Goal: Task Accomplishment & Management: Complete application form

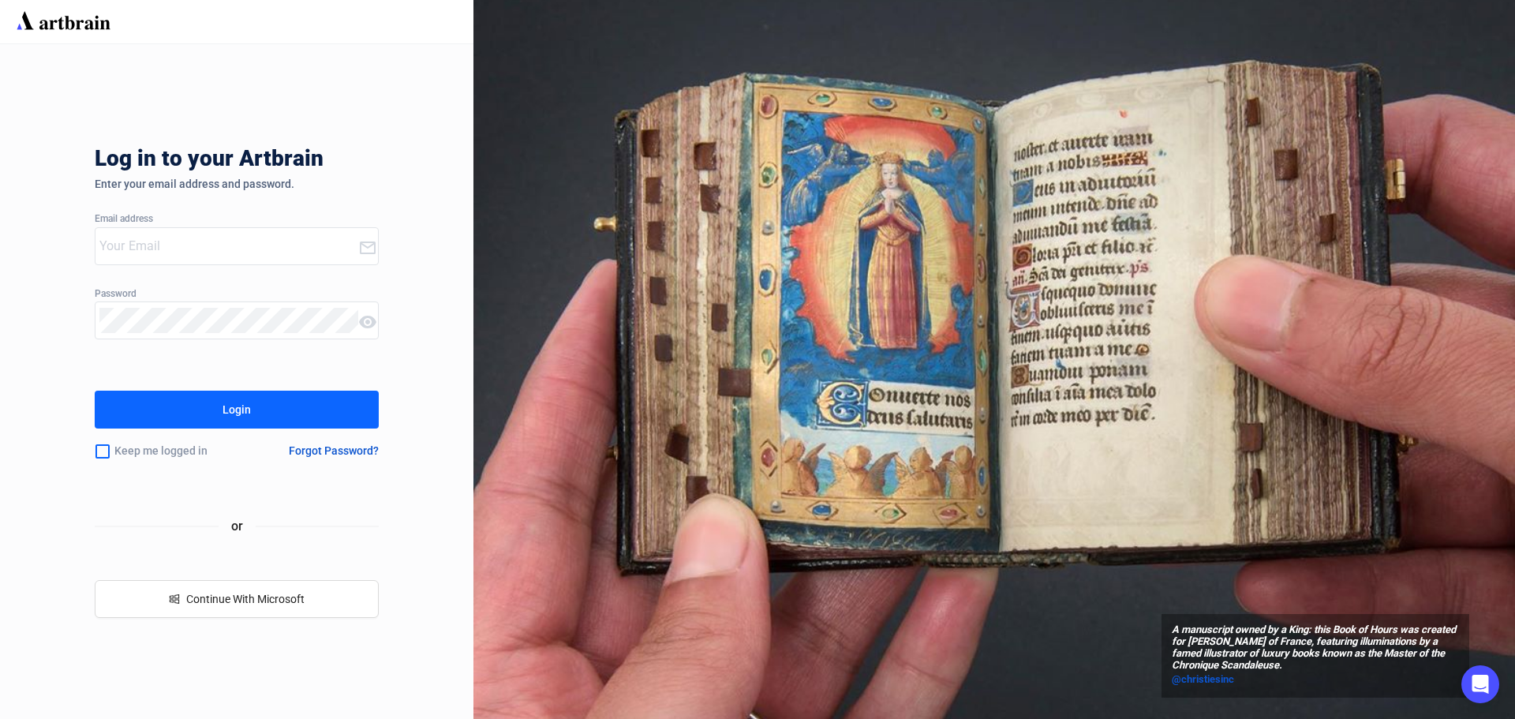
type input "nick@nyshowplace.com"
click at [265, 418] on button "Login" at bounding box center [237, 410] width 284 height 38
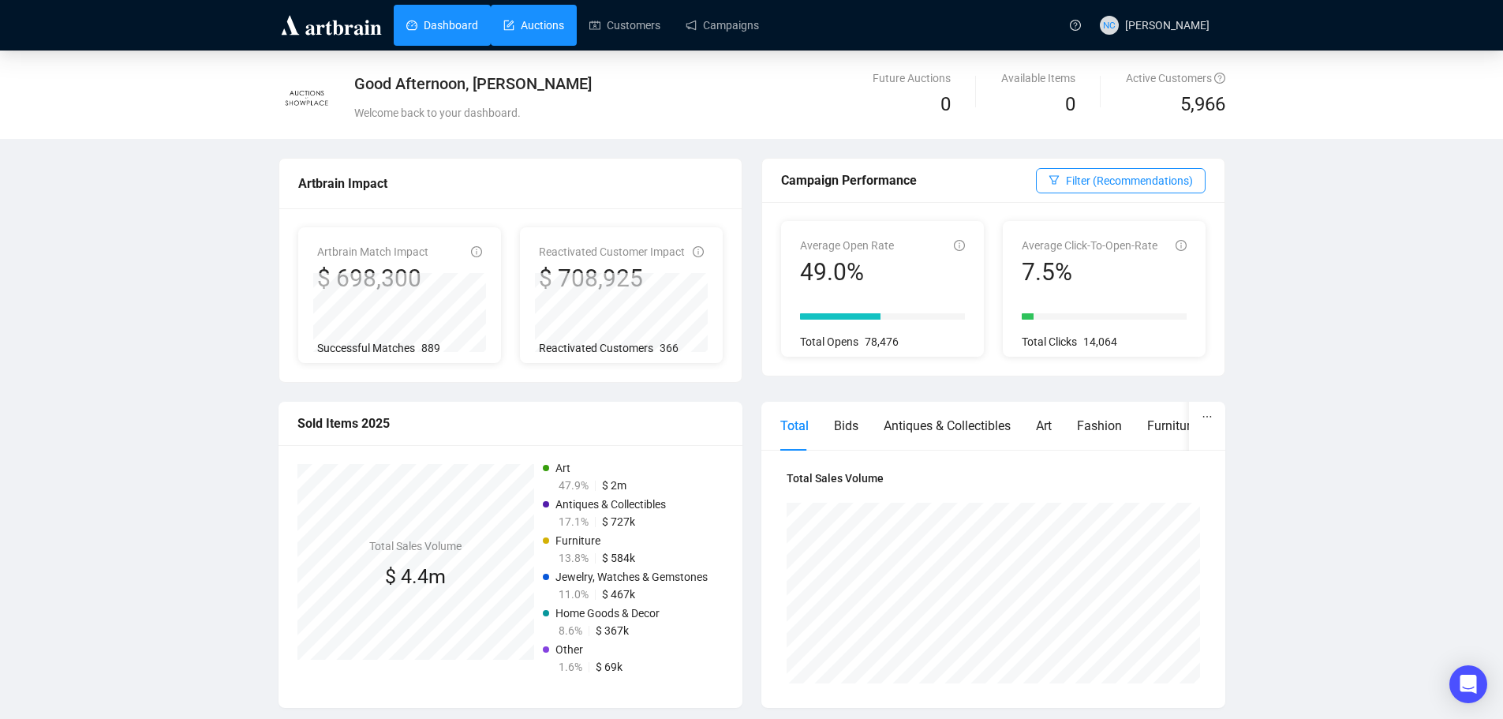
click at [542, 26] on link "Auctions" at bounding box center [533, 25] width 61 height 41
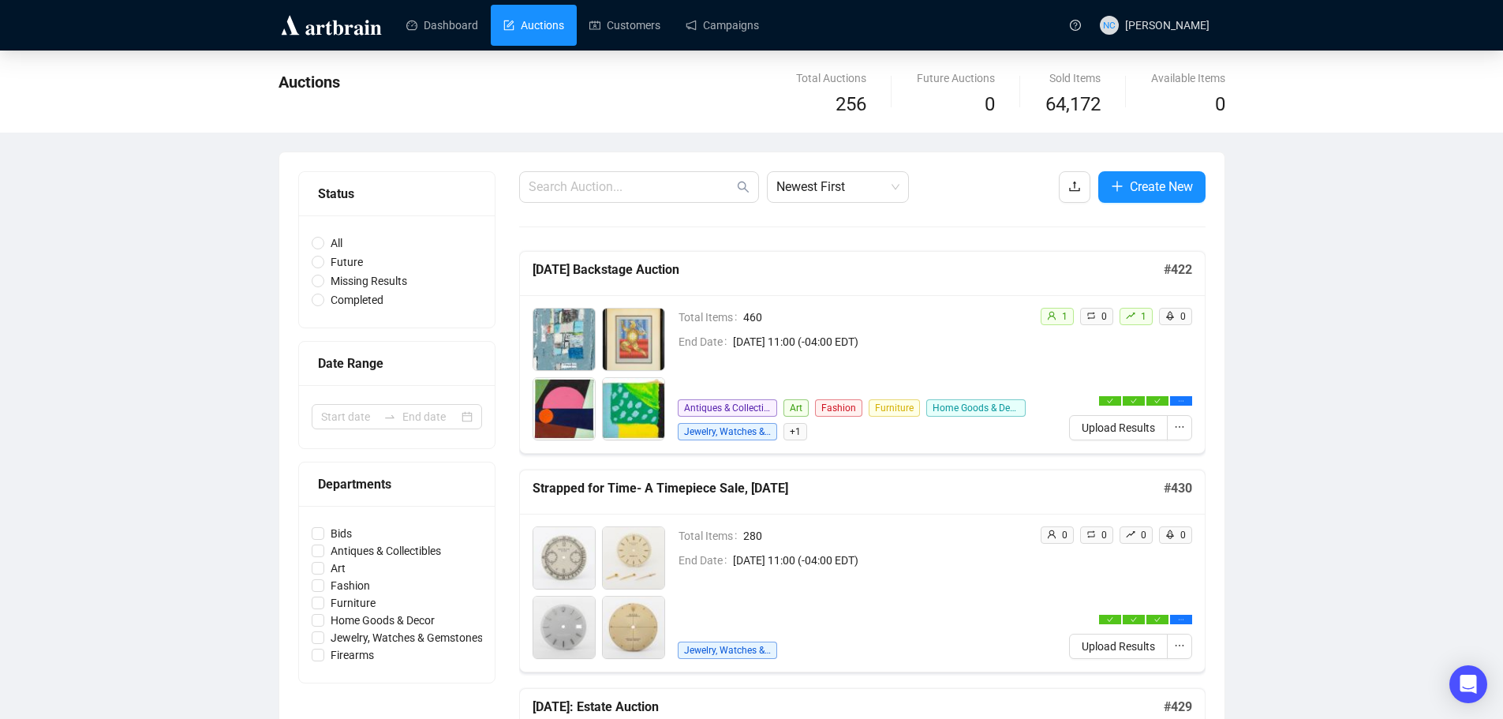
click at [535, 22] on link "Auctions" at bounding box center [533, 25] width 61 height 41
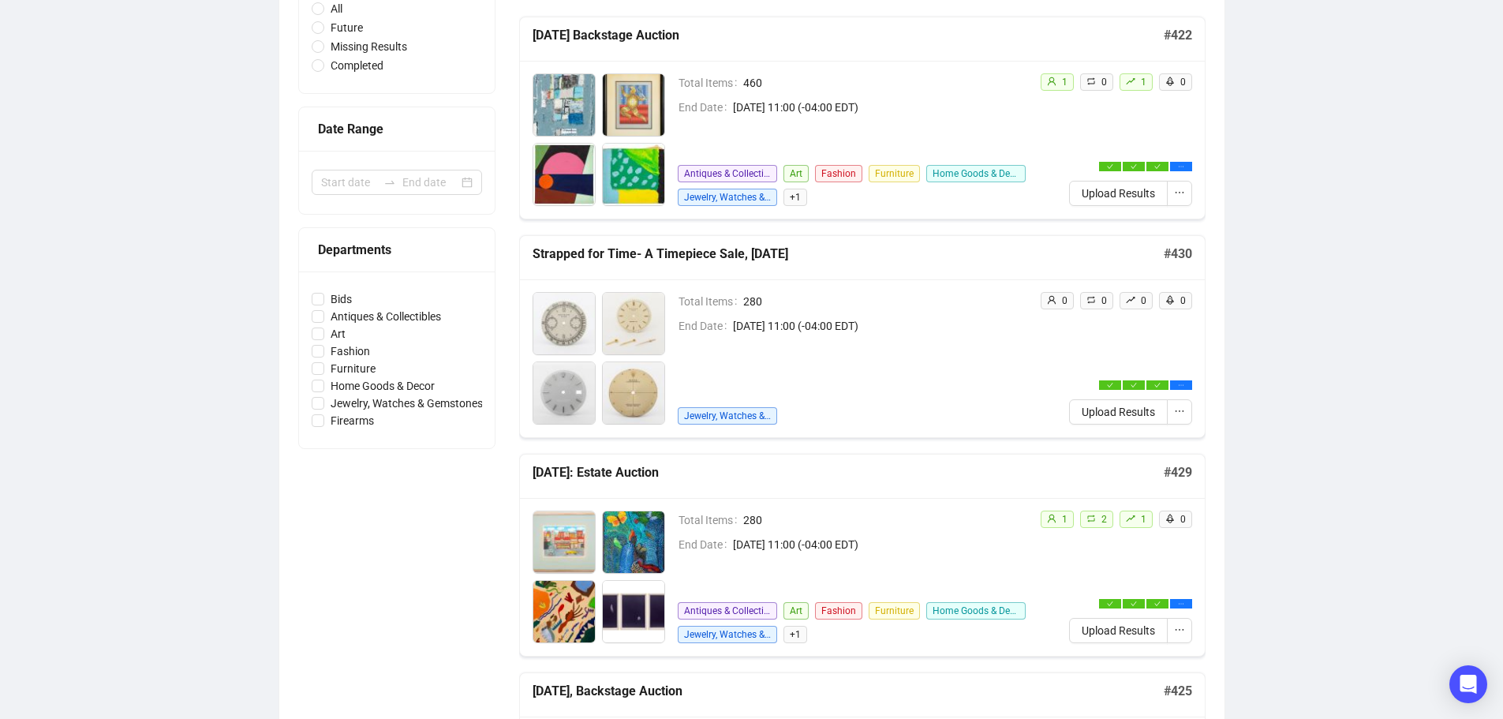
scroll to position [237, 0]
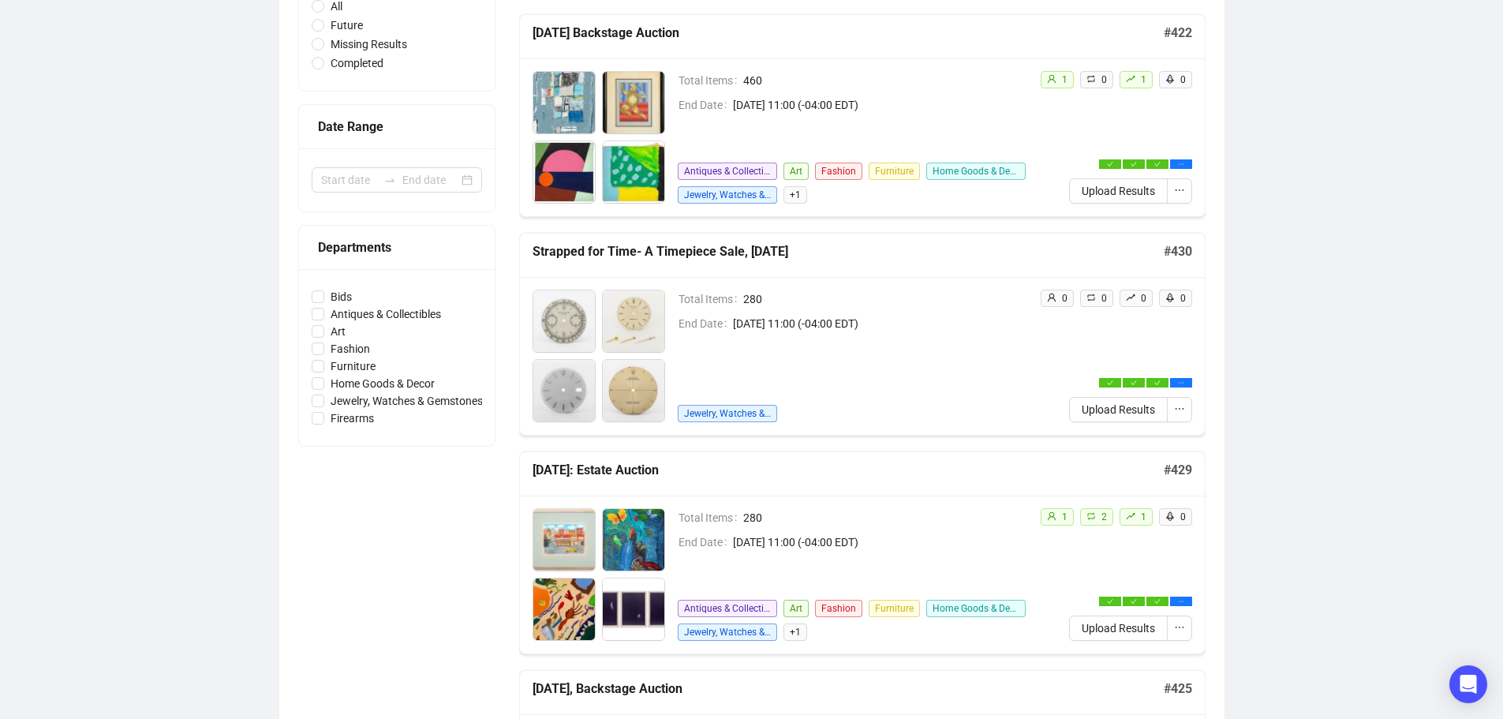
click at [873, 476] on h5 "[DATE]: Estate Auction" at bounding box center [848, 470] width 631 height 19
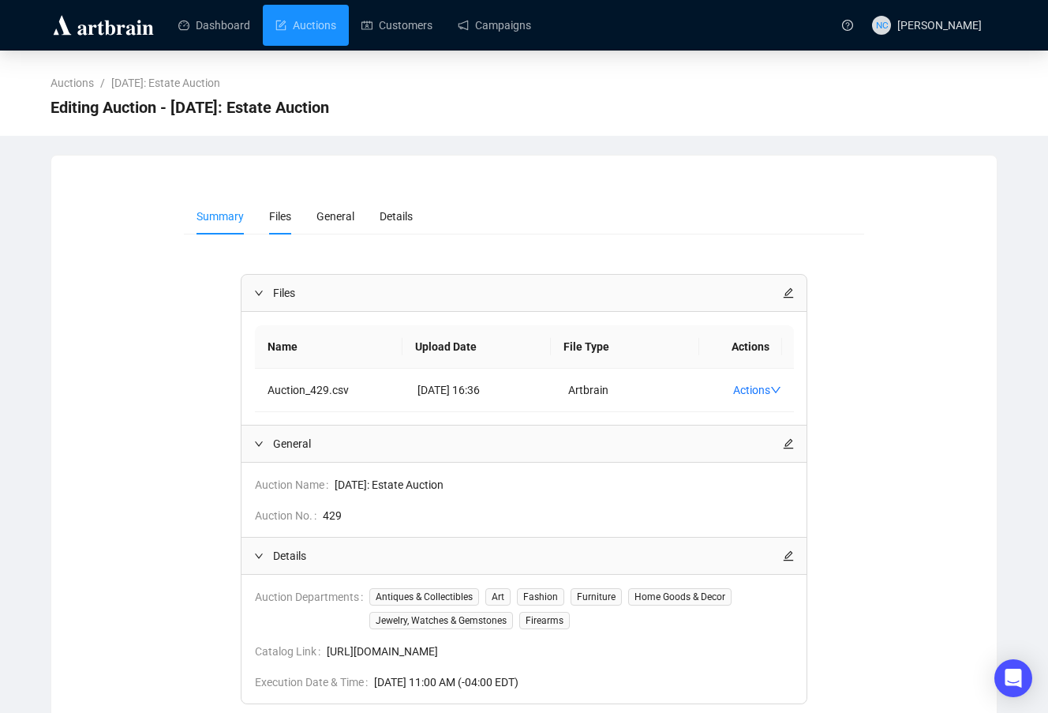
click at [287, 216] on span "Files" at bounding box center [280, 216] width 22 height 13
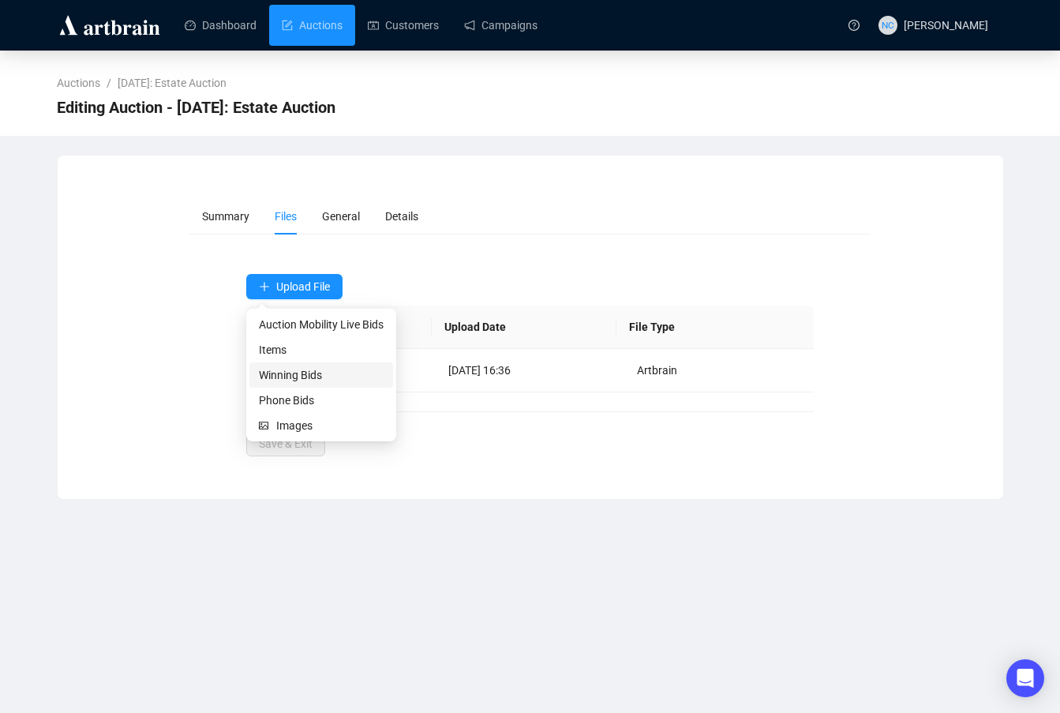
click at [320, 369] on span "Winning Bids" at bounding box center [321, 374] width 125 height 17
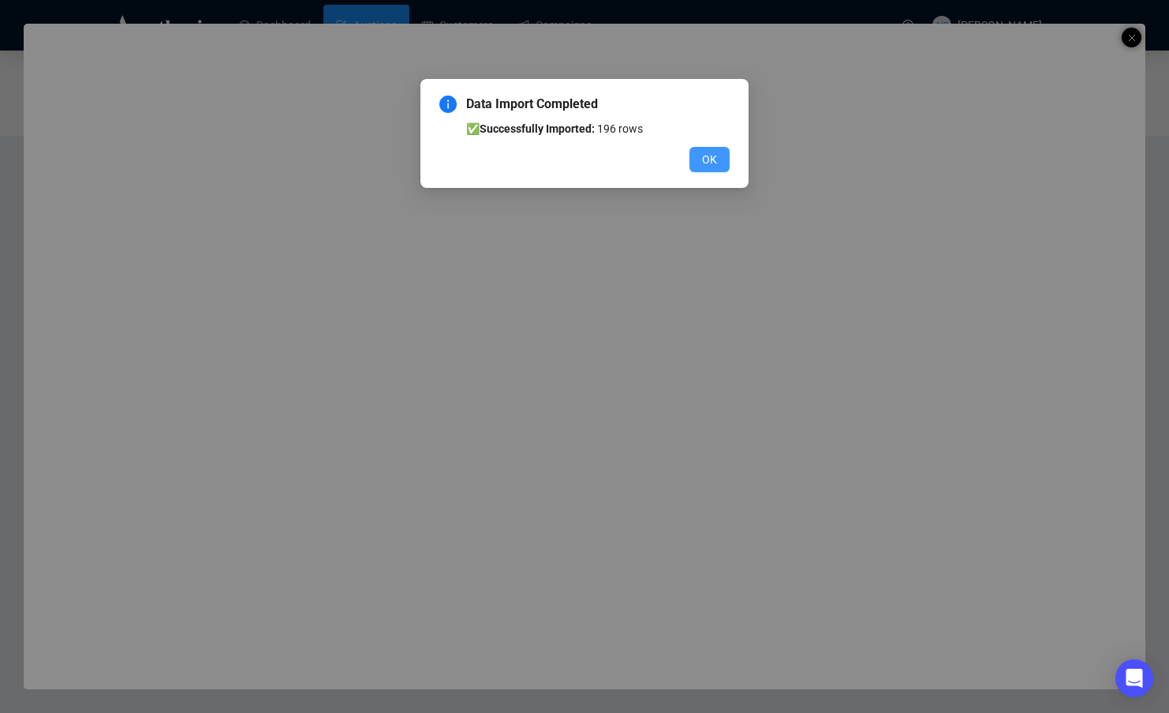
click at [710, 169] on button "OK" at bounding box center [710, 159] width 40 height 25
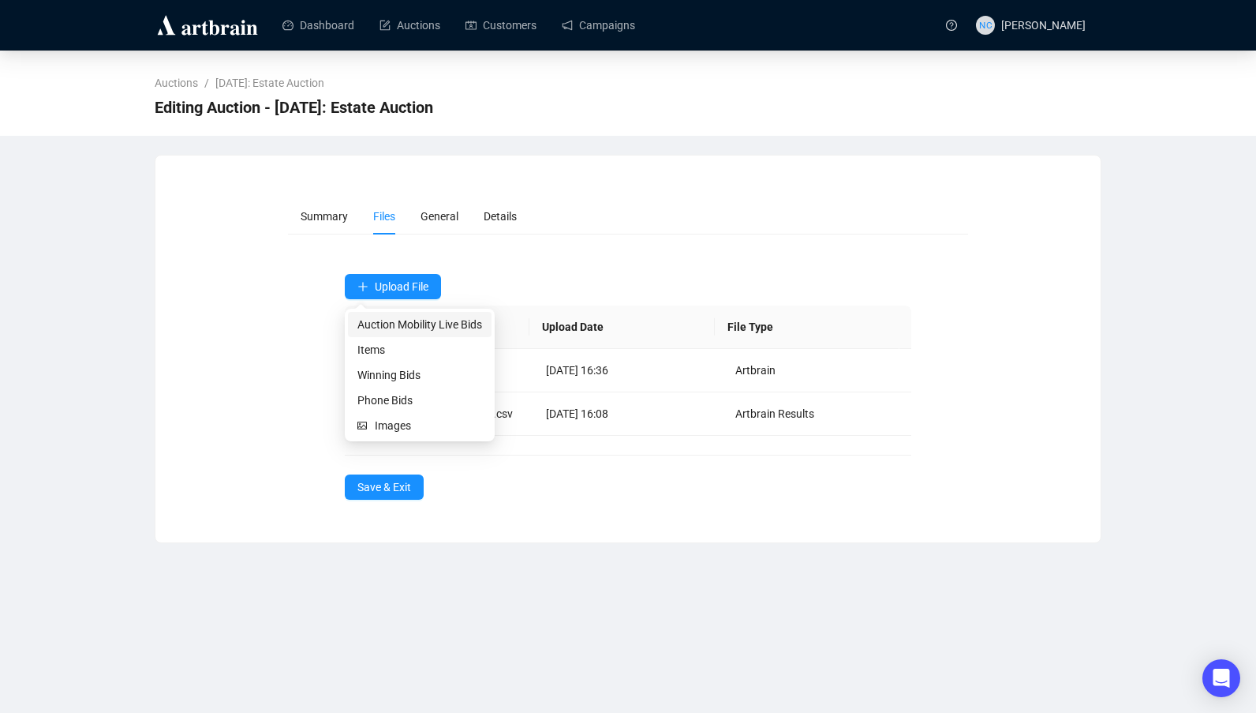
click at [424, 328] on span "Auction Mobility Live Bids" at bounding box center [419, 324] width 125 height 17
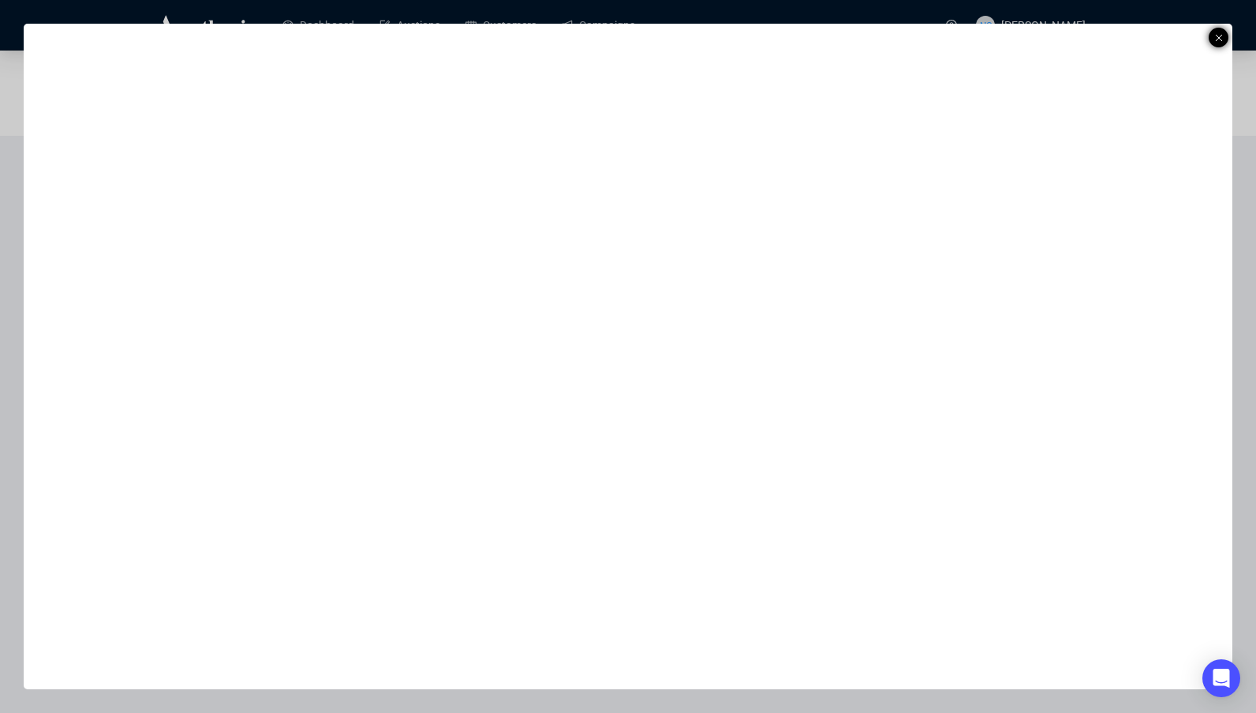
click at [1212, 39] on div at bounding box center [1219, 38] width 20 height 20
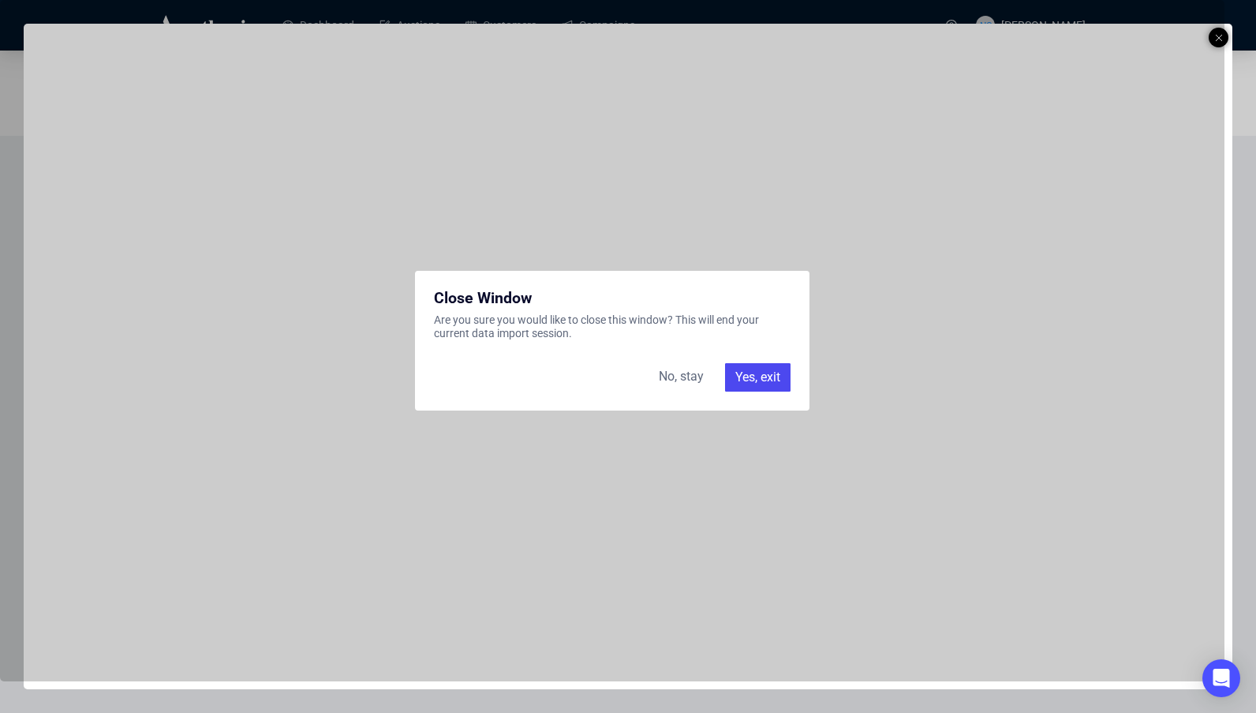
click at [683, 375] on div "No, stay" at bounding box center [681, 377] width 64 height 28
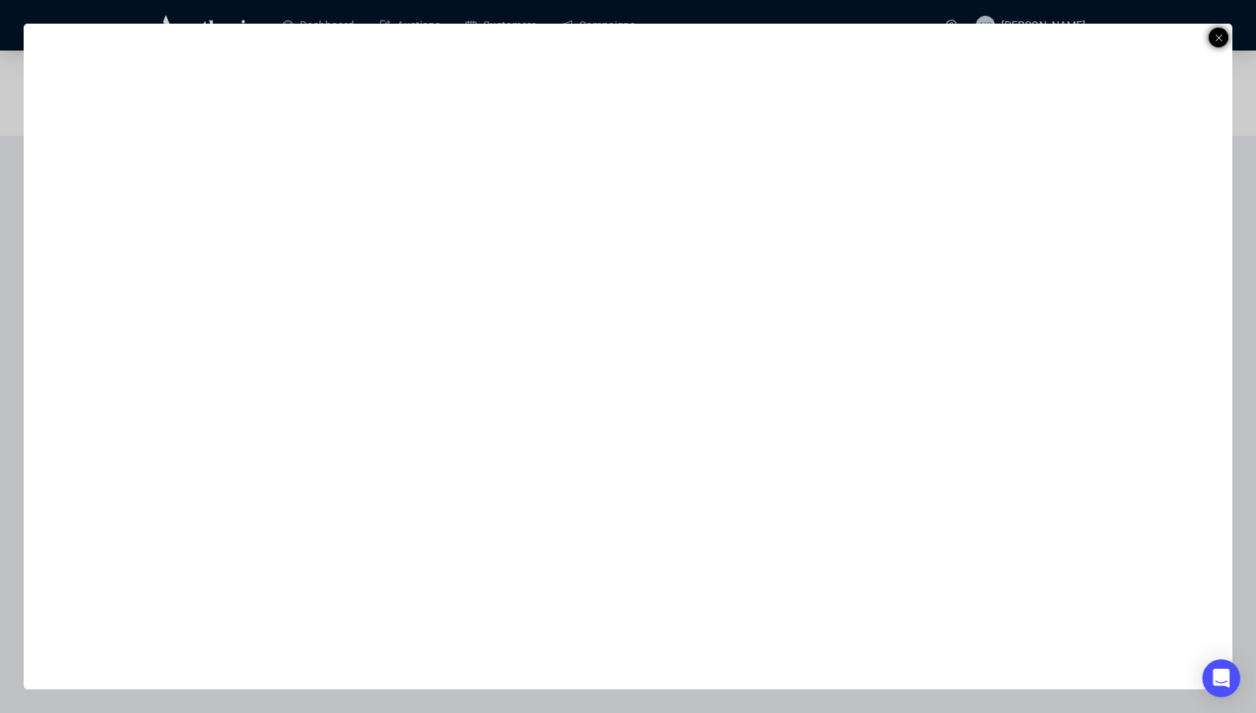
click at [1218, 38] on line at bounding box center [1219, 38] width 6 height 6
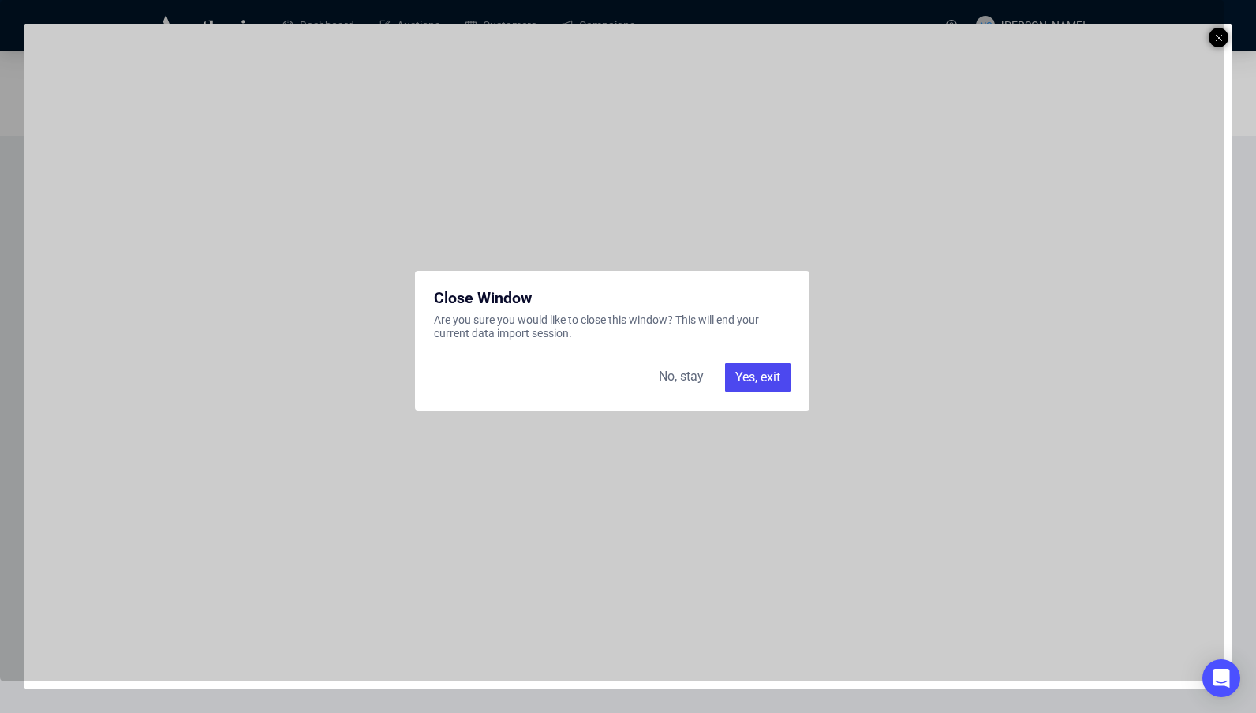
click at [761, 380] on div "Yes, exit" at bounding box center [757, 377] width 65 height 28
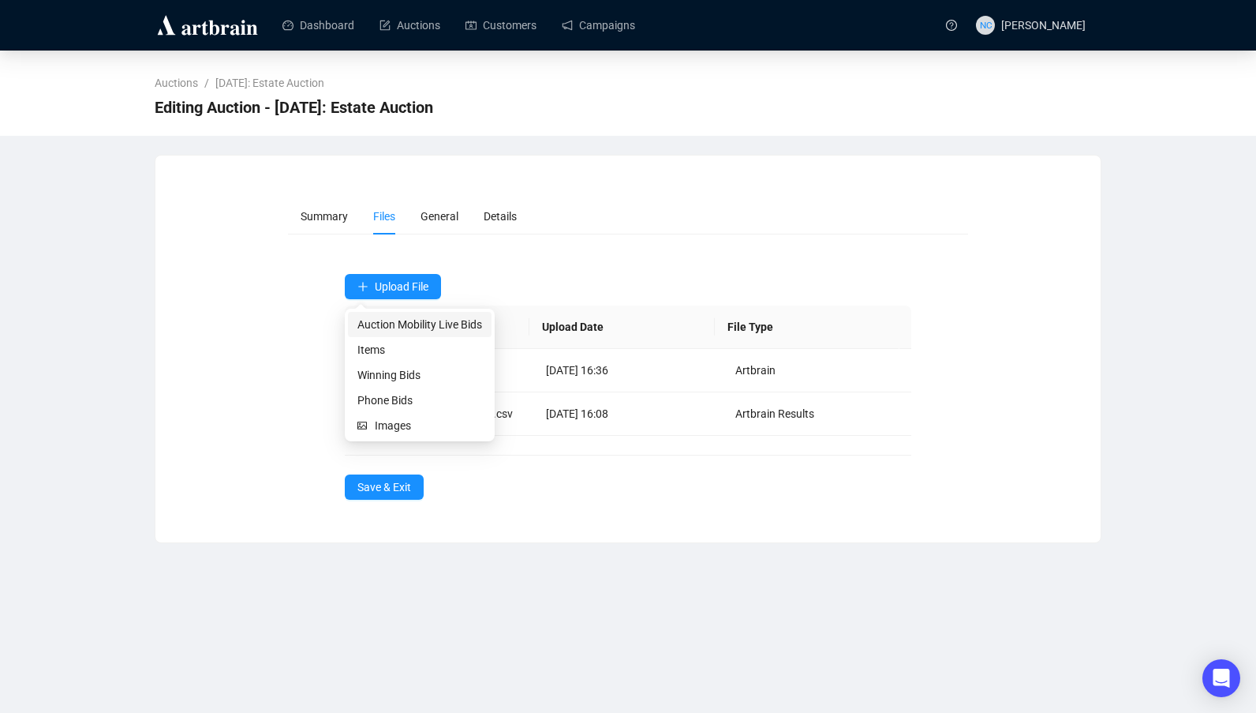
click at [449, 329] on span "Auction Mobility Live Bids" at bounding box center [419, 324] width 125 height 17
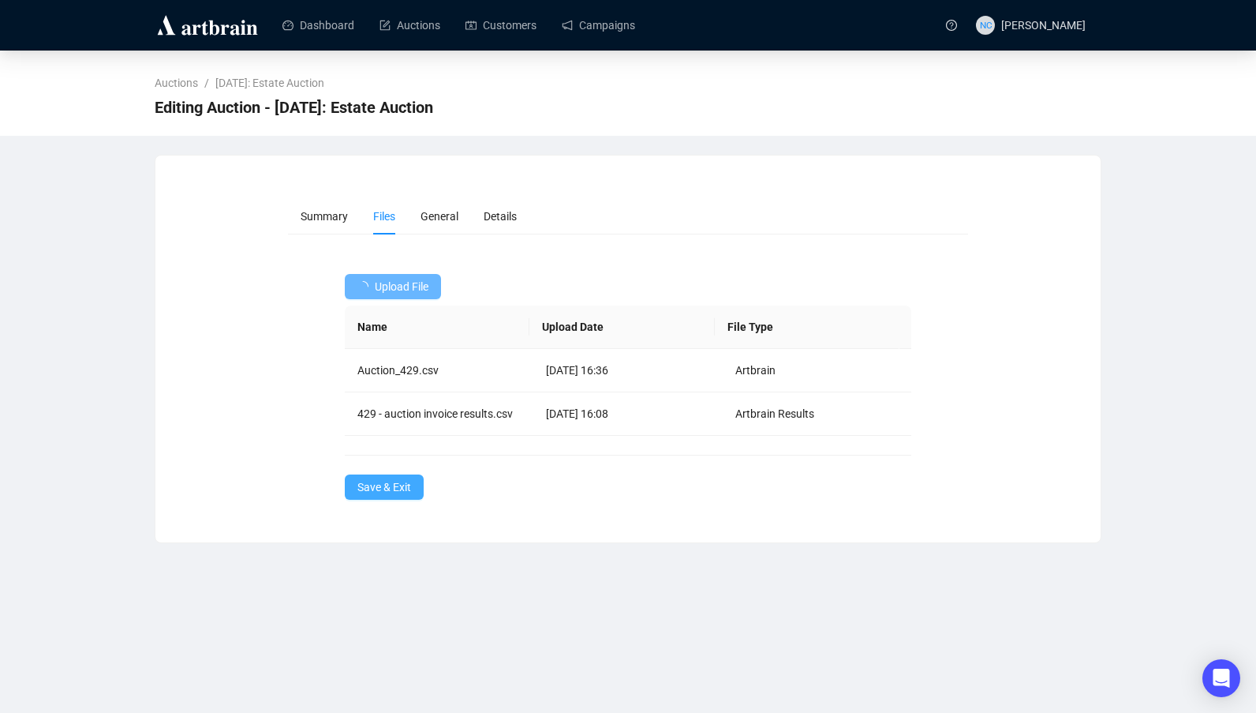
click at [380, 482] on span "Save & Exit" at bounding box center [384, 486] width 54 height 17
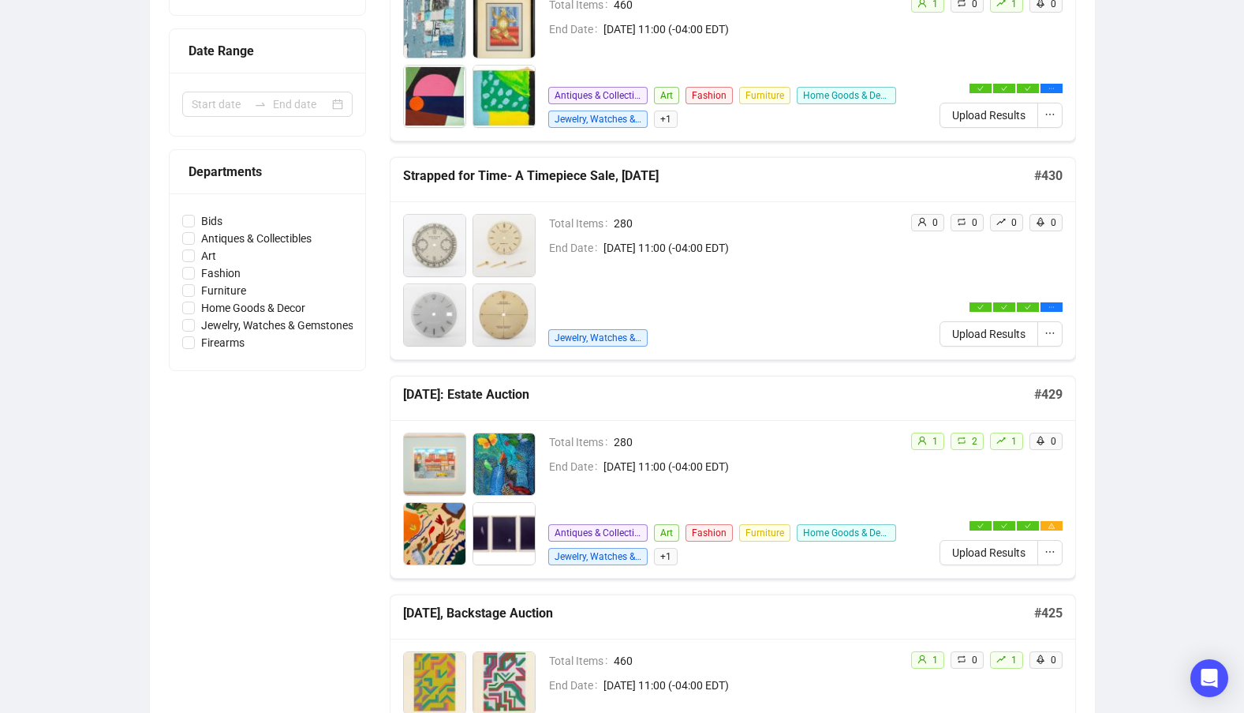
scroll to position [316, 0]
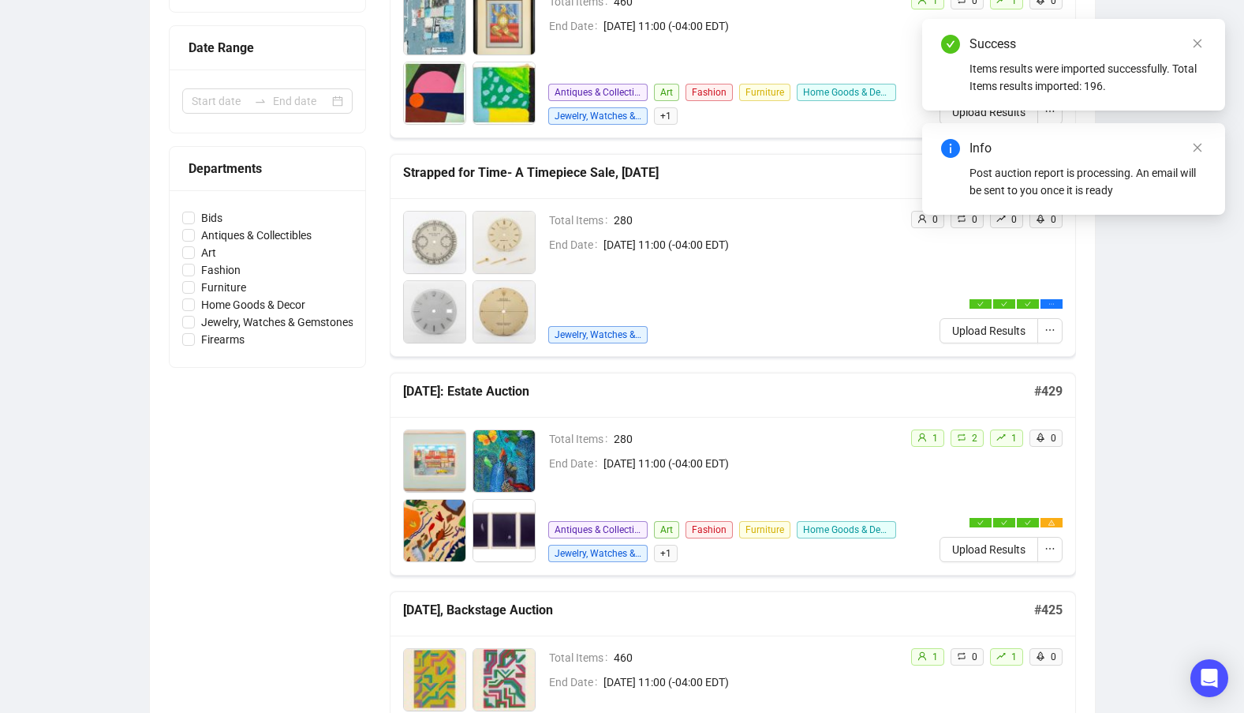
click at [825, 432] on span "280" at bounding box center [756, 438] width 284 height 17
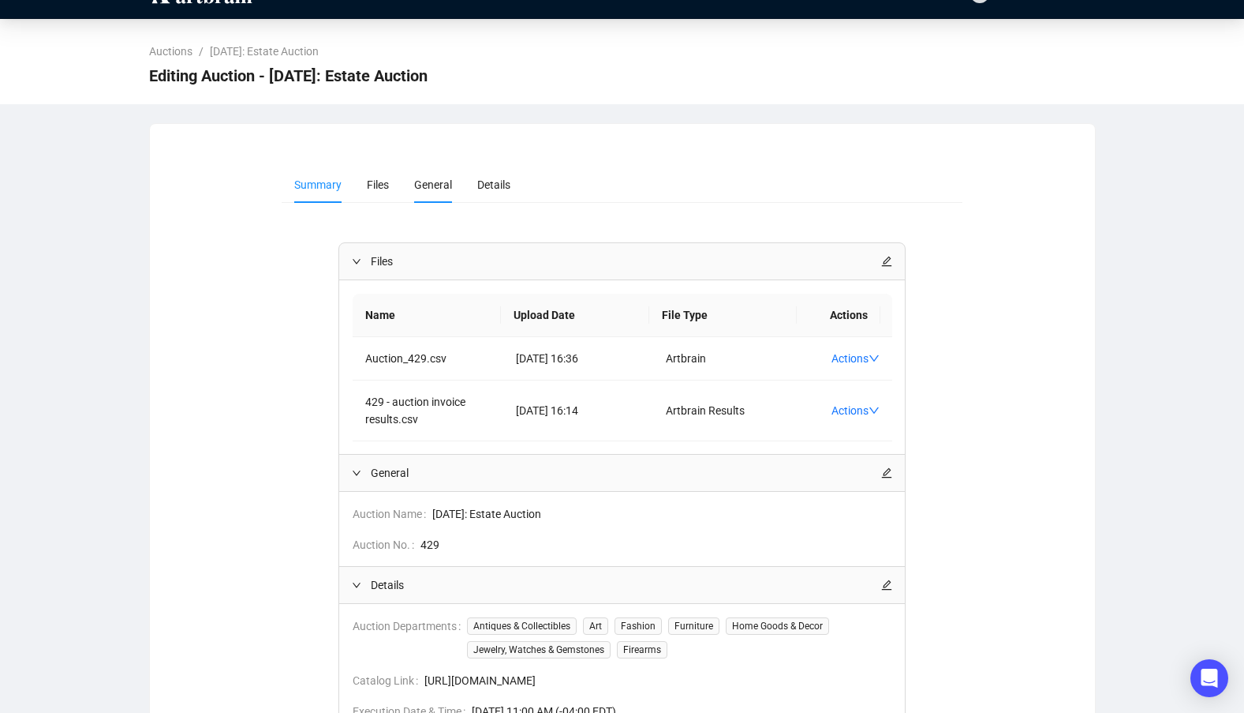
scroll to position [22, 0]
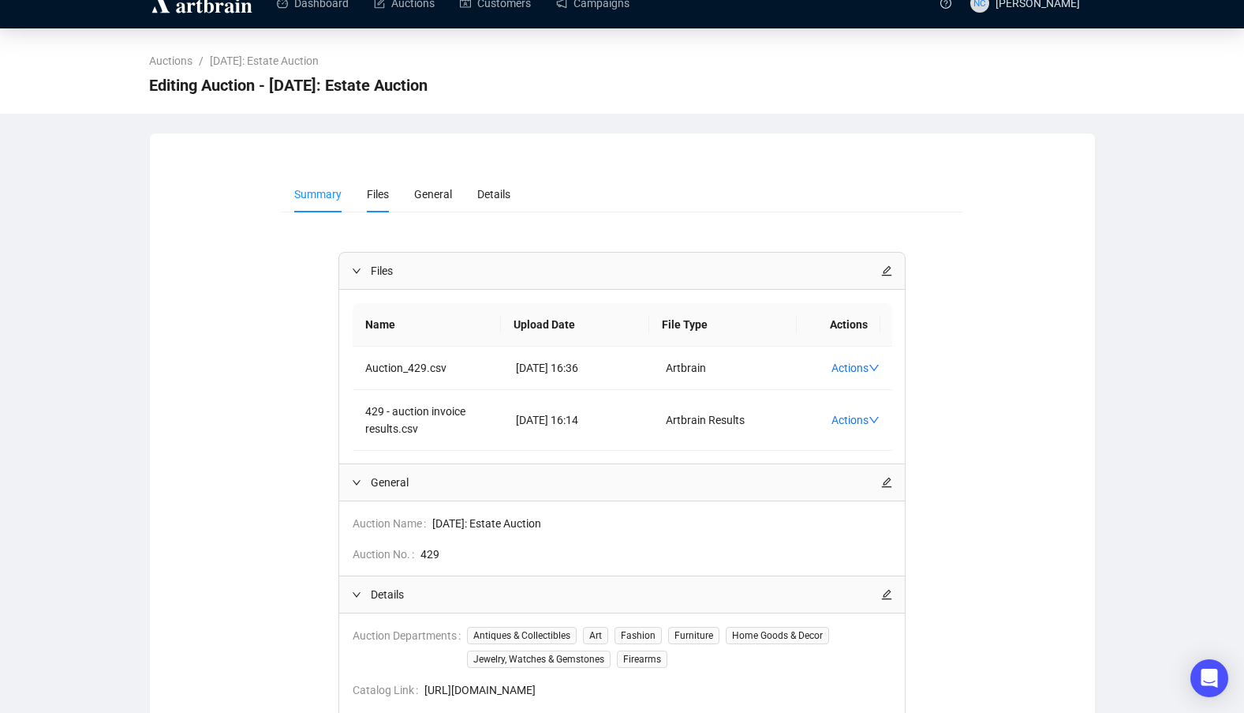
click at [376, 188] on span "Files" at bounding box center [378, 194] width 22 height 13
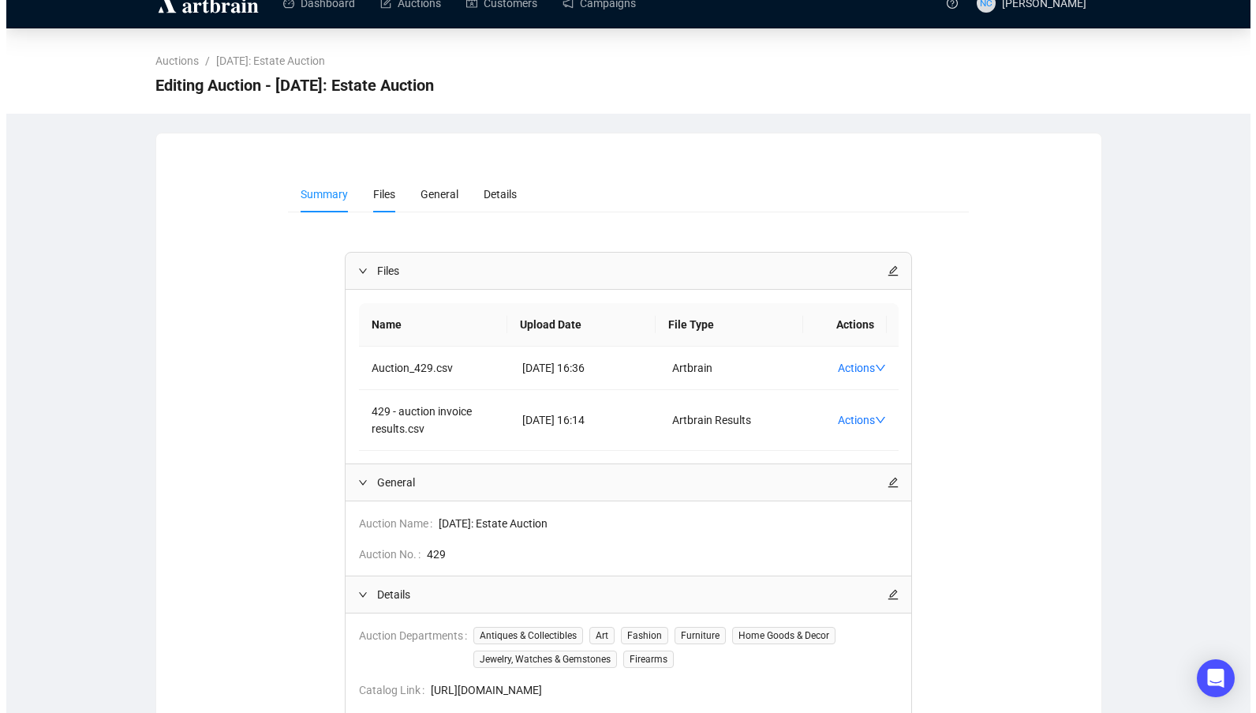
scroll to position [0, 0]
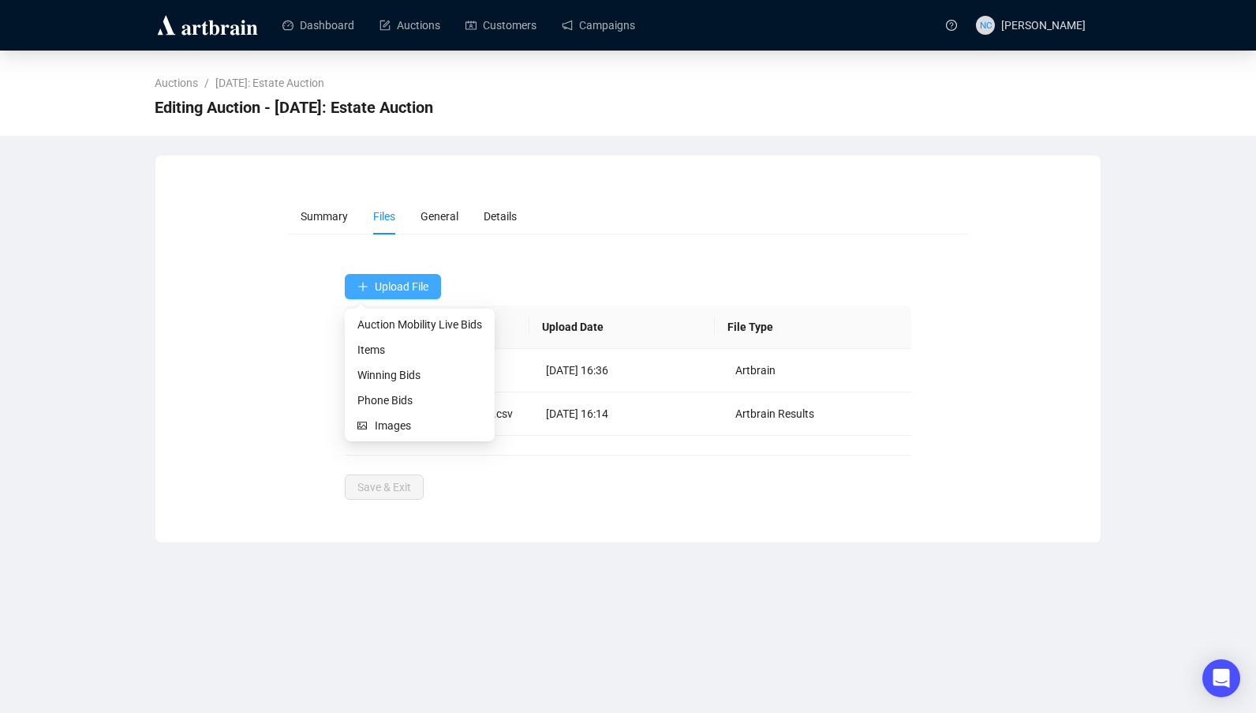
click at [412, 291] on span "Upload File" at bounding box center [402, 286] width 54 height 13
click at [415, 320] on span "Auction Mobility Live Bids" at bounding box center [419, 324] width 125 height 17
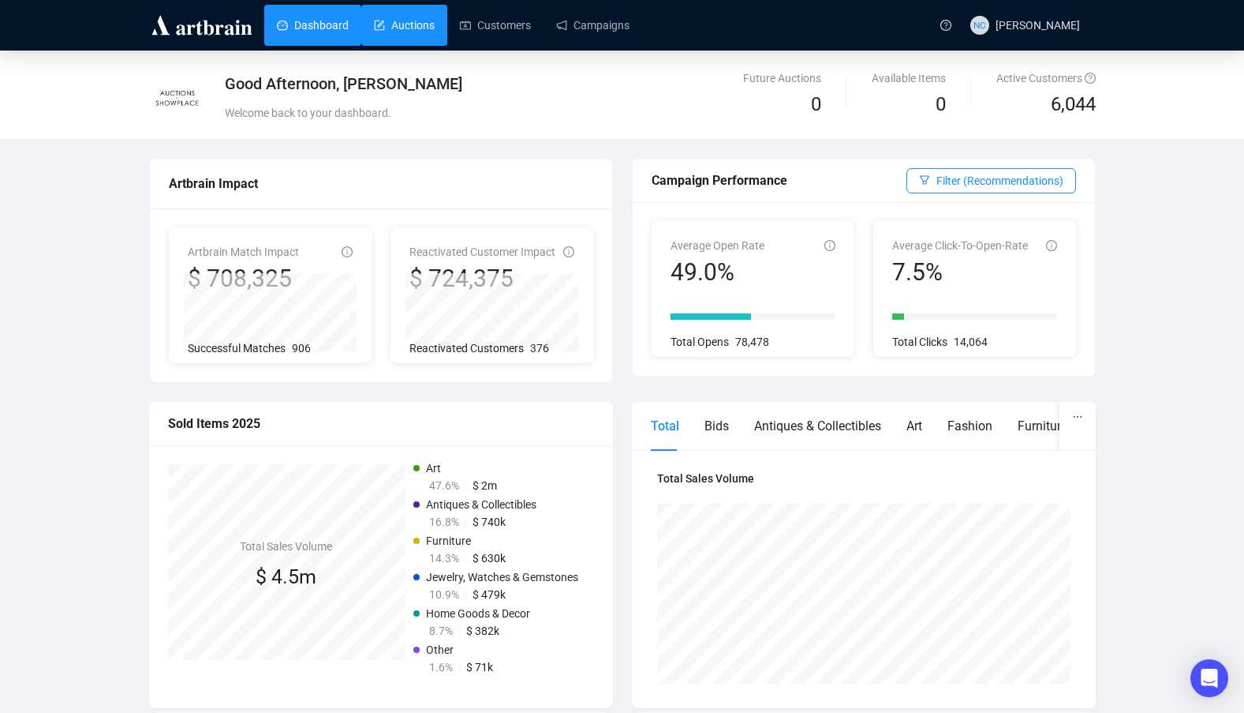
click at [380, 28] on link "Auctions" at bounding box center [404, 25] width 61 height 41
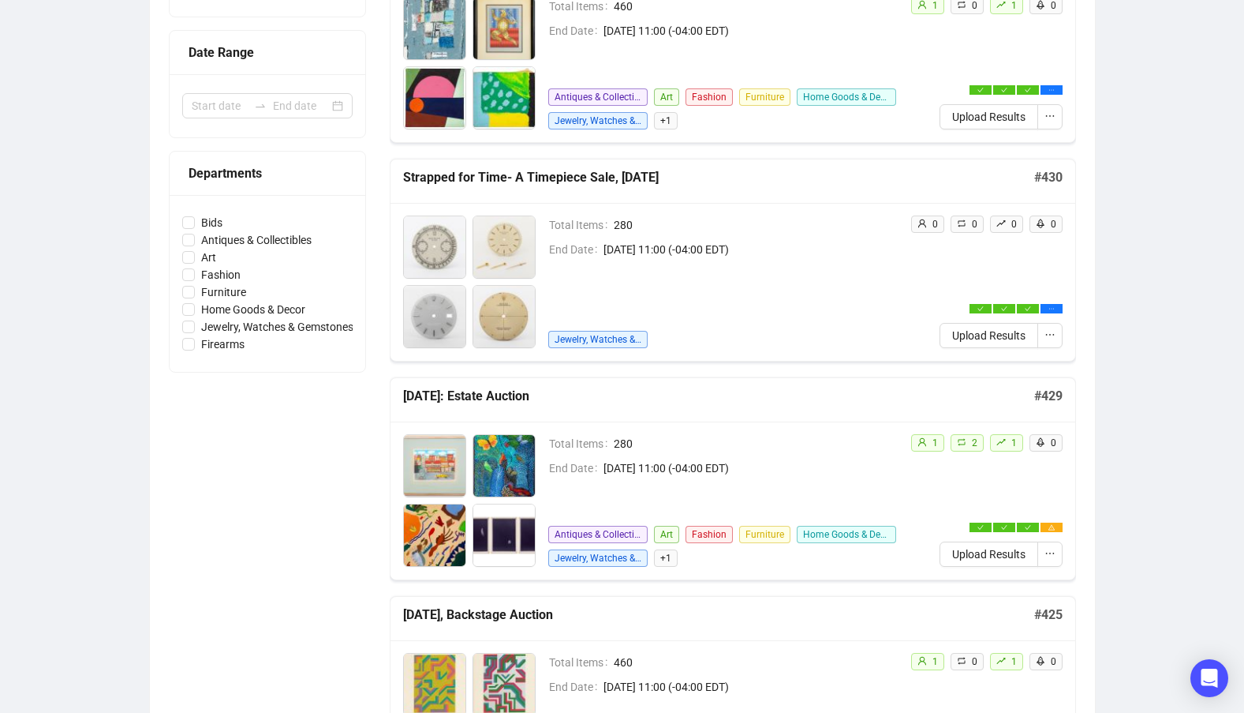
scroll to position [473, 0]
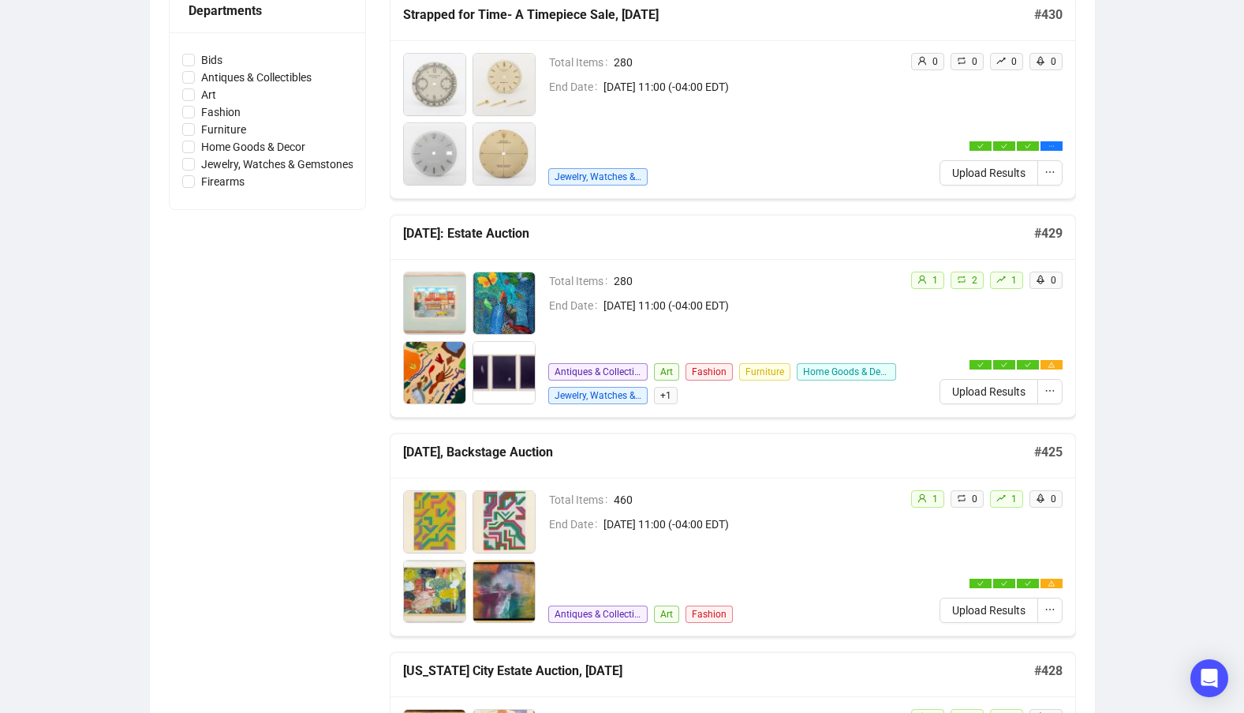
click at [715, 286] on span "280" at bounding box center [756, 280] width 284 height 17
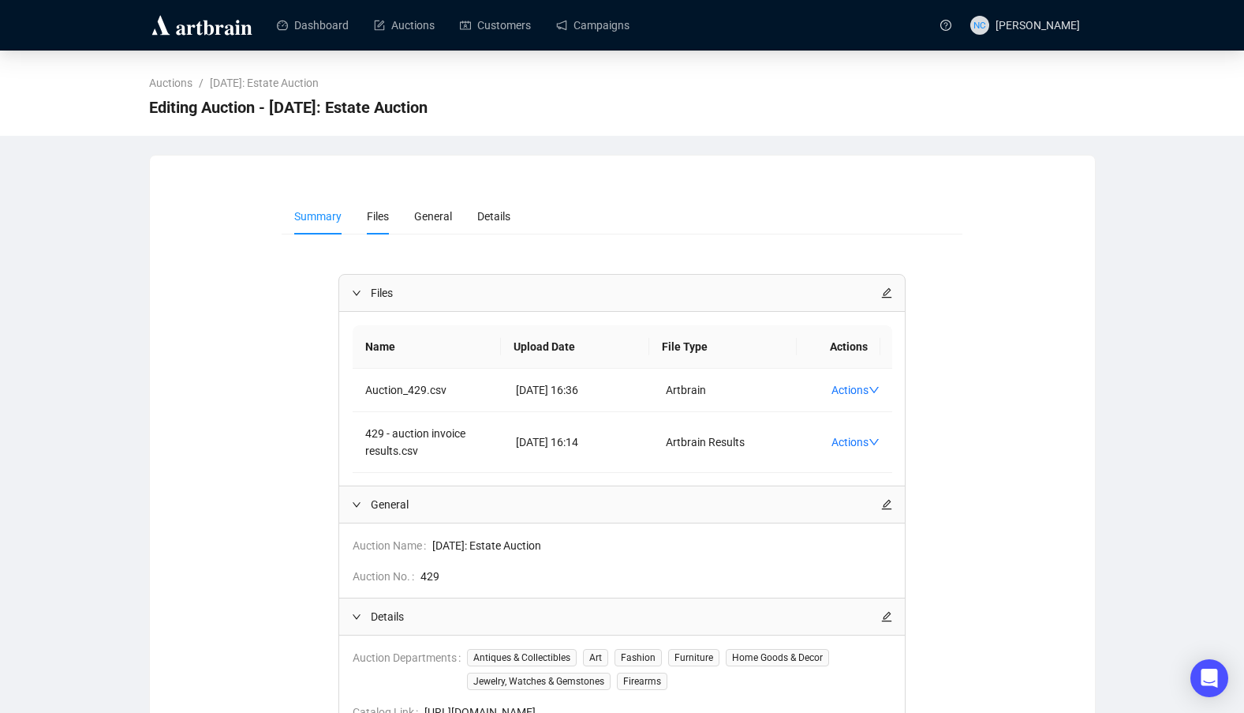
click at [369, 213] on span "Files" at bounding box center [378, 216] width 22 height 13
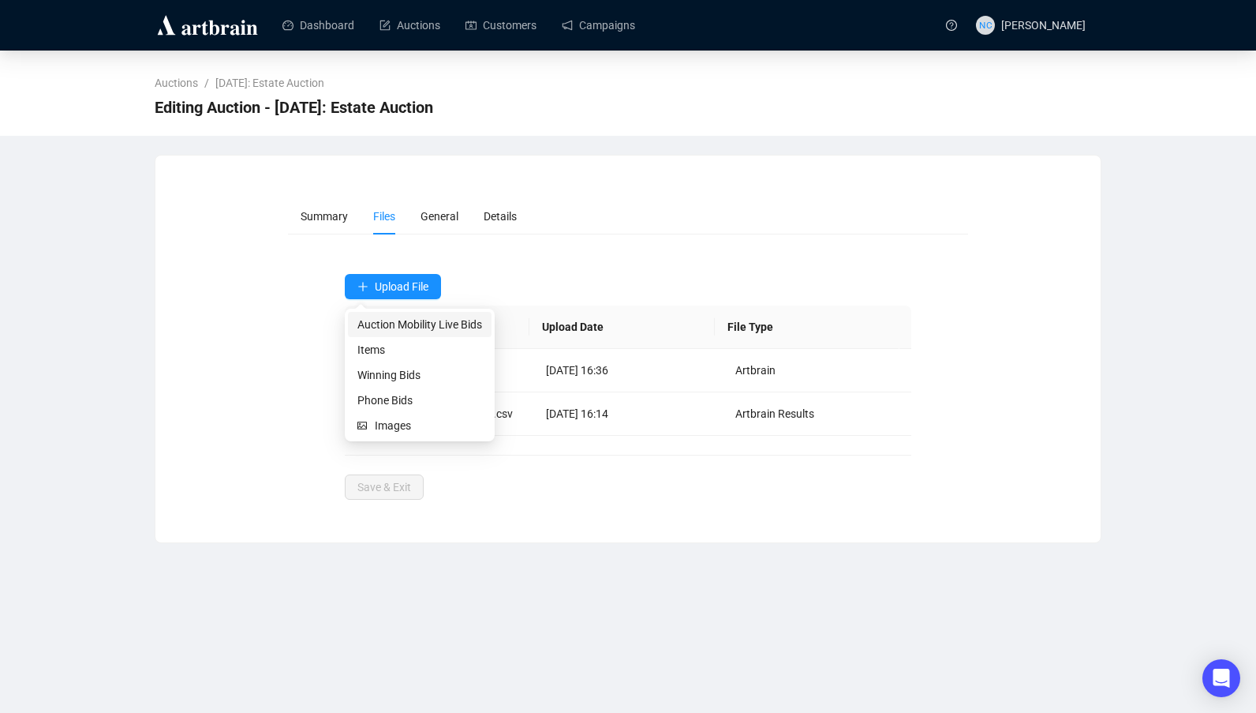
click at [417, 316] on span "Auction Mobility Live Bids" at bounding box center [419, 324] width 125 height 17
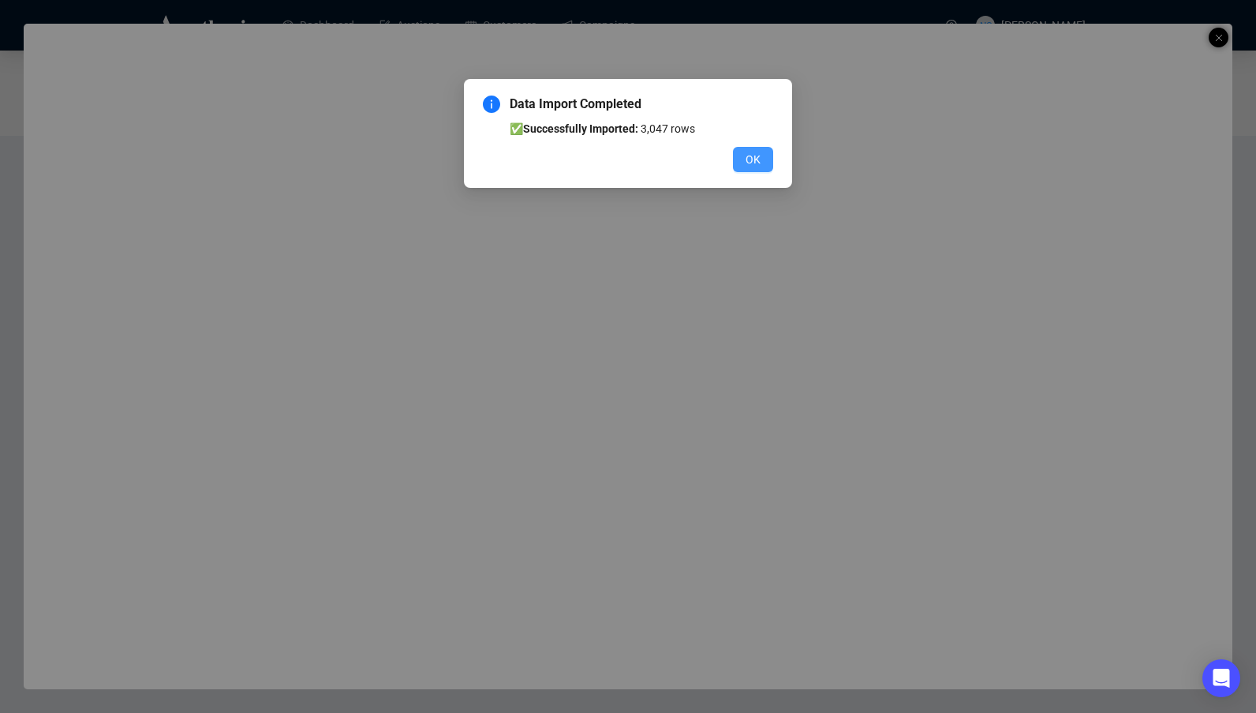
click at [765, 160] on button "OK" at bounding box center [753, 159] width 40 height 25
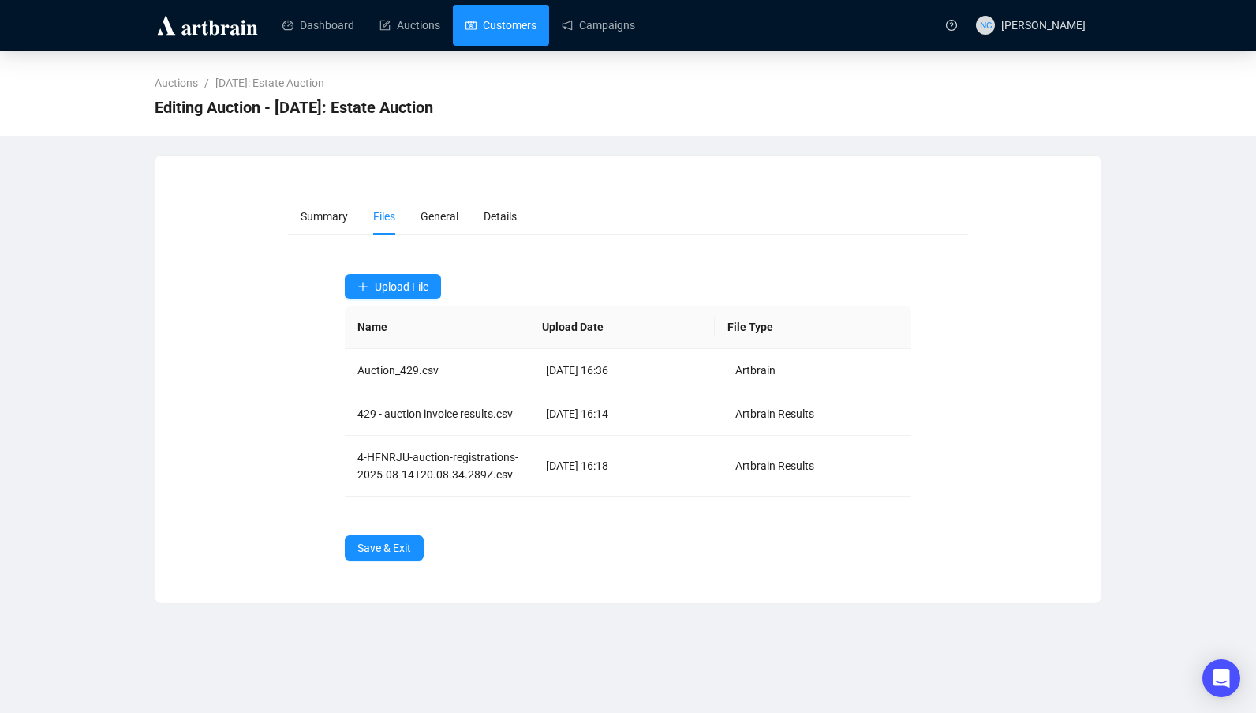
click at [481, 28] on link "Customers" at bounding box center [501, 25] width 71 height 41
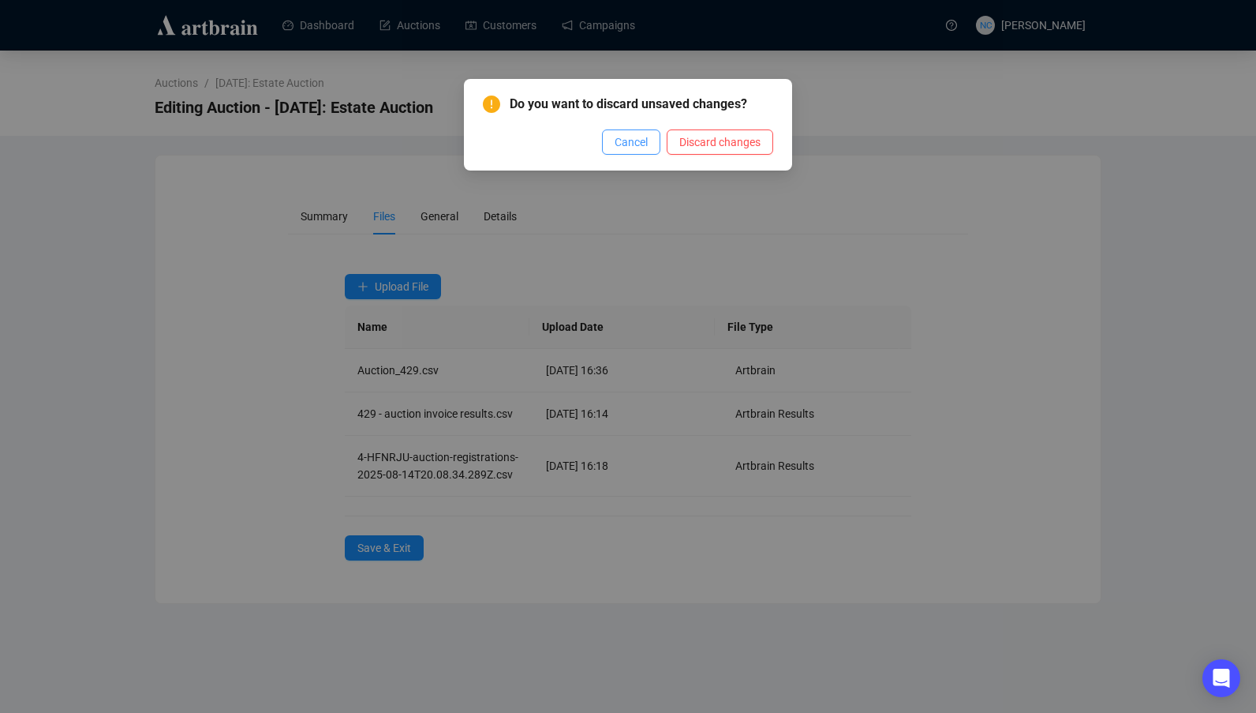
click at [635, 144] on span "Cancel" at bounding box center [631, 141] width 33 height 17
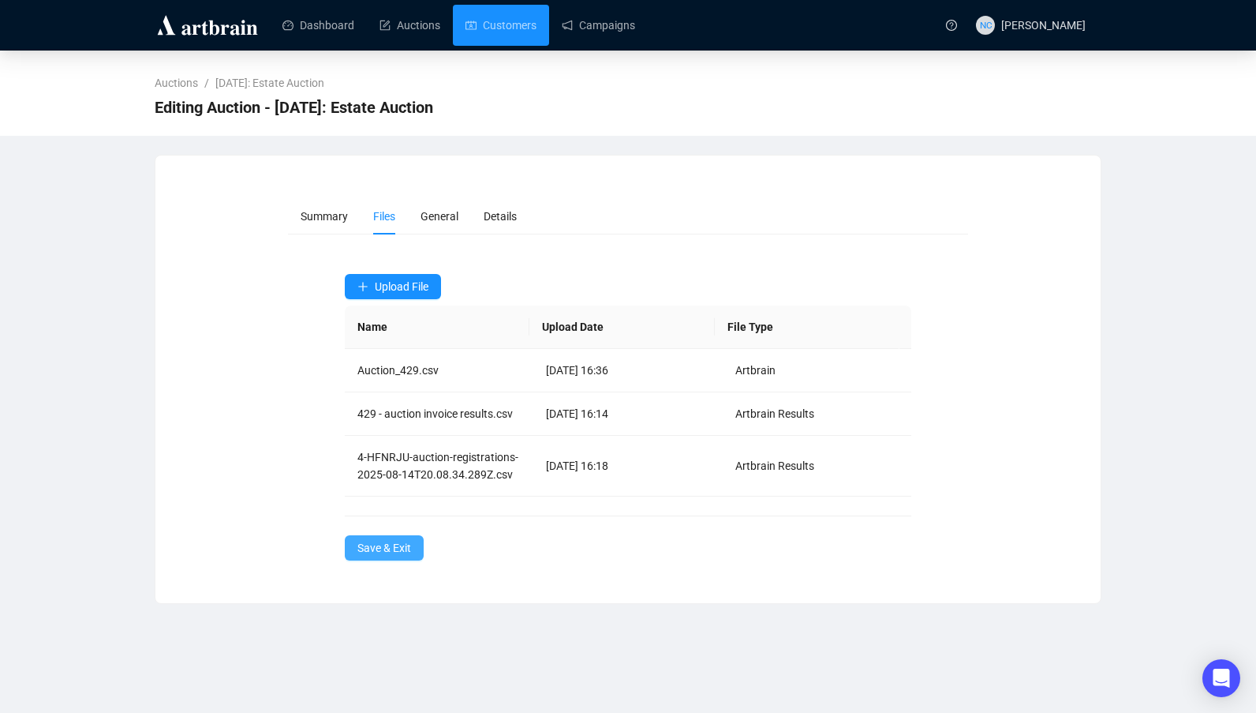
click at [400, 556] on span "Save & Exit" at bounding box center [384, 547] width 54 height 17
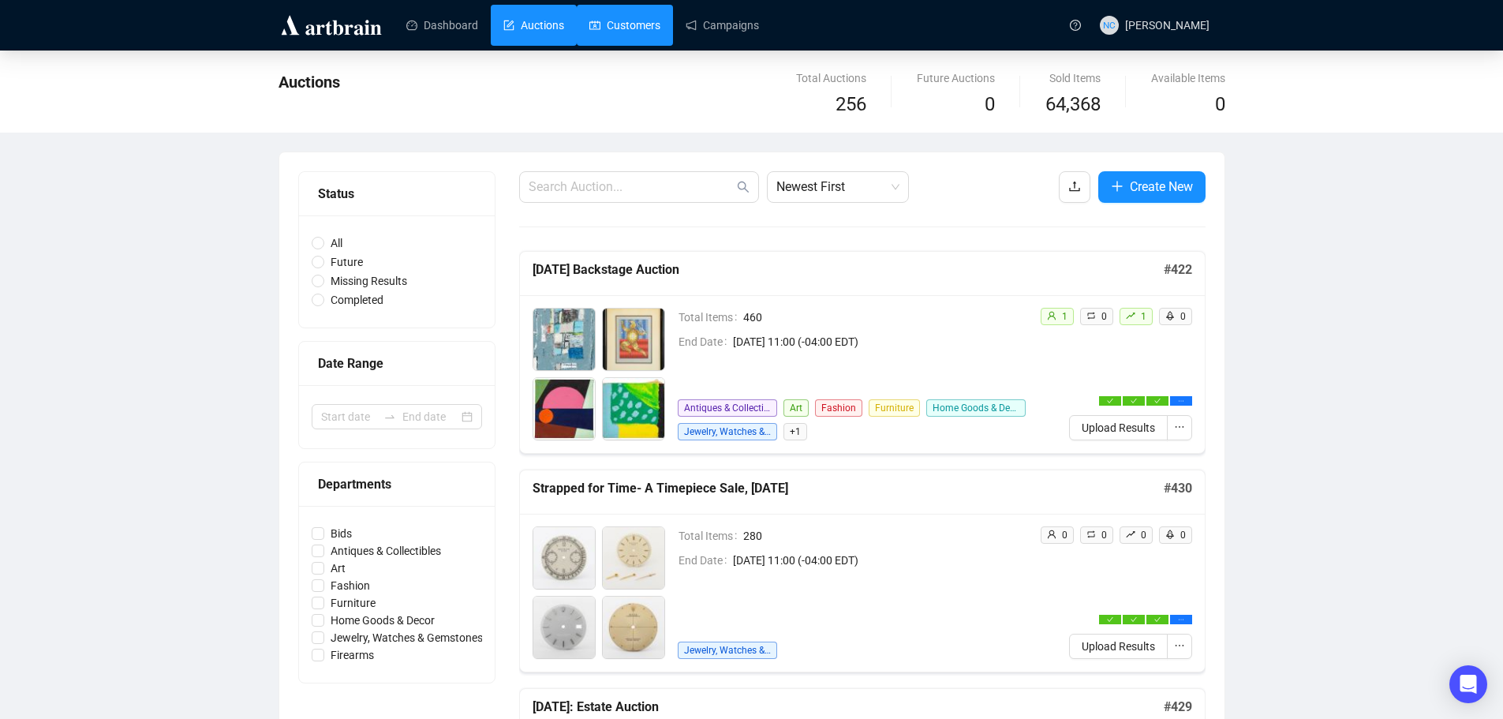
click at [639, 24] on link "Customers" at bounding box center [624, 25] width 71 height 41
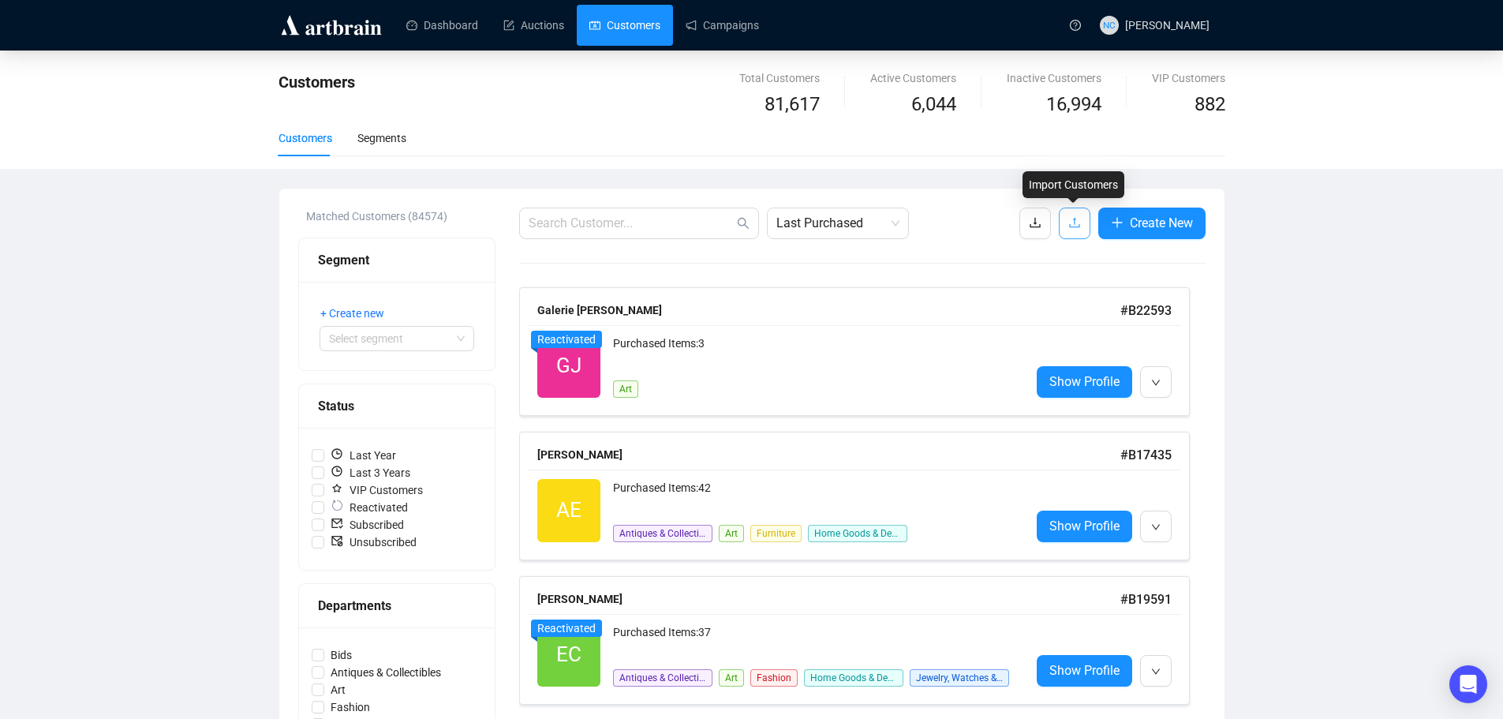
click at [1069, 221] on icon "upload" at bounding box center [1074, 222] width 13 height 13
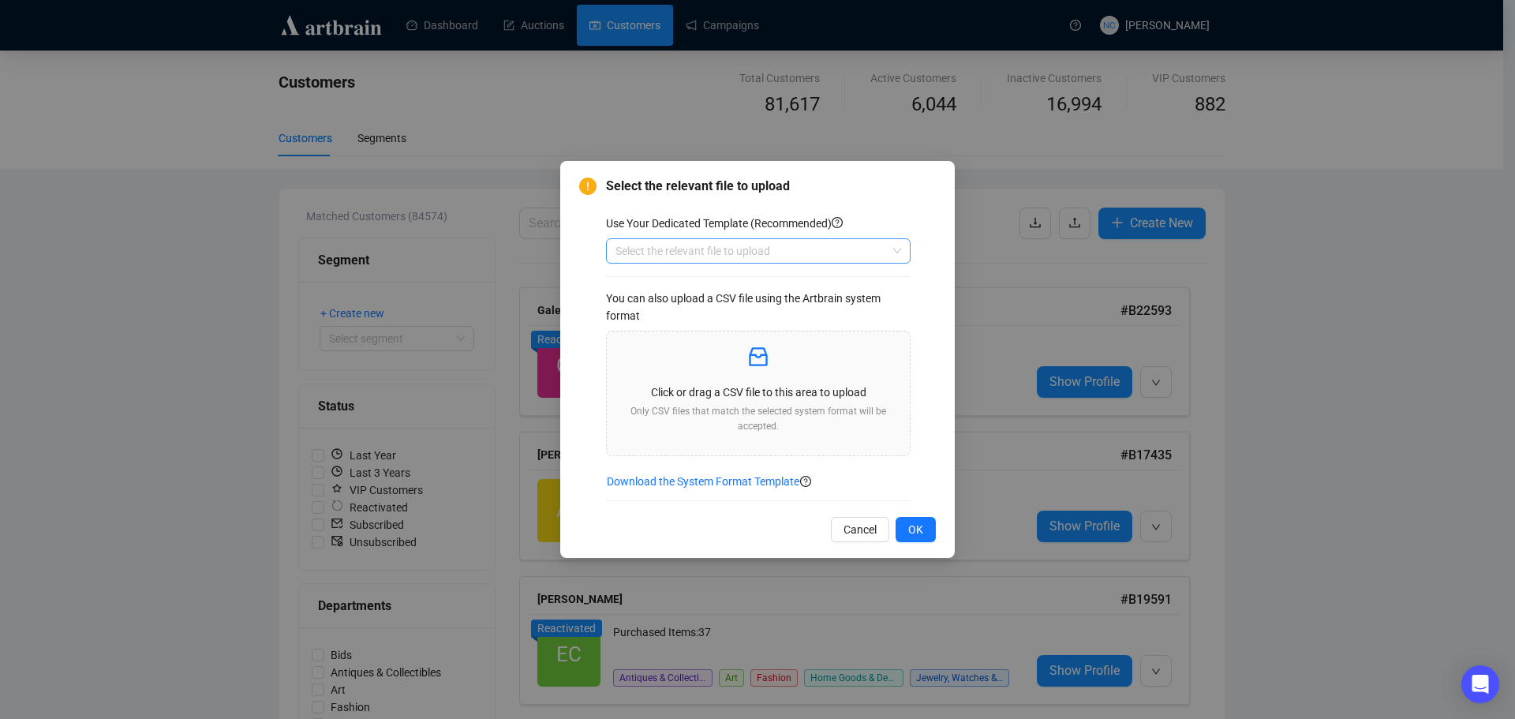
click at [767, 249] on input "search" at bounding box center [750, 251] width 271 height 24
click at [739, 328] on div "Wishlist" at bounding box center [758, 332] width 279 height 17
click at [705, 369] on p at bounding box center [758, 357] width 278 height 27
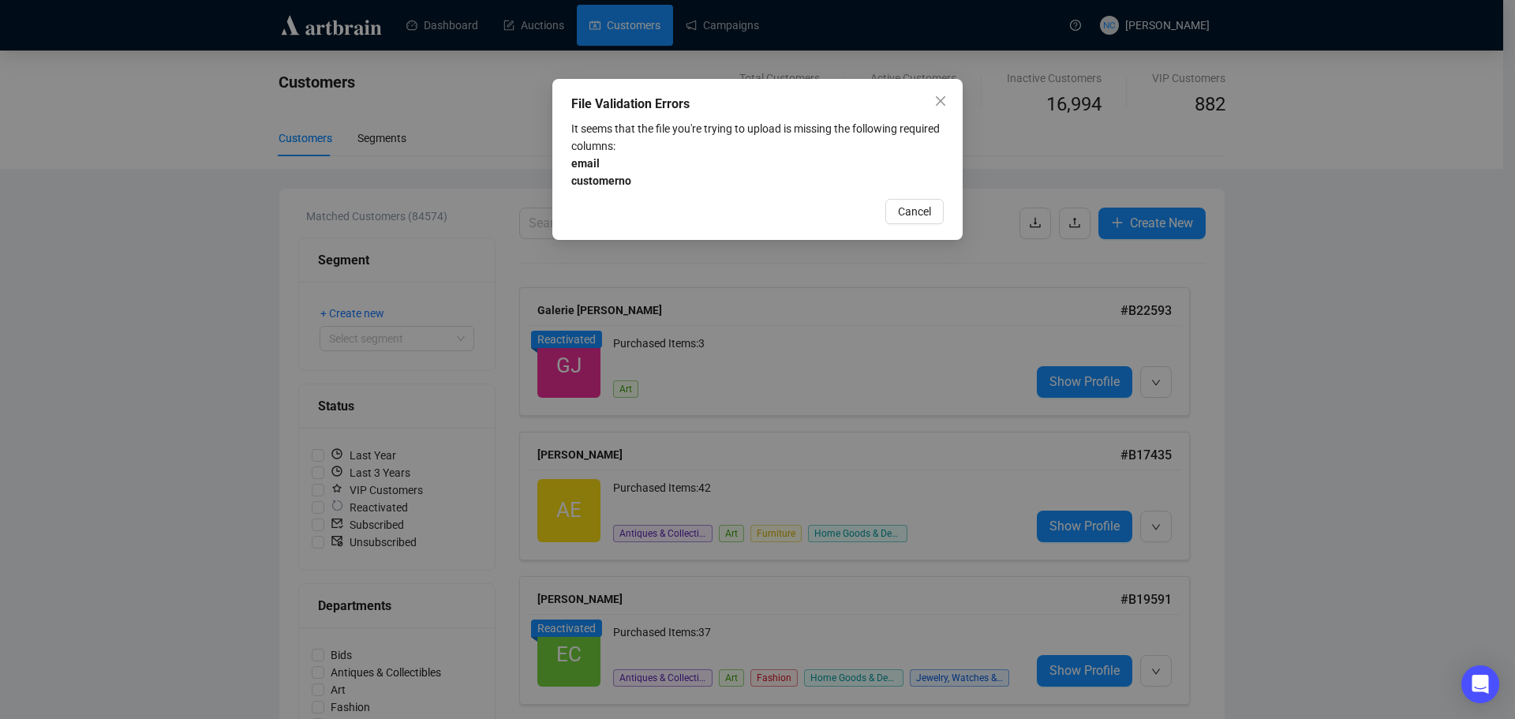
drag, startPoint x: 765, startPoint y: 172, endPoint x: 832, endPoint y: 185, distance: 68.4
click at [765, 172] on div "It seems that the file you're trying to upload is missing the following require…" at bounding box center [757, 154] width 372 height 69
click at [906, 215] on span "Cancel" at bounding box center [914, 211] width 33 height 17
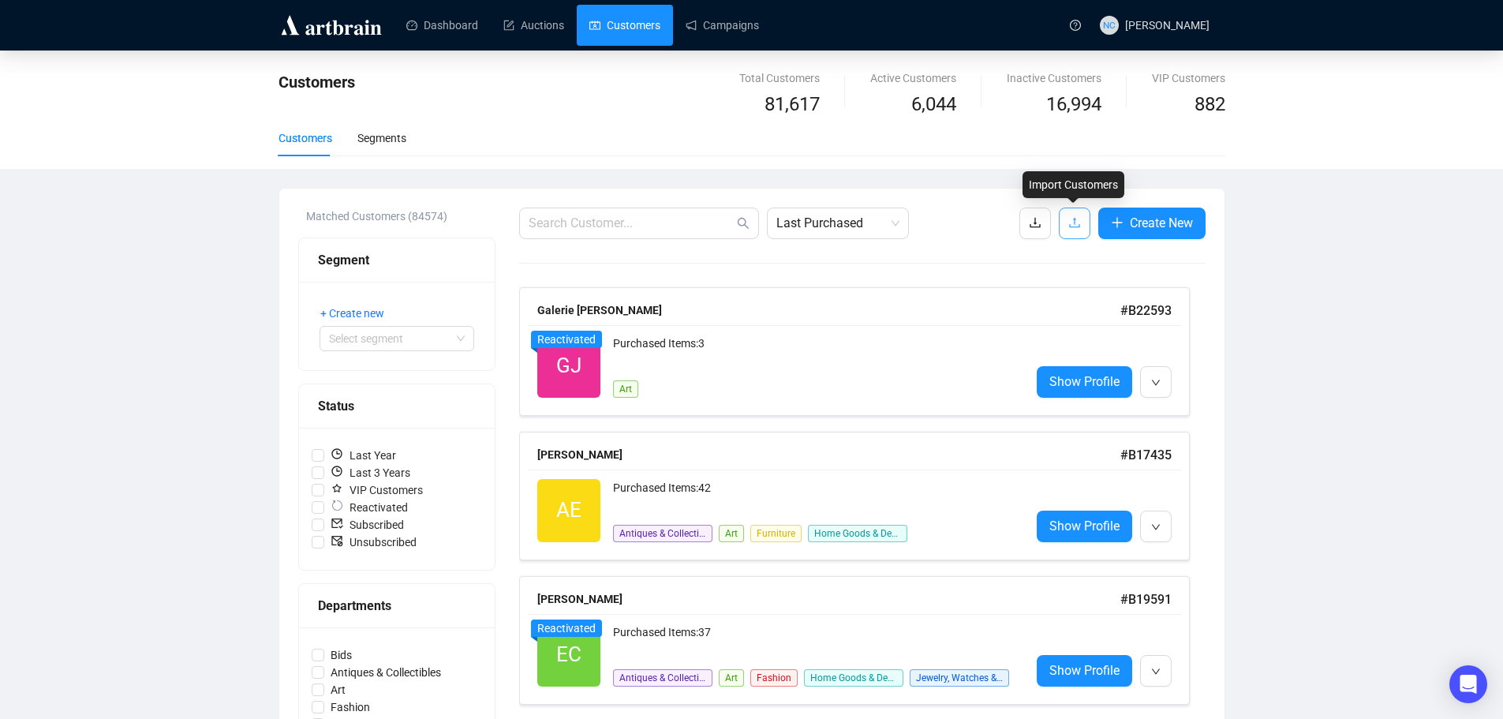
click at [1081, 220] on button "button" at bounding box center [1075, 224] width 32 height 32
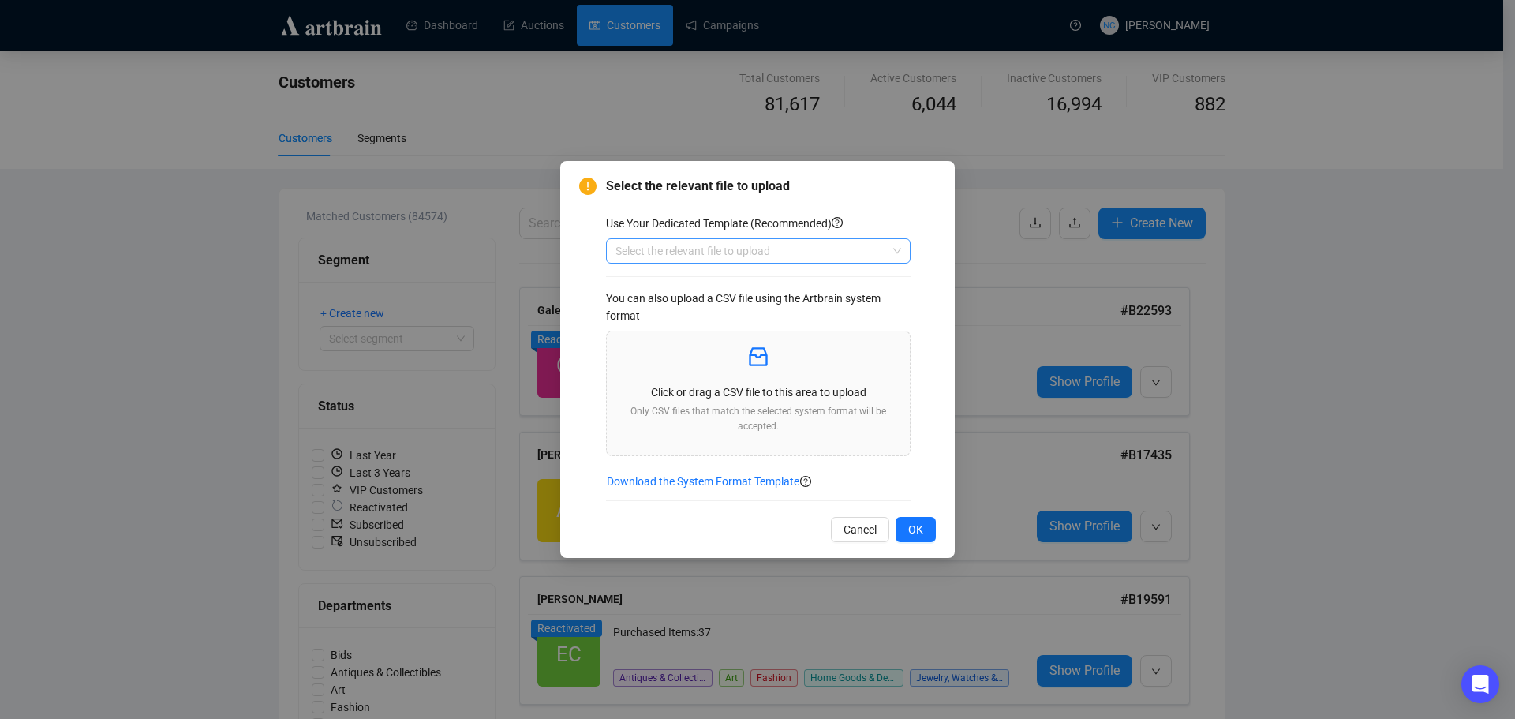
click at [768, 244] on input "search" at bounding box center [750, 251] width 271 height 24
click at [707, 331] on div "Wishlist" at bounding box center [758, 332] width 279 height 17
click at [720, 391] on p "Click or drag a CSV file to this area to upload" at bounding box center [758, 391] width 278 height 17
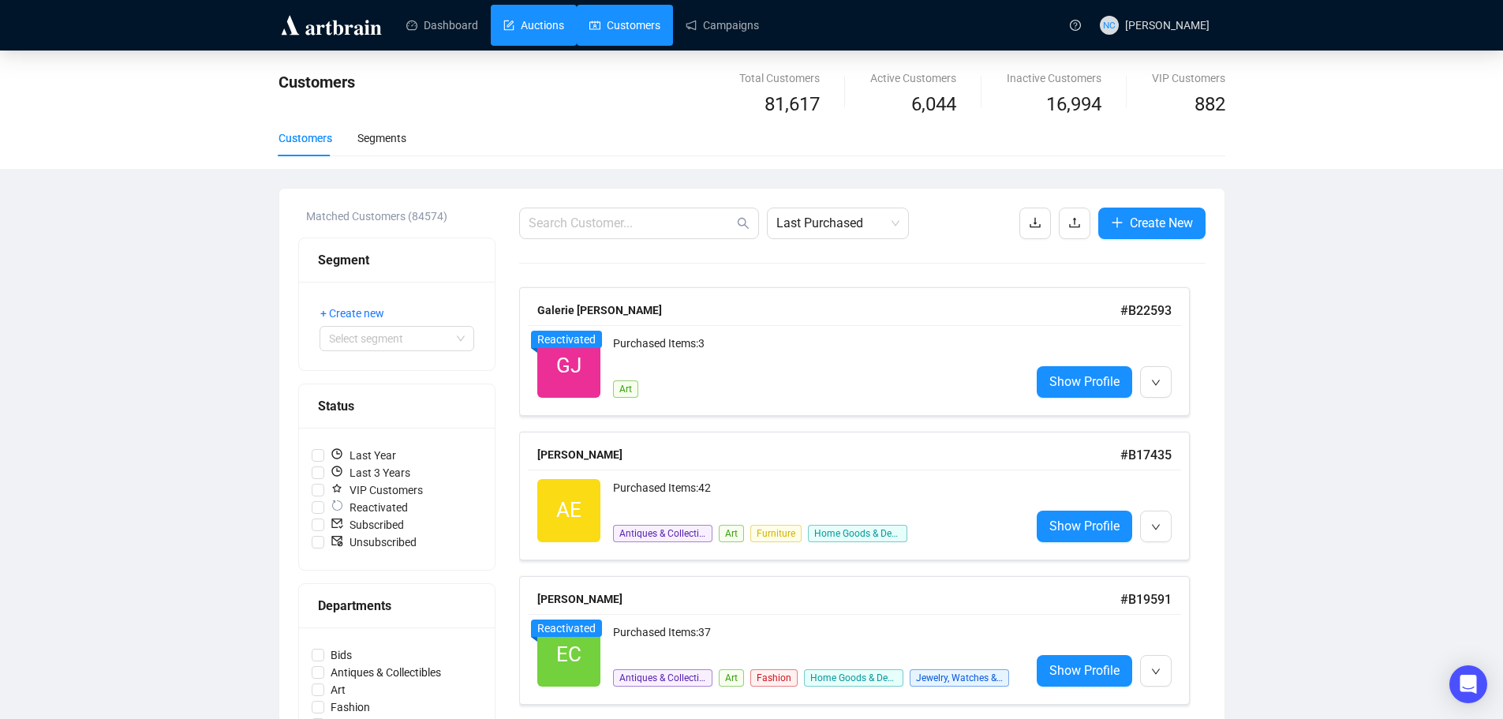
click at [528, 21] on link "Auctions" at bounding box center [533, 25] width 61 height 41
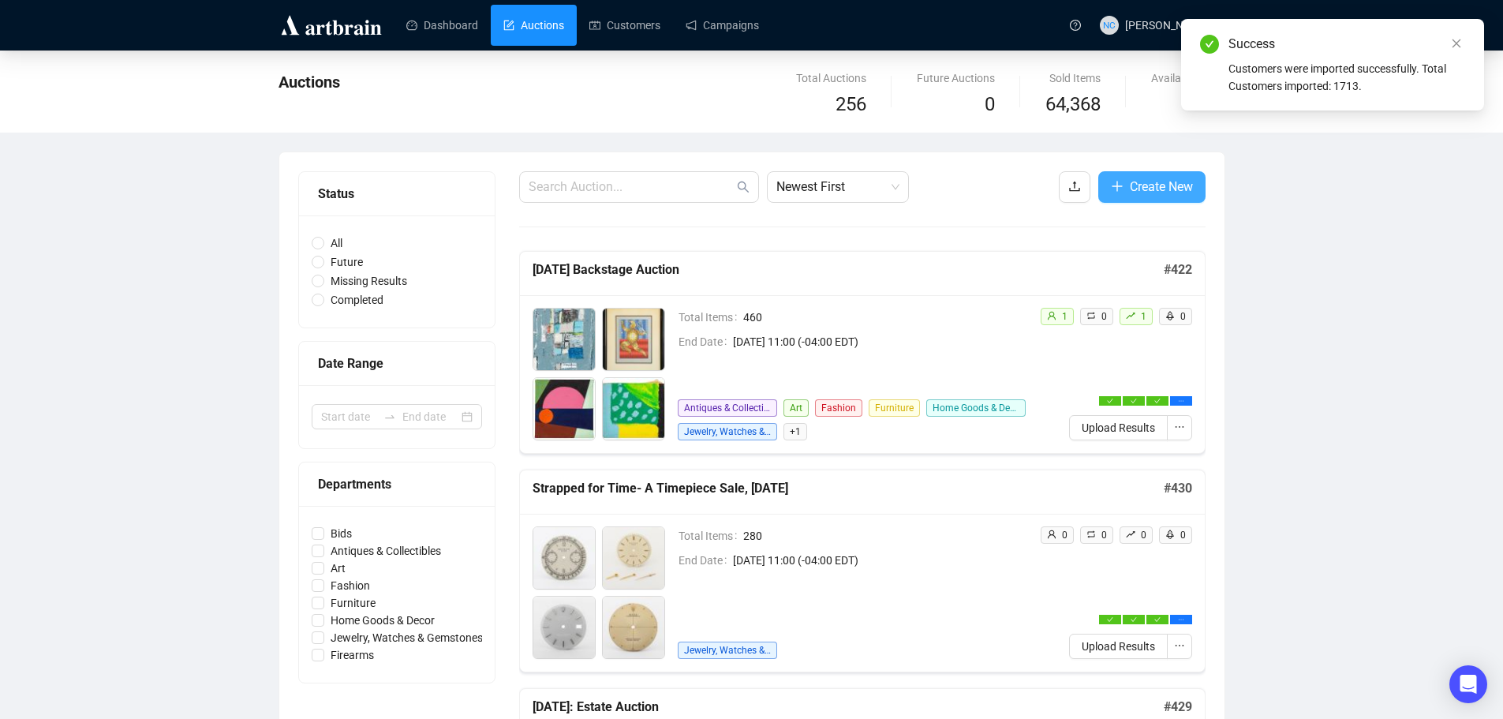
click at [1135, 189] on span "Create New" at bounding box center [1161, 187] width 63 height 20
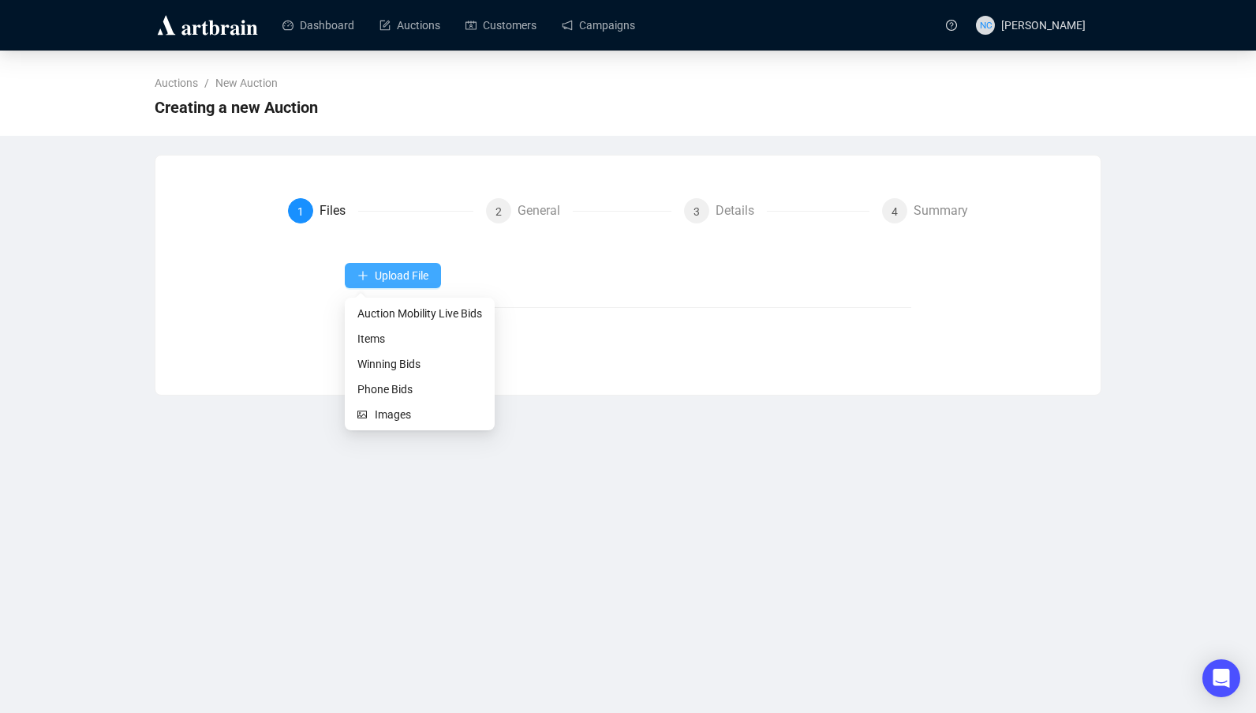
click at [400, 271] on span "Upload File" at bounding box center [402, 275] width 54 height 13
click at [393, 339] on span "Items" at bounding box center [419, 338] width 125 height 17
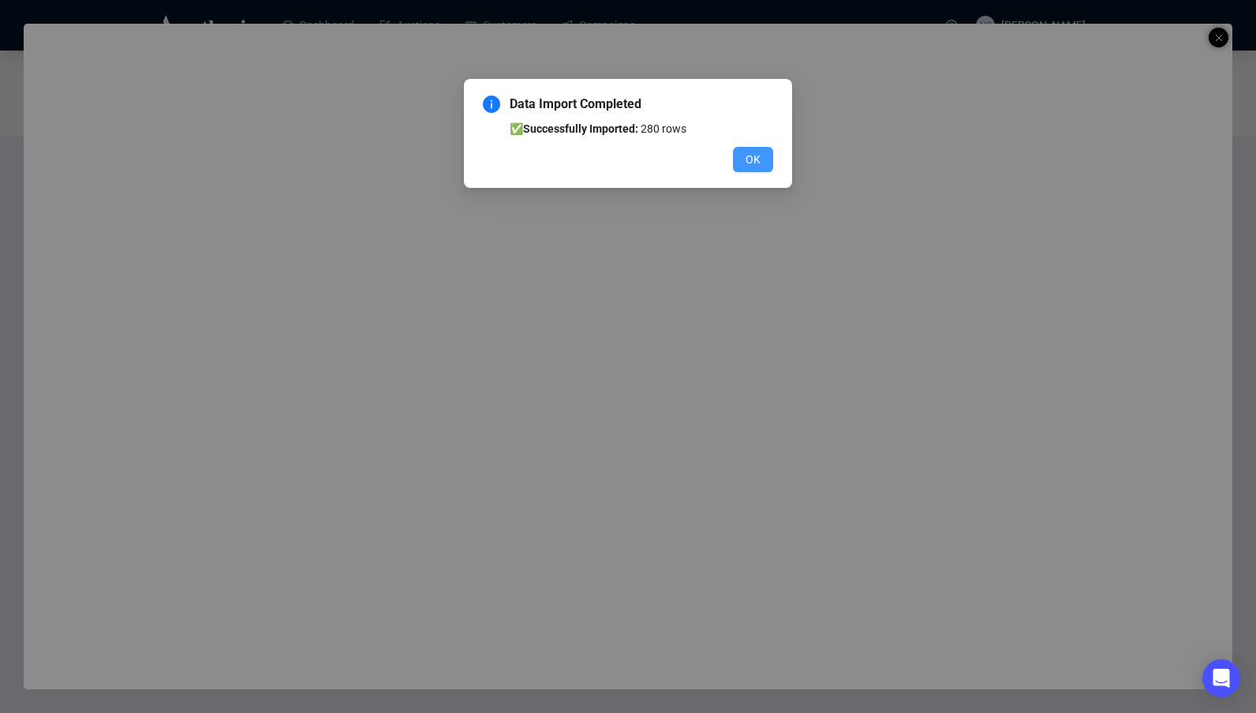
click at [745, 156] on button "OK" at bounding box center [753, 159] width 40 height 25
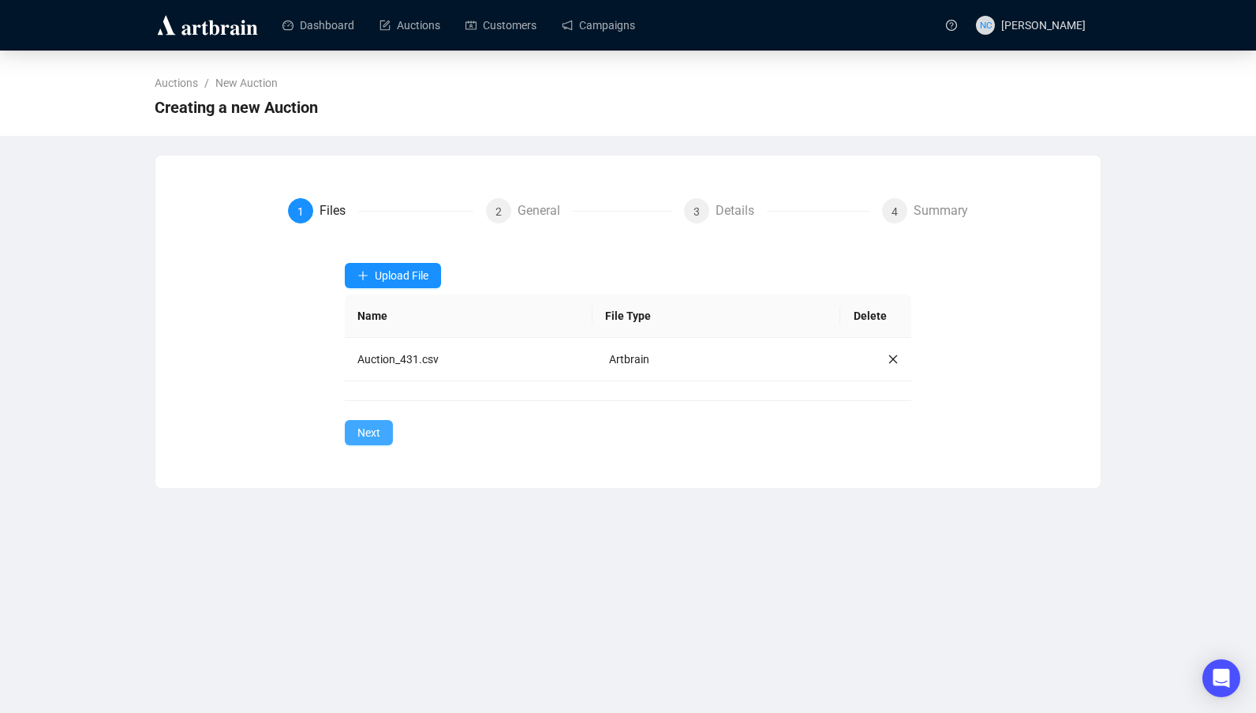
click at [363, 437] on span "Next" at bounding box center [368, 432] width 23 height 17
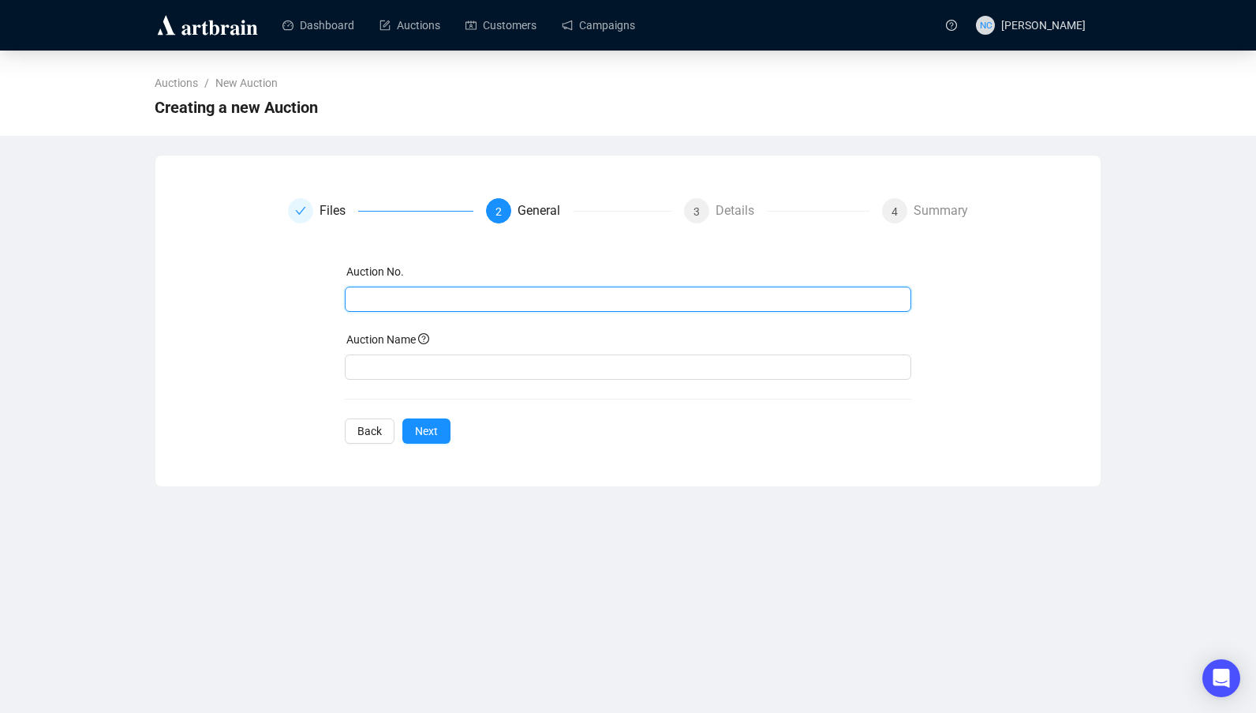
click at [457, 305] on input "text" at bounding box center [626, 298] width 545 height 17
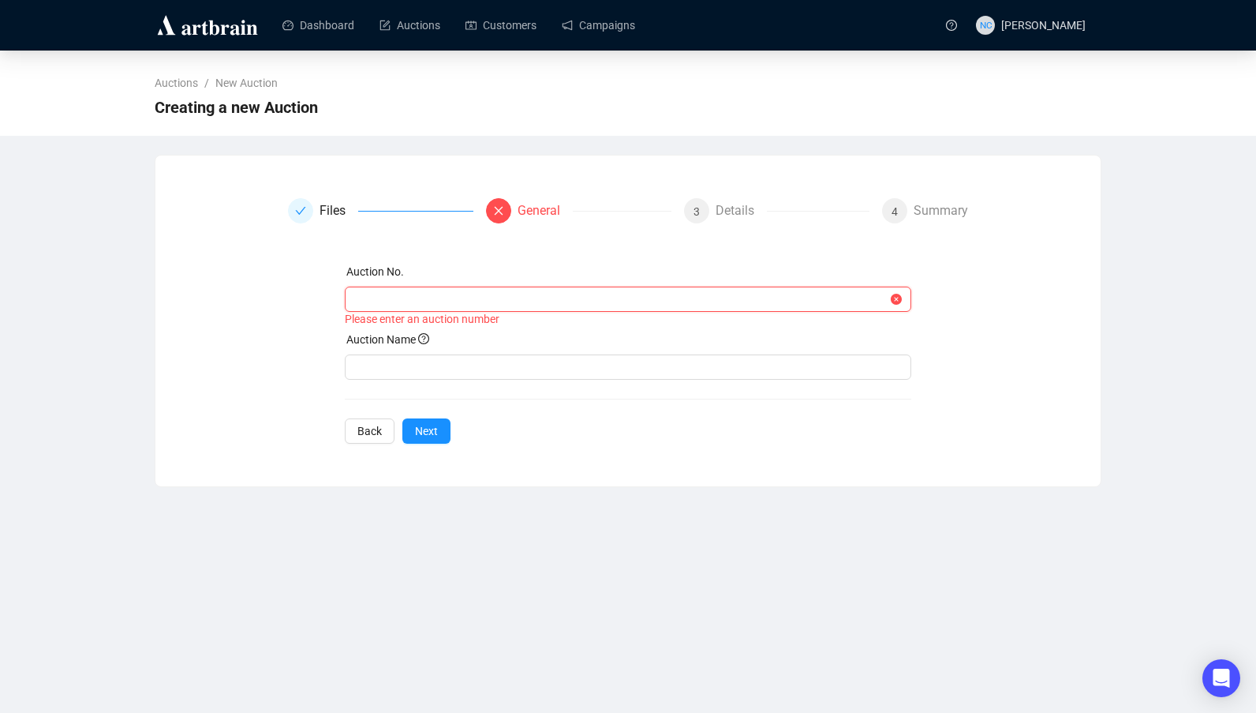
click at [480, 302] on input "text" at bounding box center [621, 298] width 534 height 17
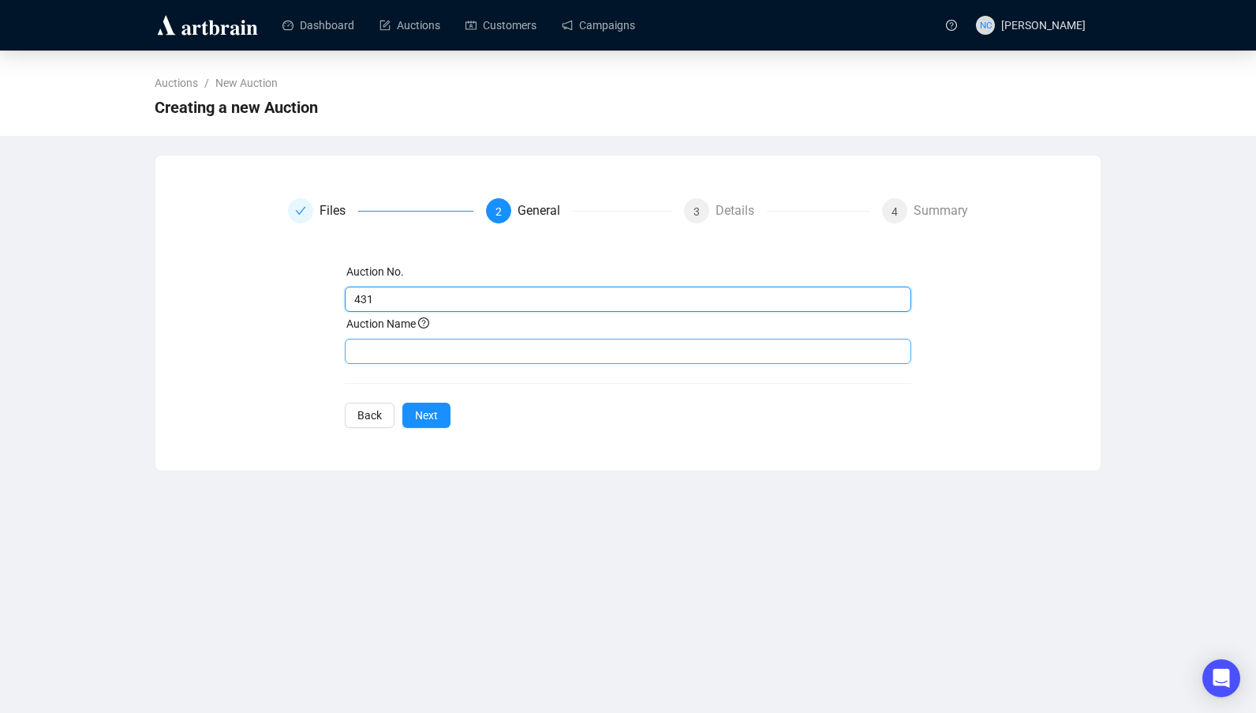
type input "431"
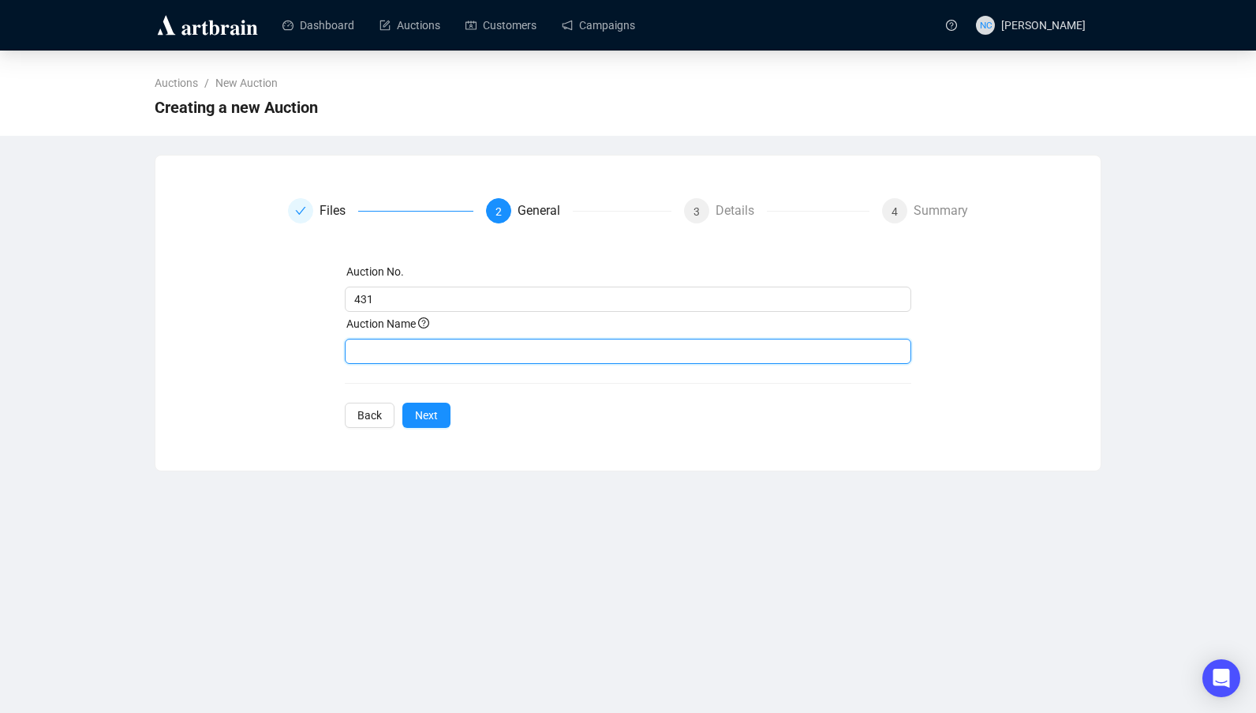
click at [490, 342] on input "text" at bounding box center [628, 351] width 567 height 25
drag, startPoint x: 580, startPoint y: 350, endPoint x: 493, endPoint y: 350, distance: 86.8
click at [493, 350] on input "New York City Estate Auction, November 3" at bounding box center [628, 351] width 567 height 25
type input "[DATE] [US_STATE][GEOGRAPHIC_DATA] Auction"
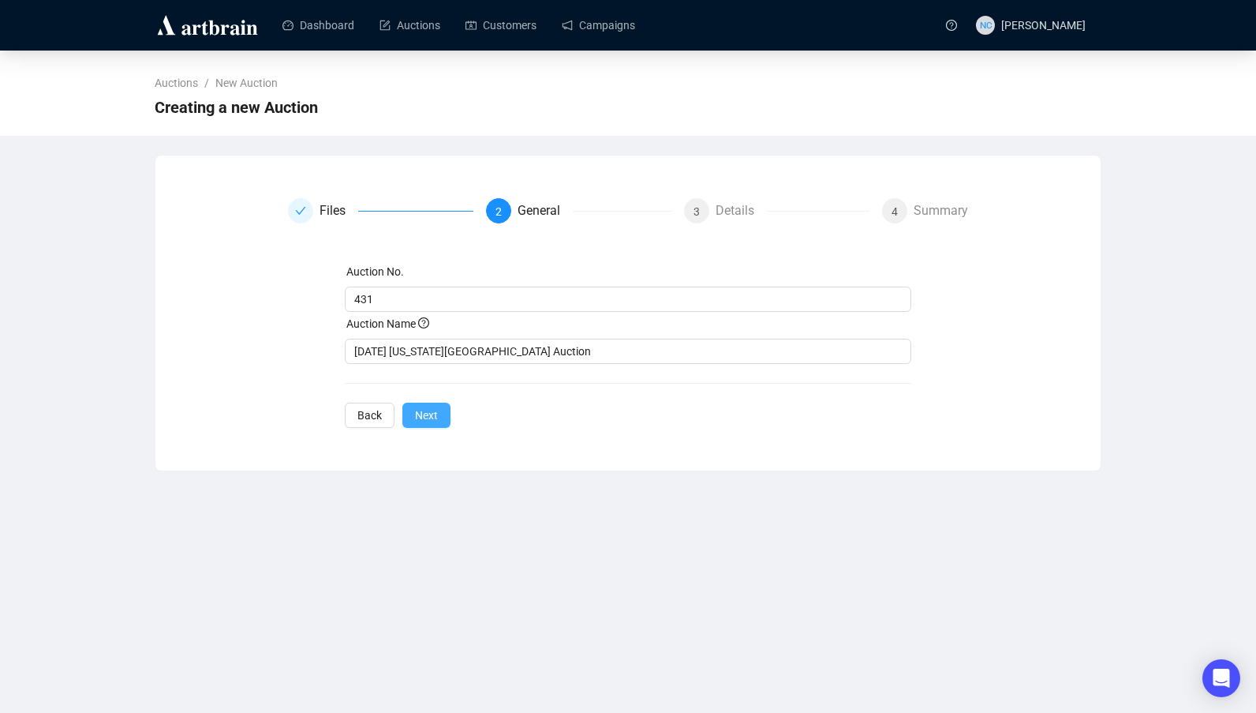
click at [428, 422] on span "Next" at bounding box center [426, 414] width 23 height 17
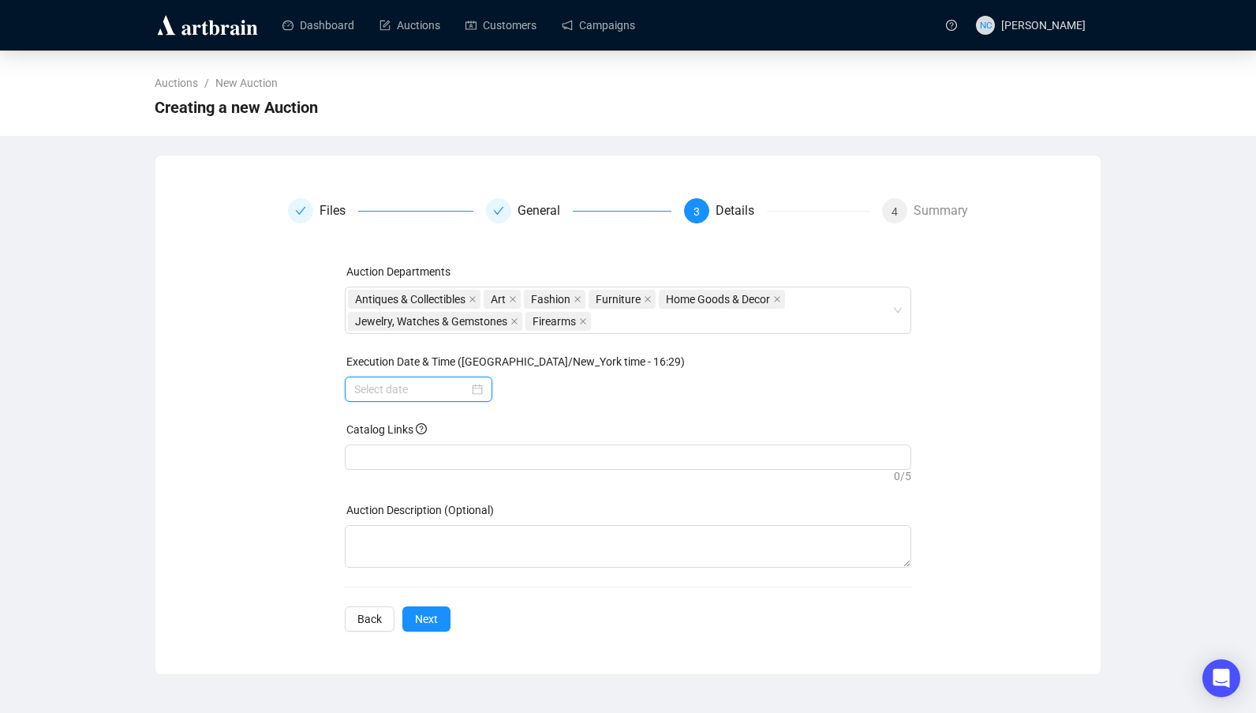
click at [451, 395] on input at bounding box center [411, 388] width 114 height 17
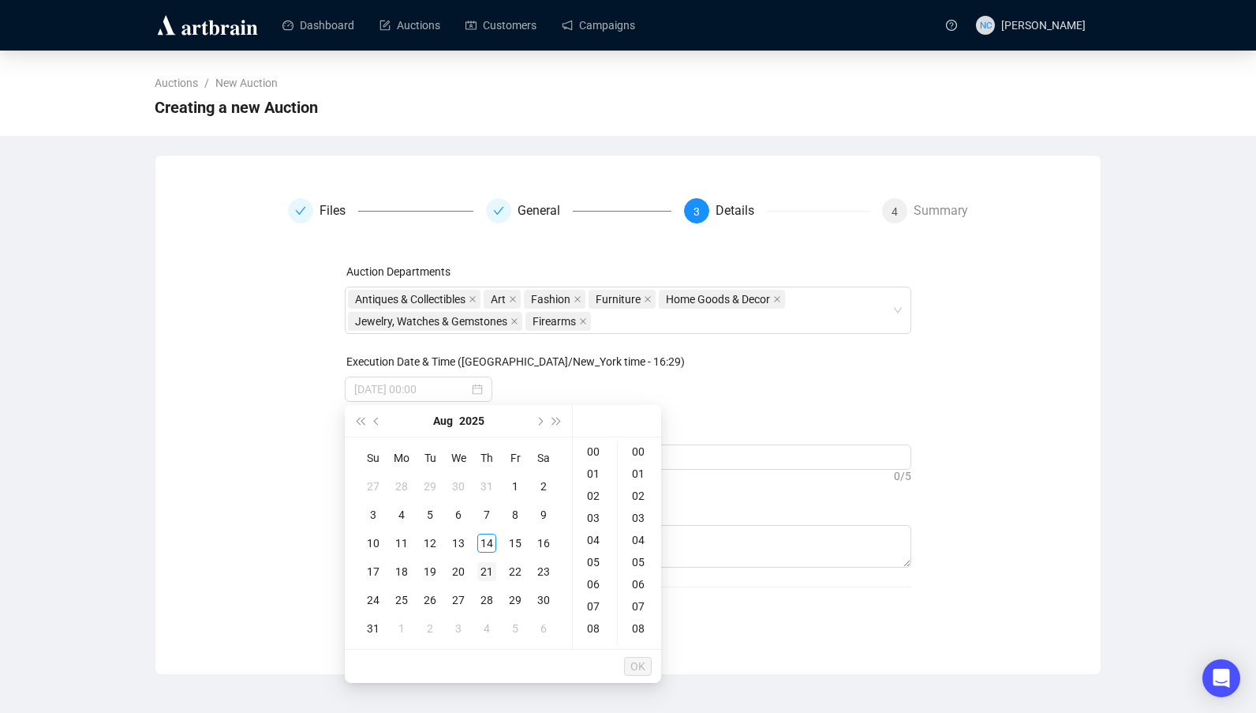
click at [488, 573] on div "21" at bounding box center [486, 571] width 19 height 19
click at [593, 608] on div "11" at bounding box center [595, 615] width 38 height 22
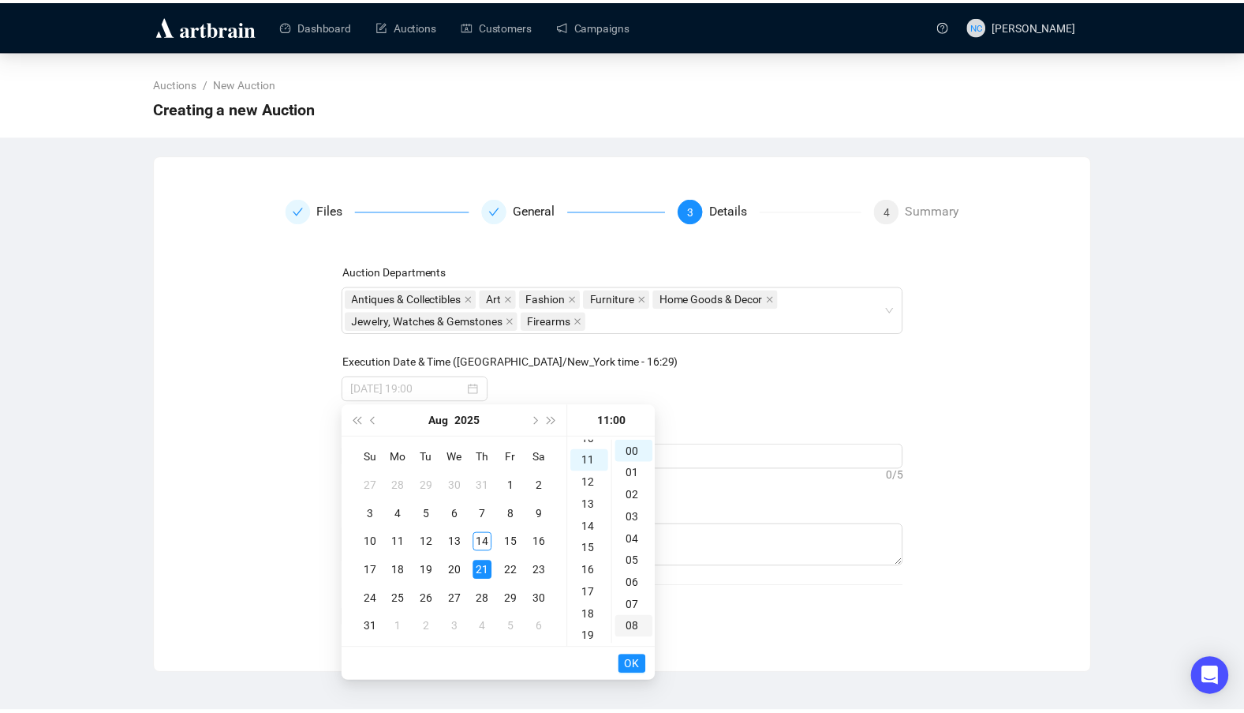
scroll to position [243, 0]
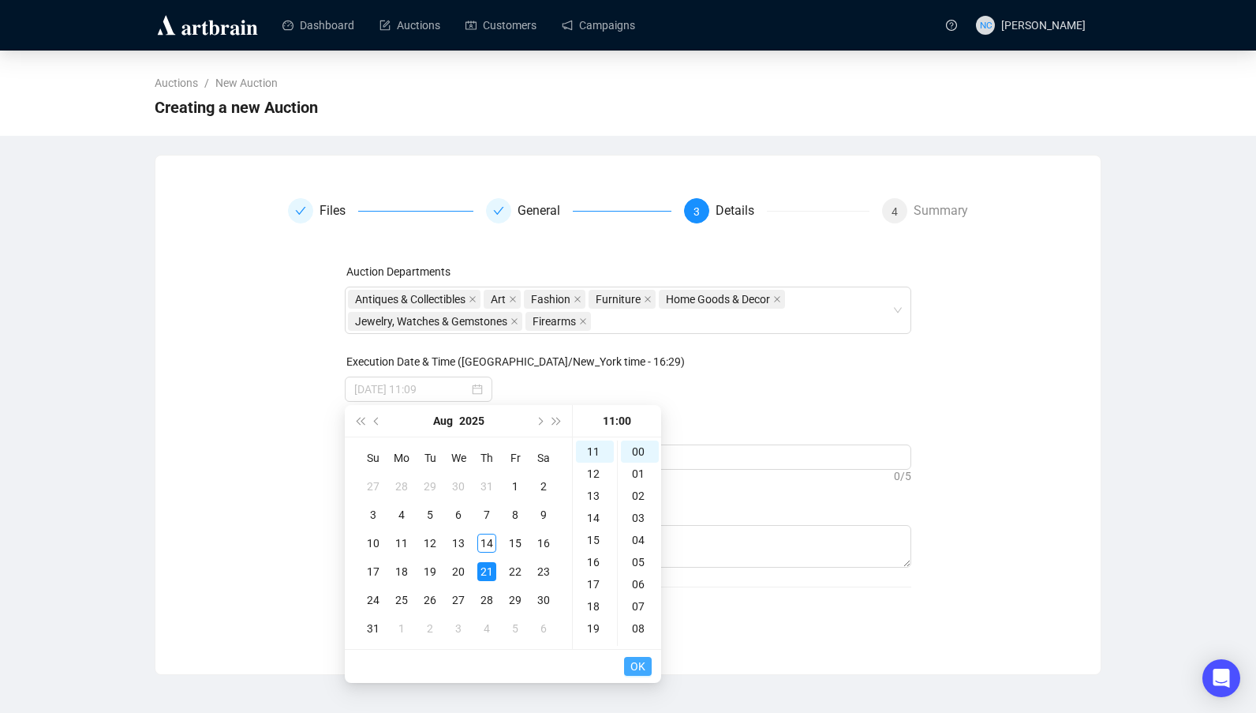
type input "2025-08-21 11:00"
click at [642, 661] on span "OK" at bounding box center [637, 666] width 15 height 30
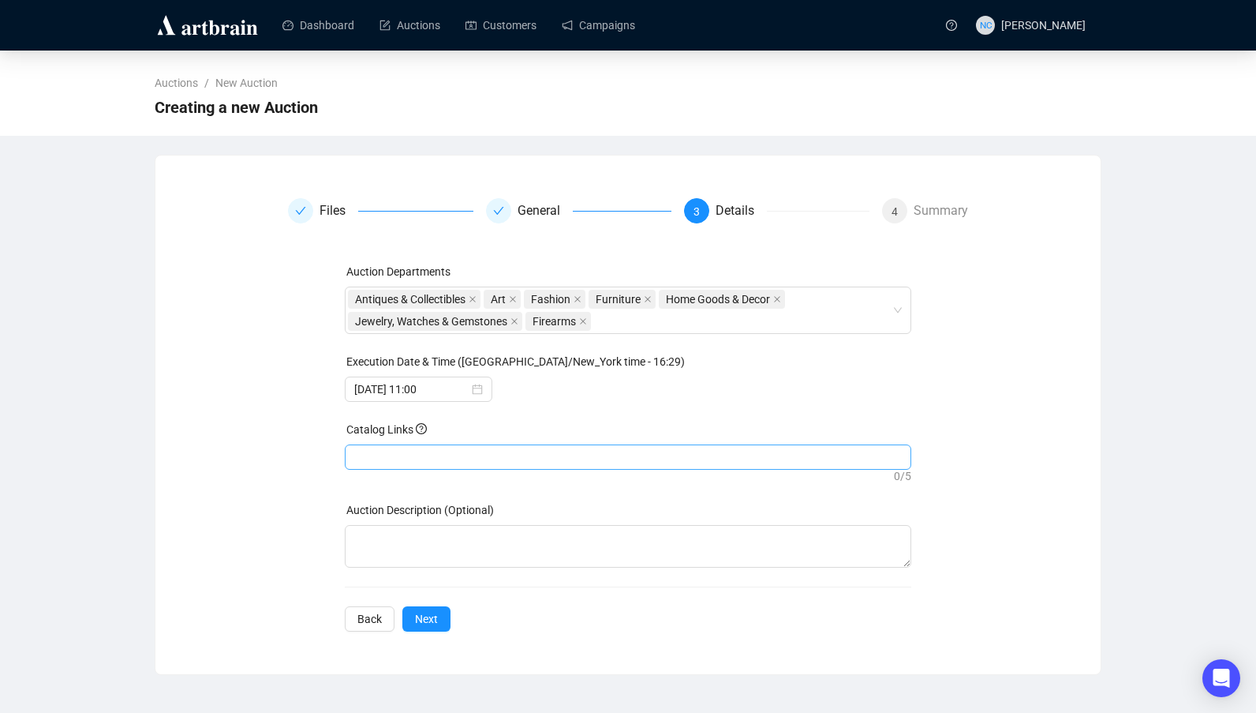
click at [425, 454] on div at bounding box center [628, 457] width 561 height 22
paste input "https://auctions.nyshowplace.com/auctions/4-HKEQEQ/new-york-city-estate-auction…"
type input "https://auctions.nyshowplace.com/auctions/4-HKEQEQ/new-york-city-estate-auction…"
click at [428, 616] on span "Next" at bounding box center [426, 618] width 23 height 17
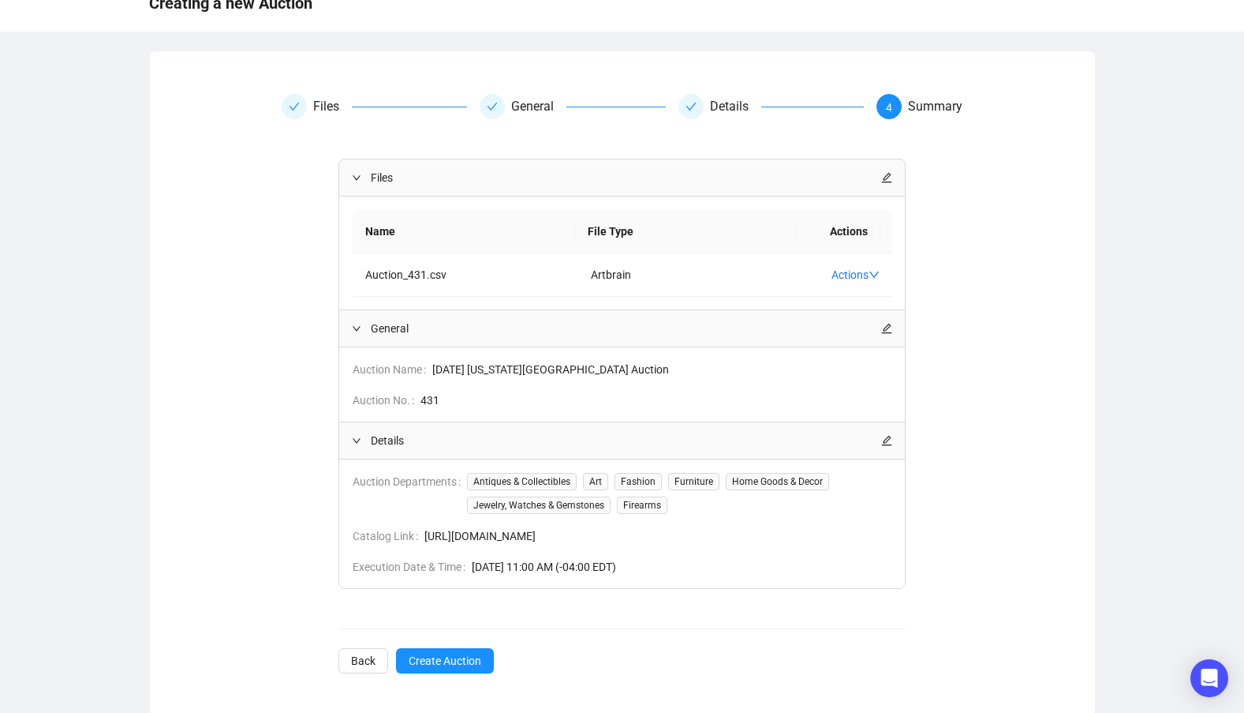
scroll to position [108, 0]
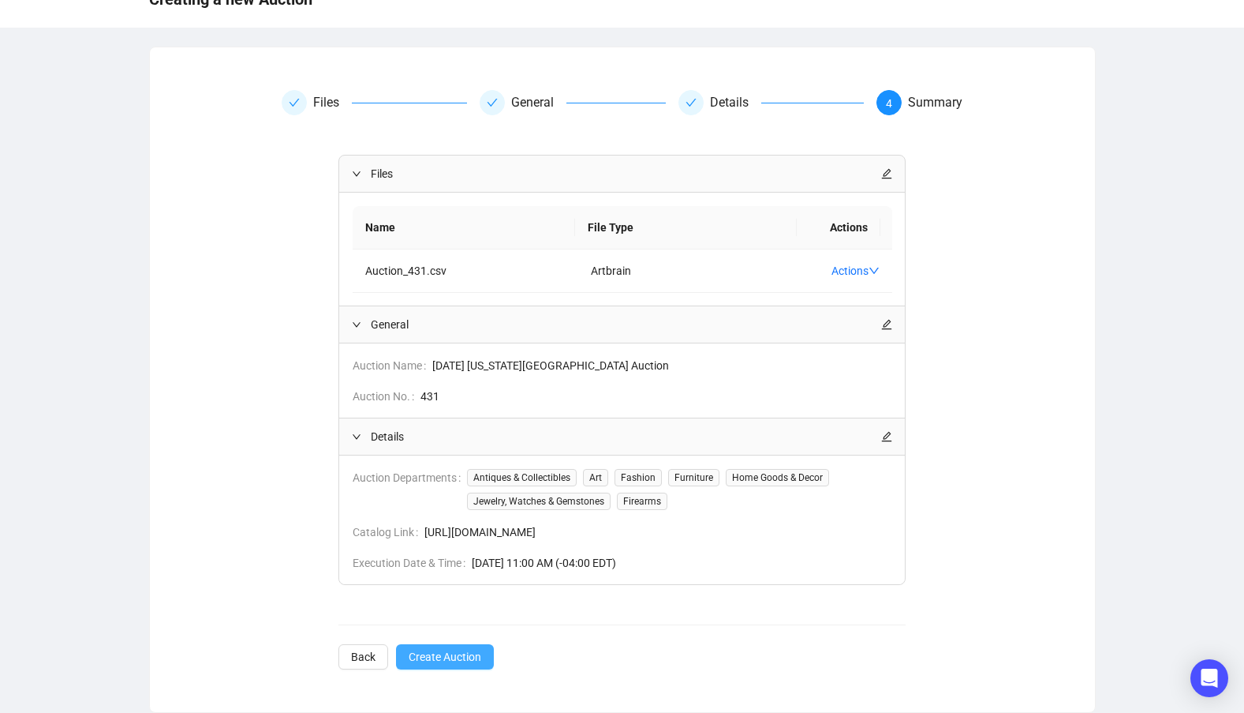
click at [467, 652] on span "Create Auction" at bounding box center [445, 656] width 73 height 17
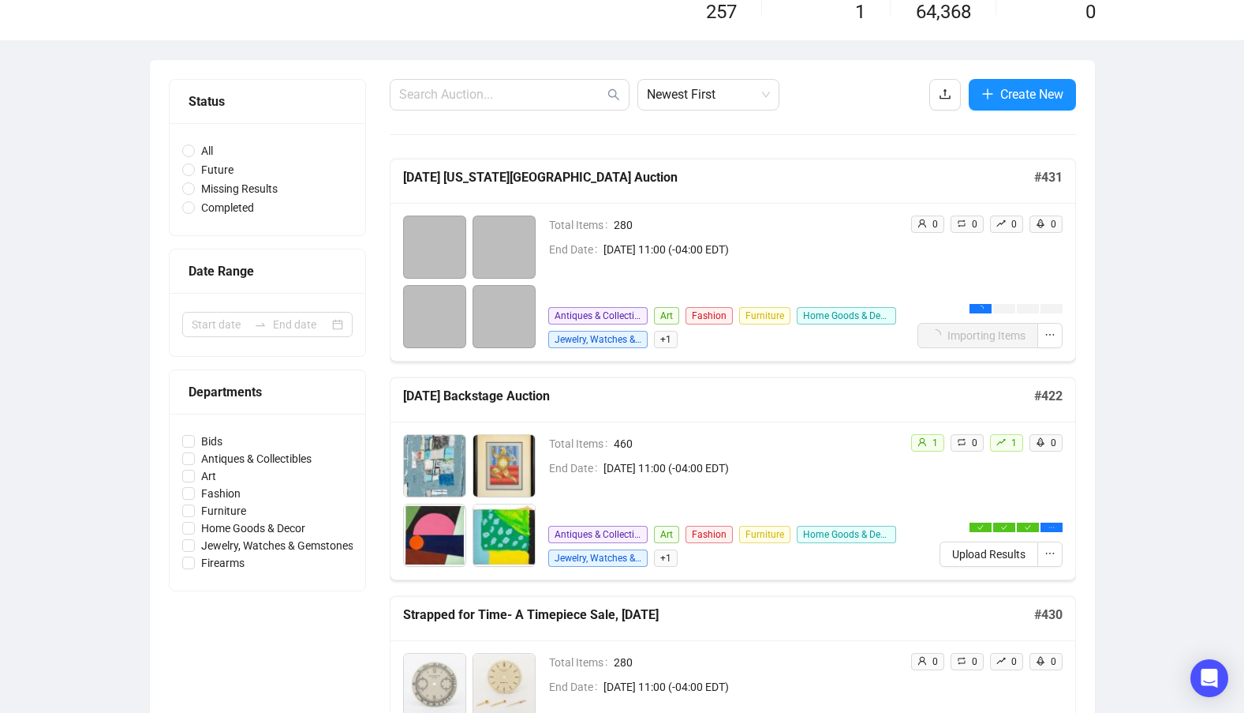
scroll to position [237, 0]
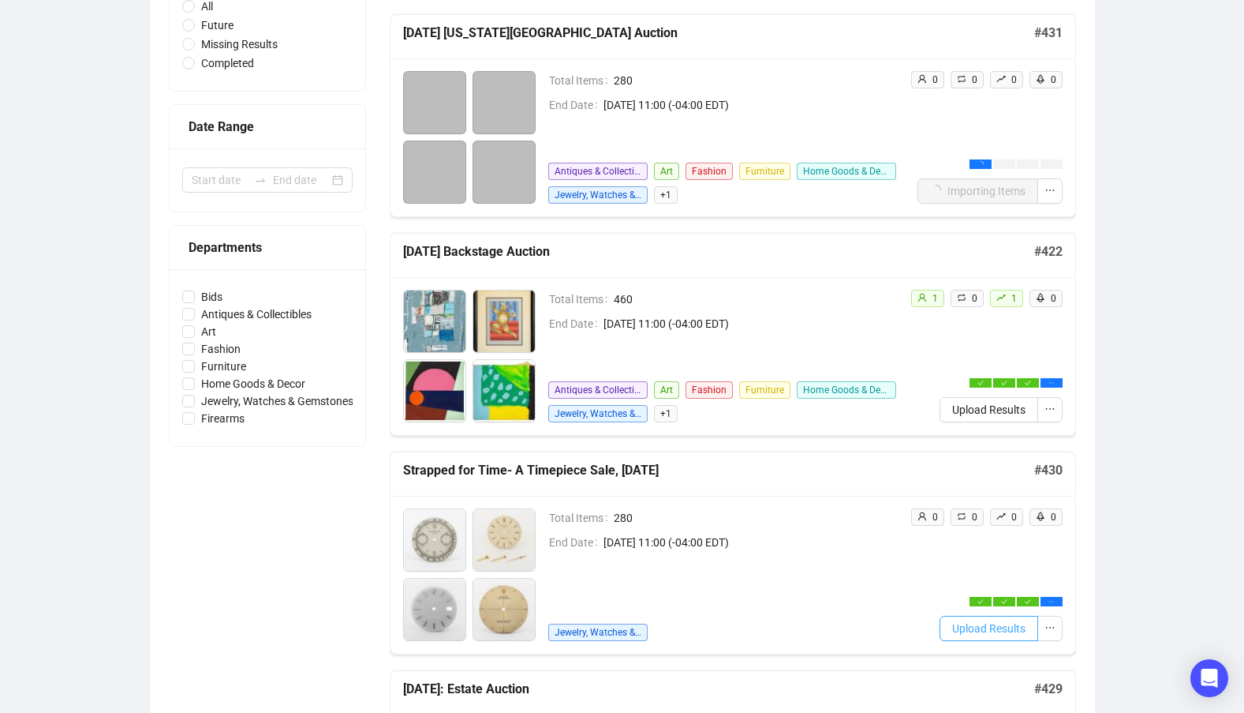
click at [984, 628] on span "Upload Results" at bounding box center [988, 627] width 73 height 17
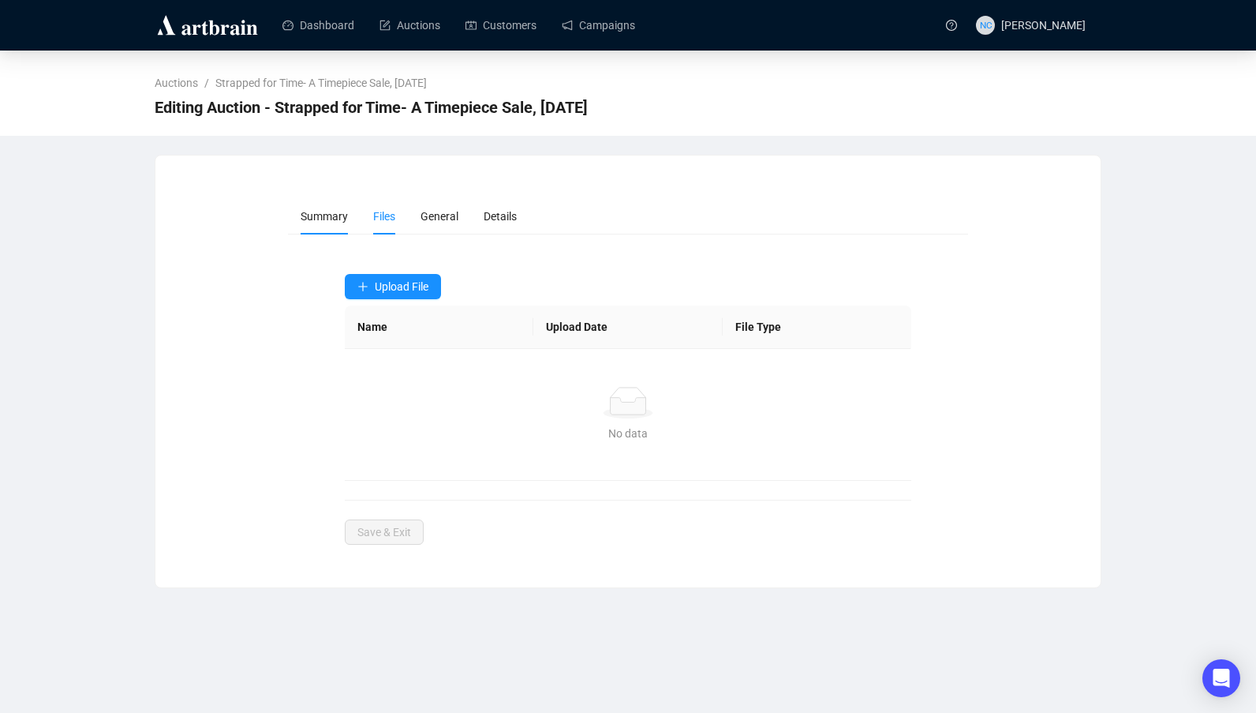
click at [321, 211] on span "Summary" at bounding box center [324, 216] width 47 height 13
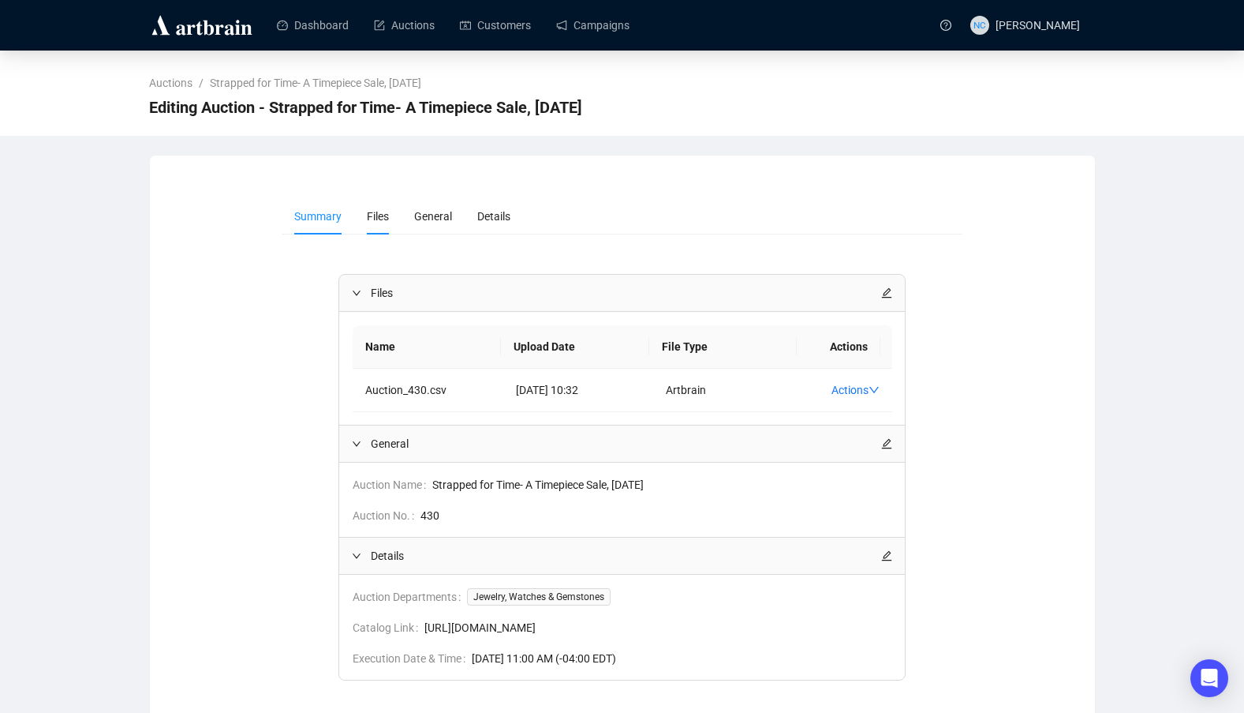
click at [376, 215] on span "Files" at bounding box center [378, 216] width 22 height 13
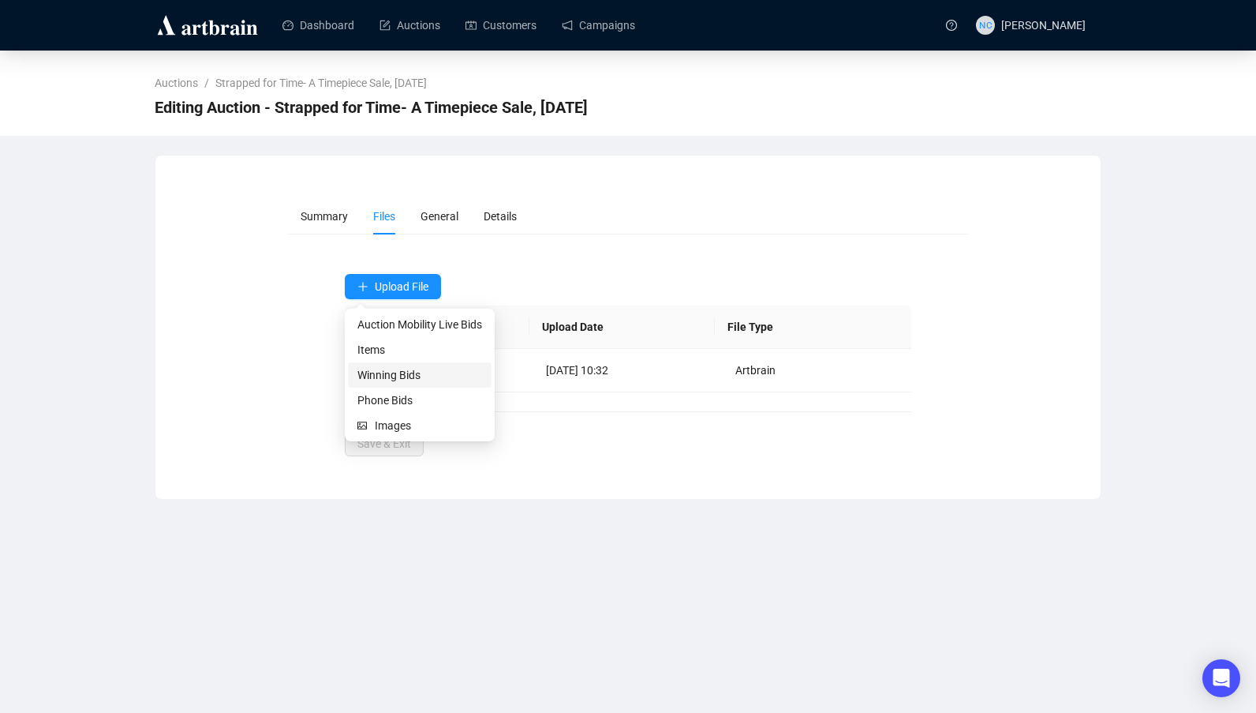
click at [428, 376] on span "Winning Bids" at bounding box center [419, 374] width 125 height 17
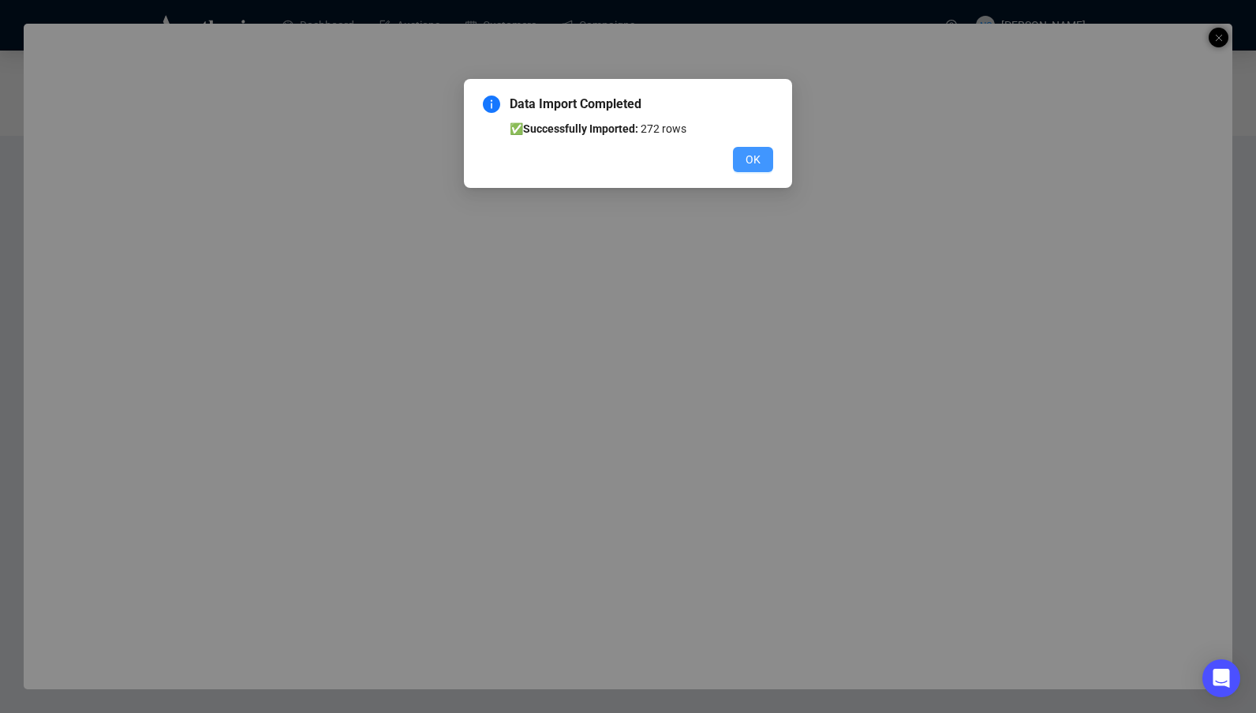
click at [756, 157] on span "OK" at bounding box center [753, 159] width 15 height 17
click at [752, 151] on span "OK" at bounding box center [753, 159] width 15 height 17
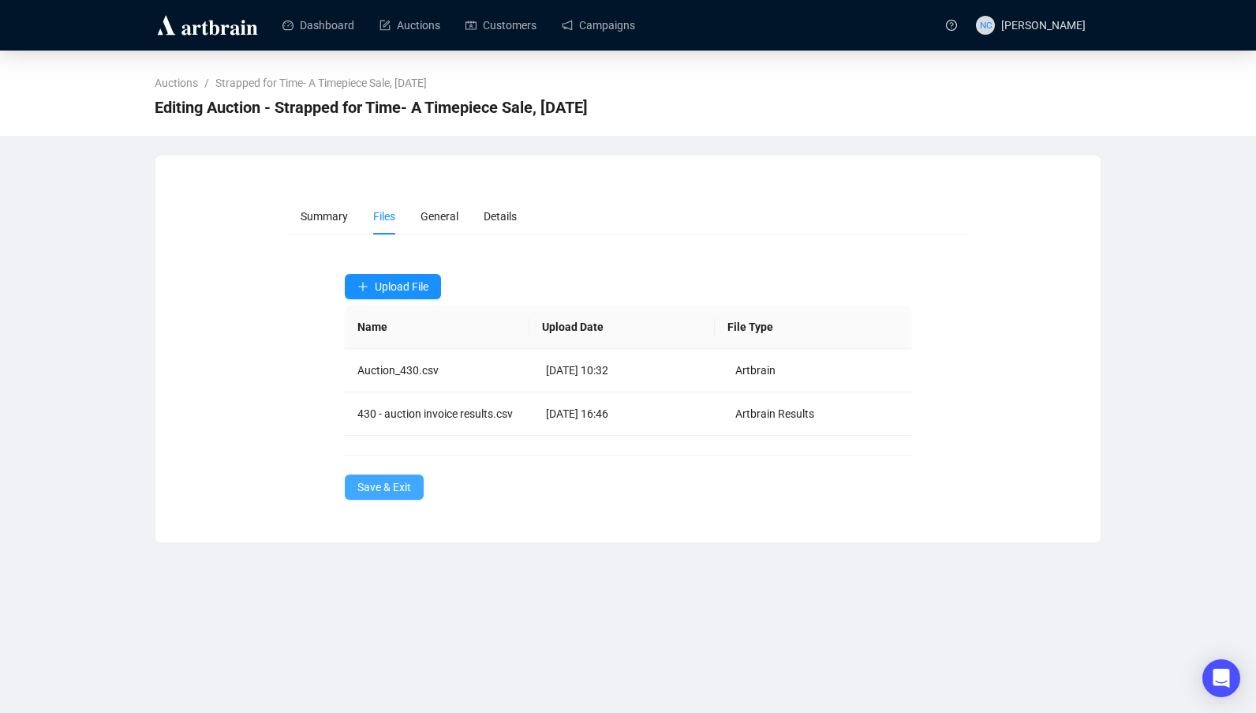
click at [405, 492] on span "Save & Exit" at bounding box center [384, 486] width 54 height 17
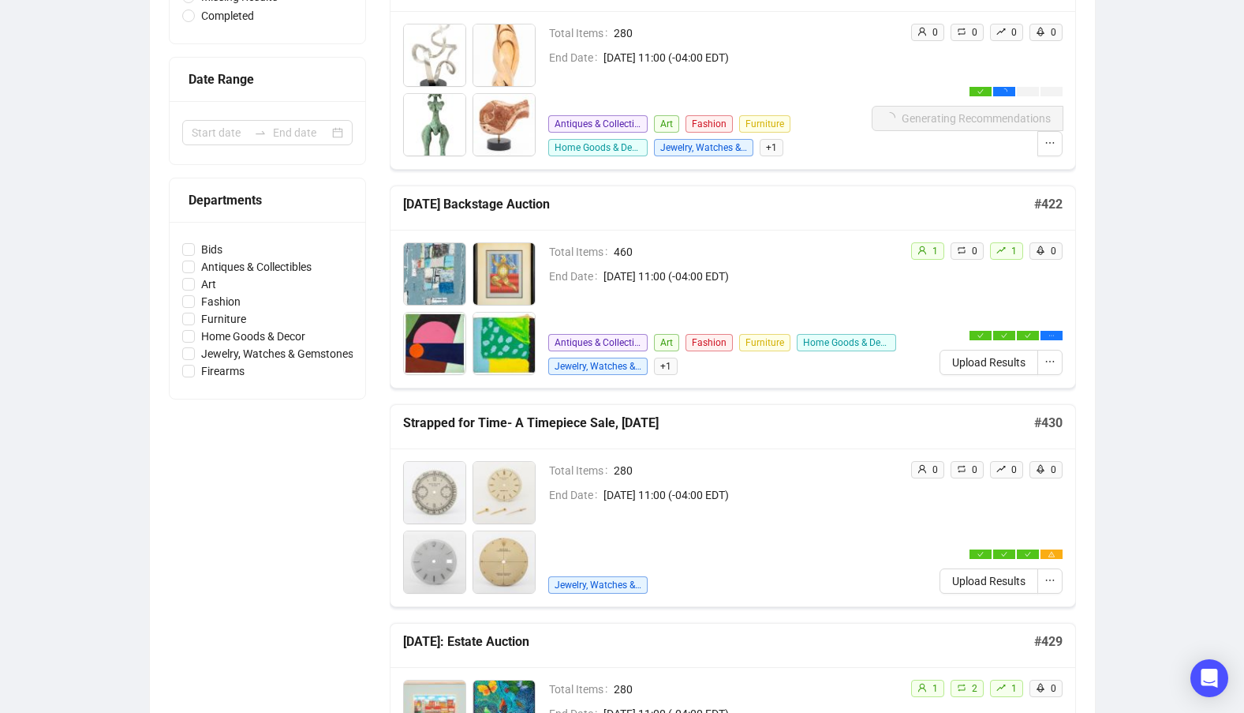
scroll to position [316, 0]
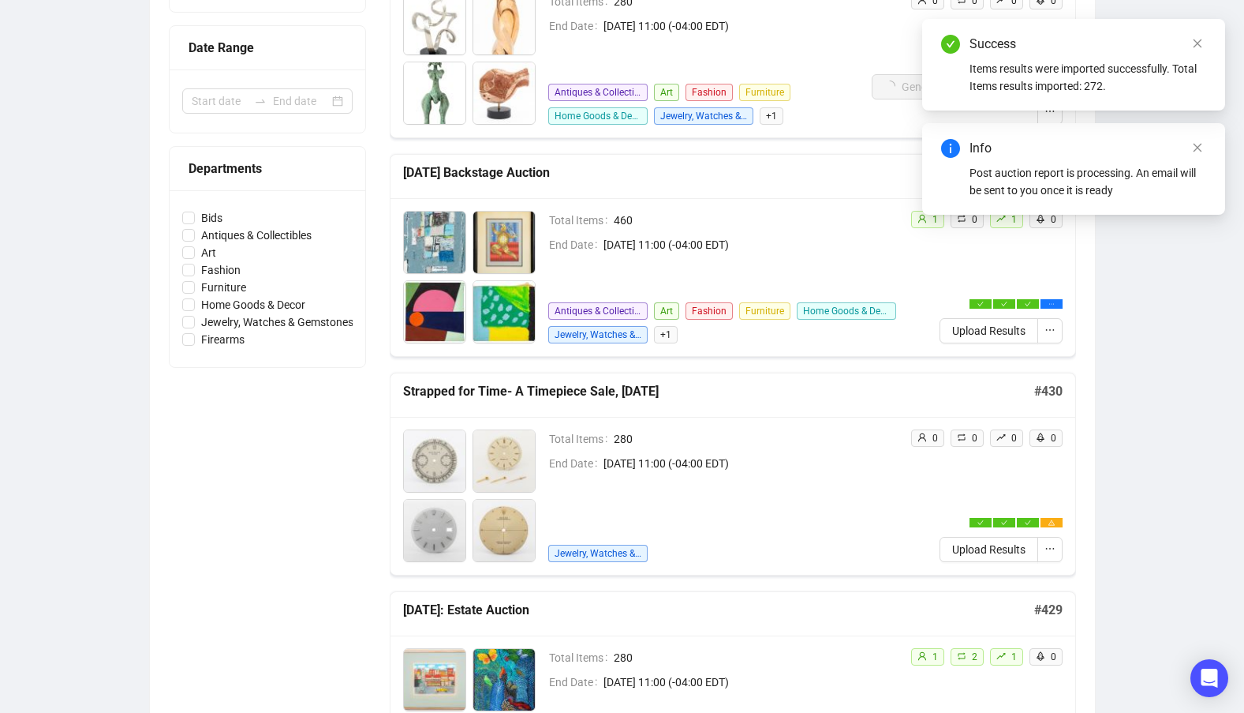
click at [869, 466] on span "[DATE] 11:00 (-04:00 EDT)" at bounding box center [751, 462] width 294 height 17
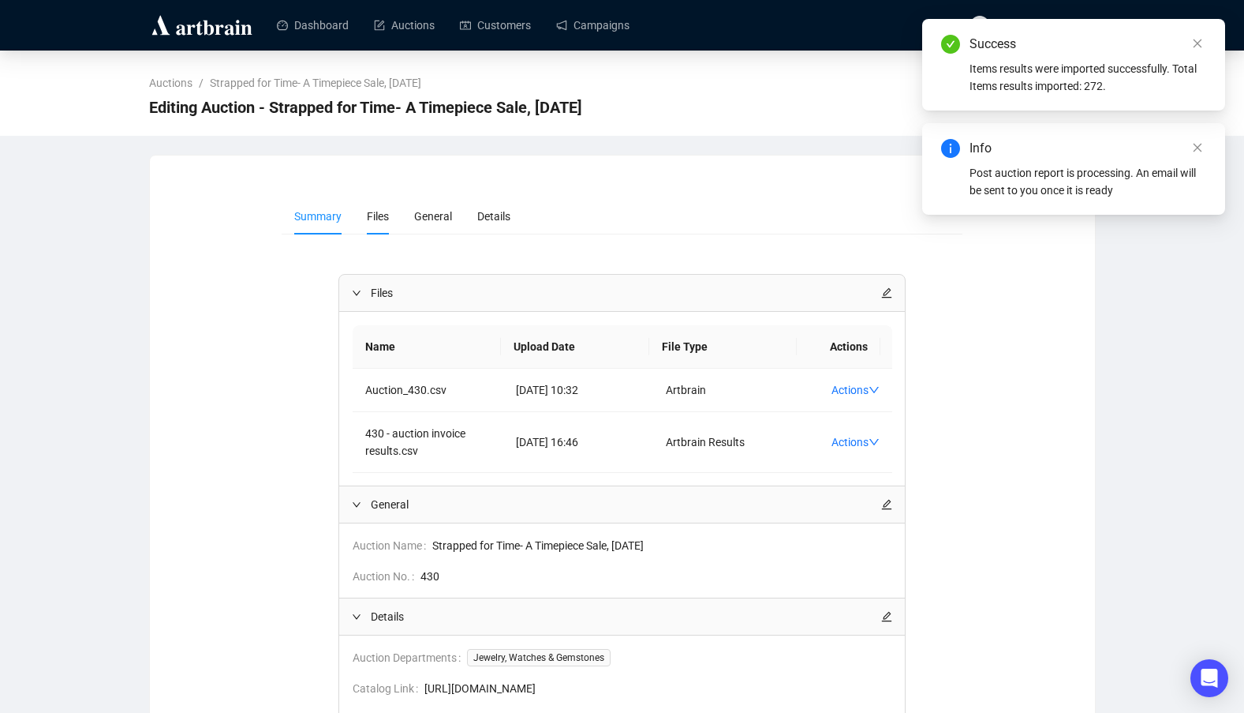
click at [376, 207] on li "Files" at bounding box center [377, 216] width 47 height 36
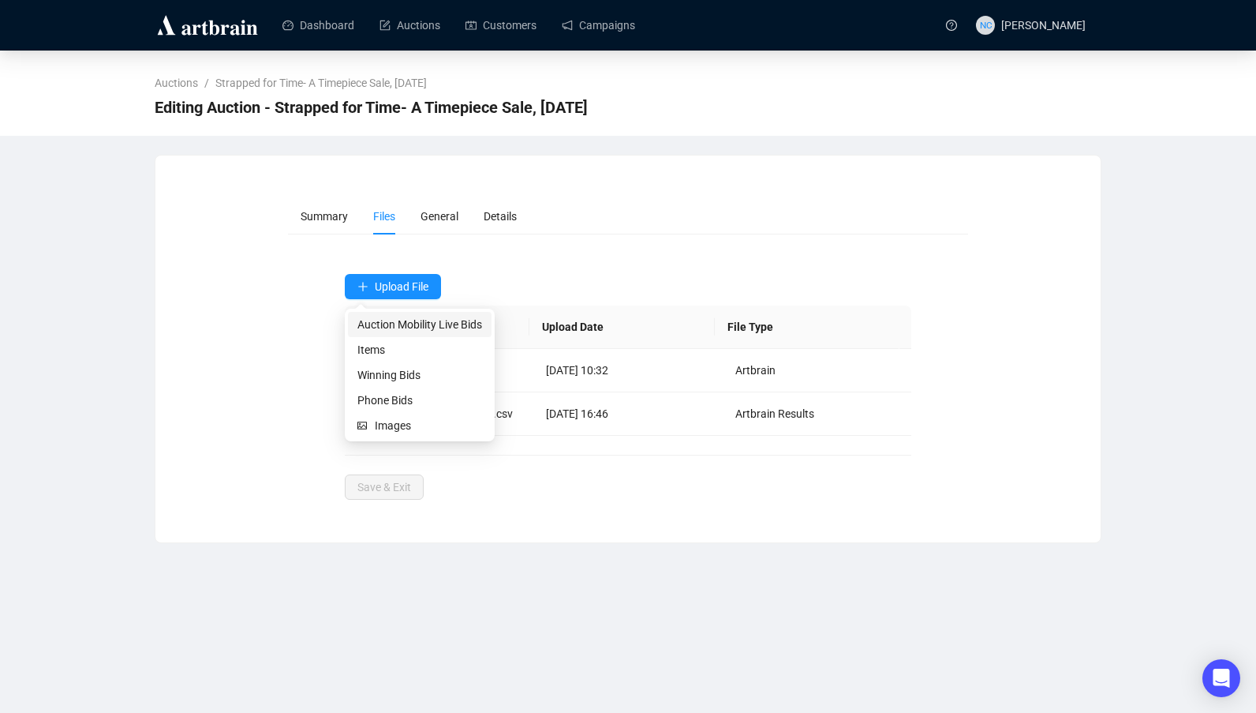
click at [422, 326] on span "Auction Mobility Live Bids" at bounding box center [419, 324] width 125 height 17
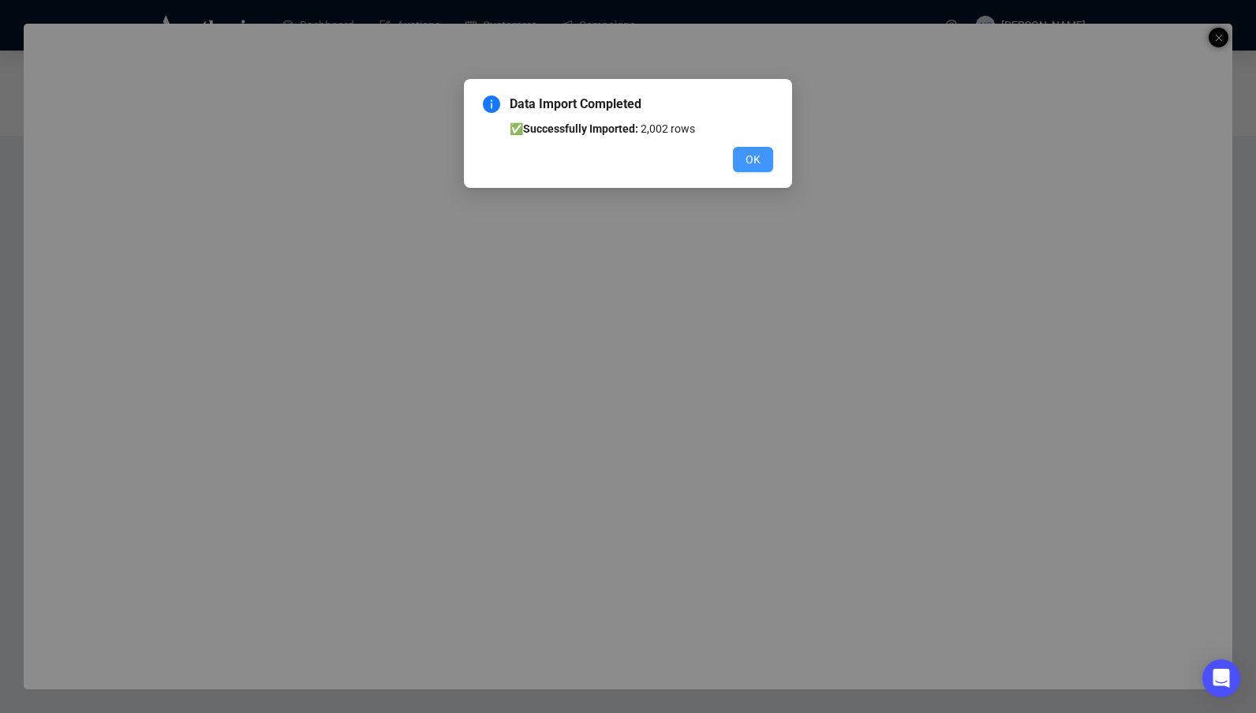
click at [761, 160] on button "OK" at bounding box center [753, 159] width 40 height 25
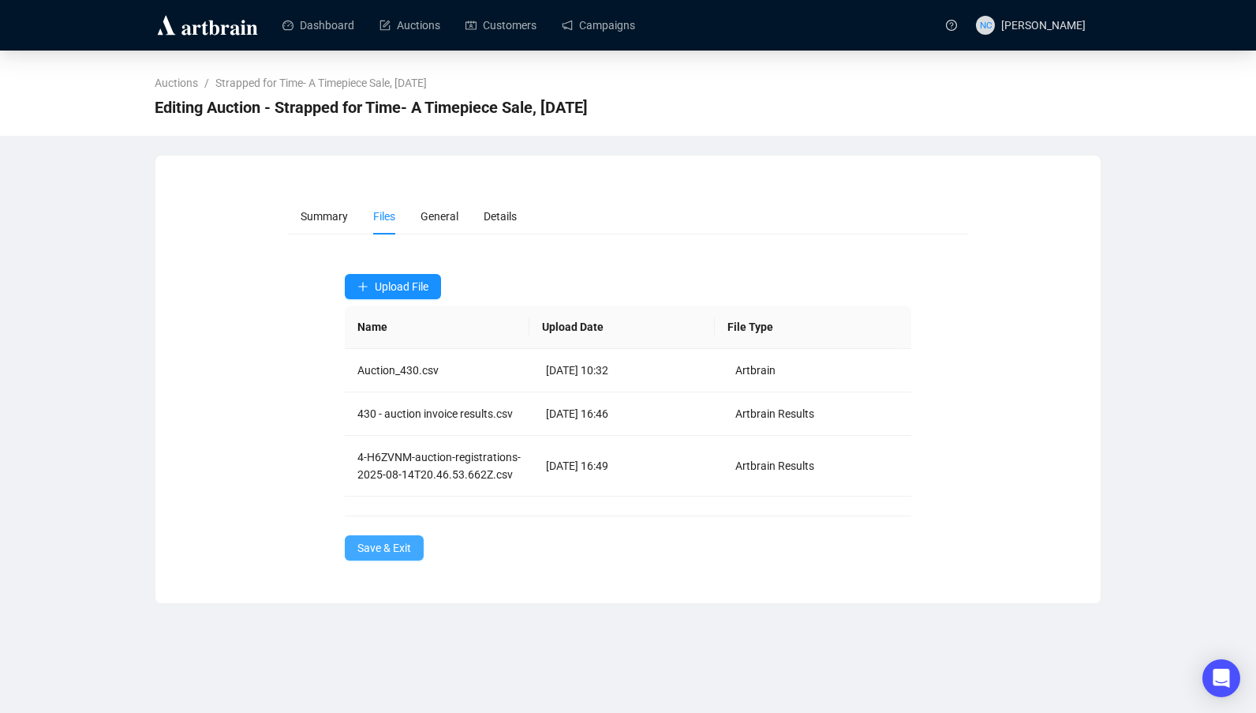
click at [361, 556] on span "Save & Exit" at bounding box center [384, 547] width 54 height 17
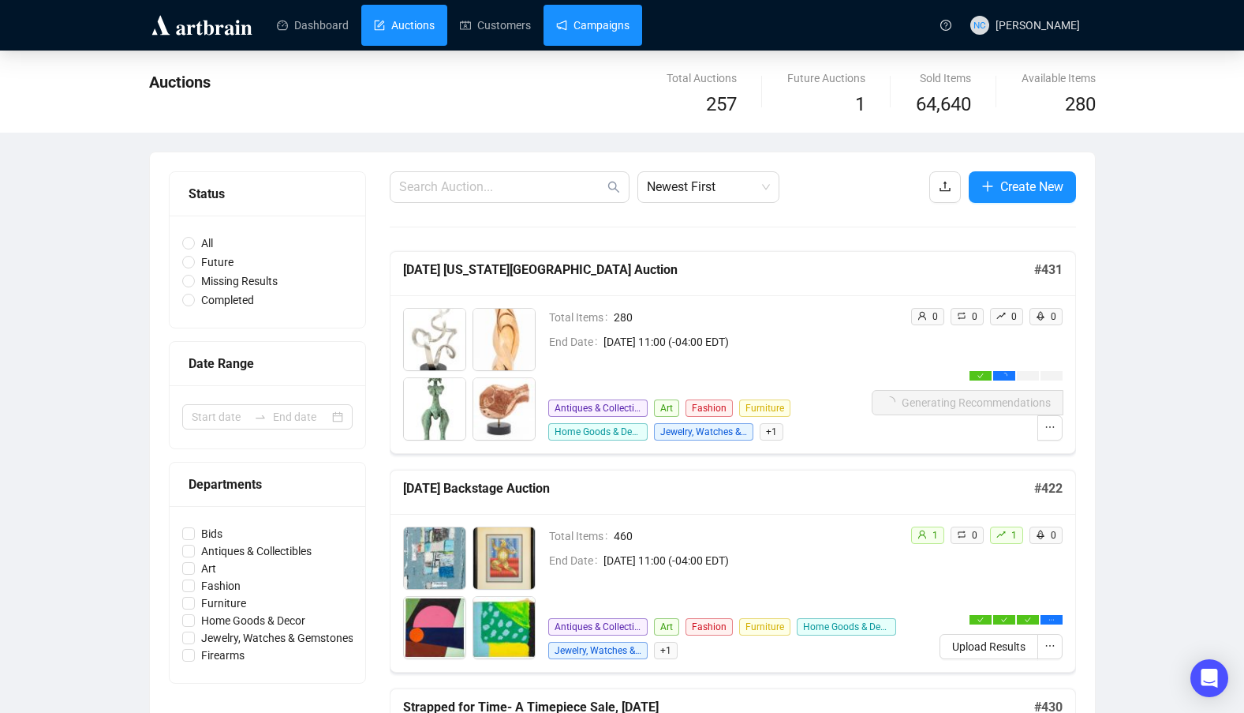
click at [604, 28] on link "Campaigns" at bounding box center [592, 25] width 73 height 41
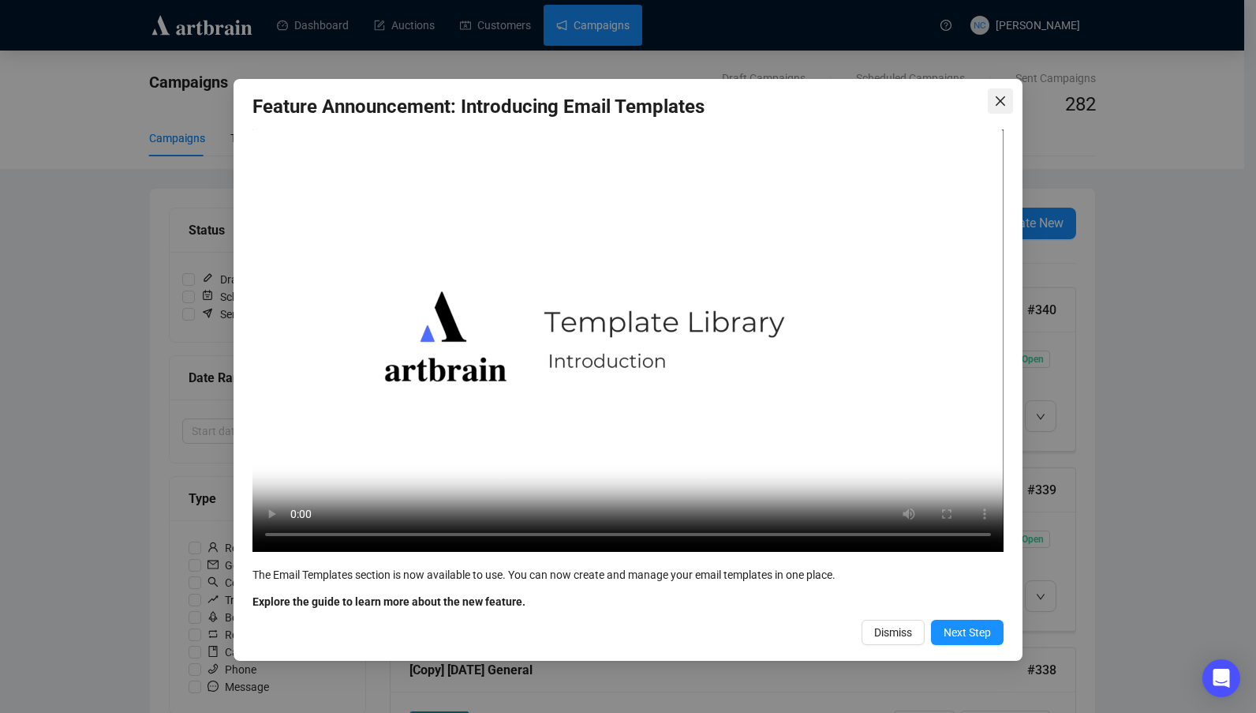
click at [1003, 95] on icon "close" at bounding box center [1000, 101] width 13 height 13
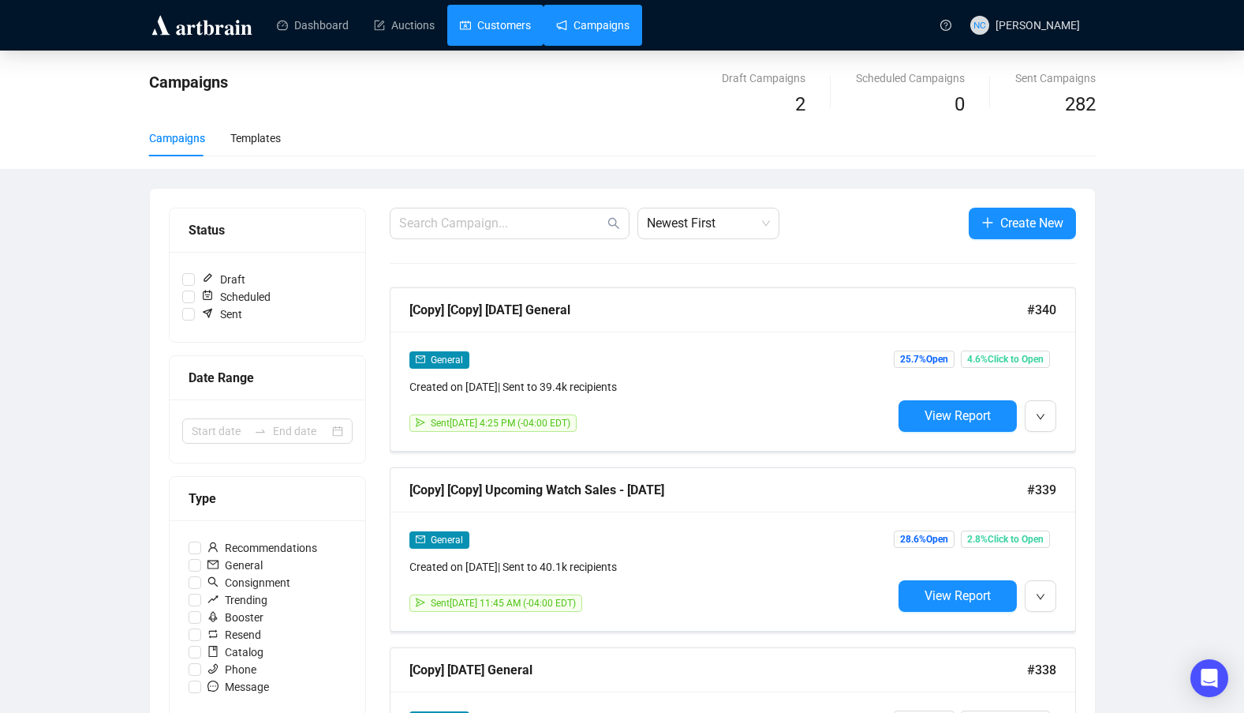
click at [490, 38] on link "Customers" at bounding box center [495, 25] width 71 height 41
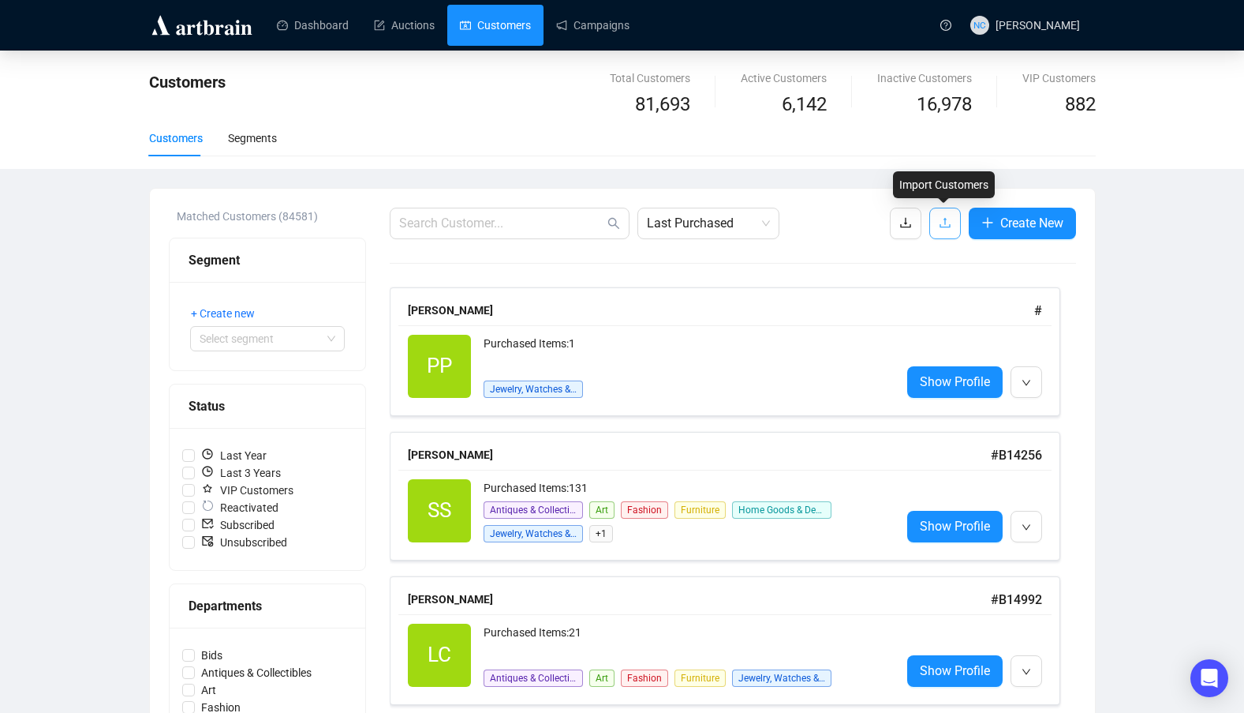
click at [940, 228] on icon "upload" at bounding box center [945, 223] width 10 height 10
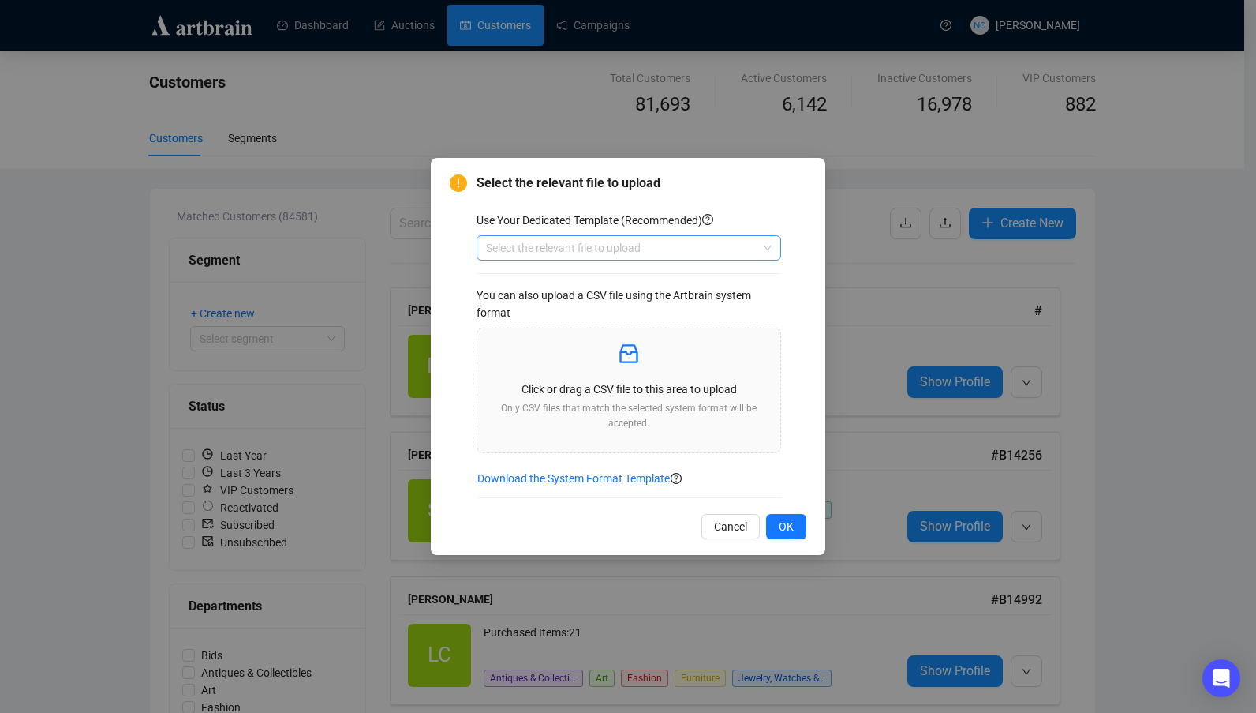
click at [637, 245] on input "search" at bounding box center [621, 248] width 271 height 24
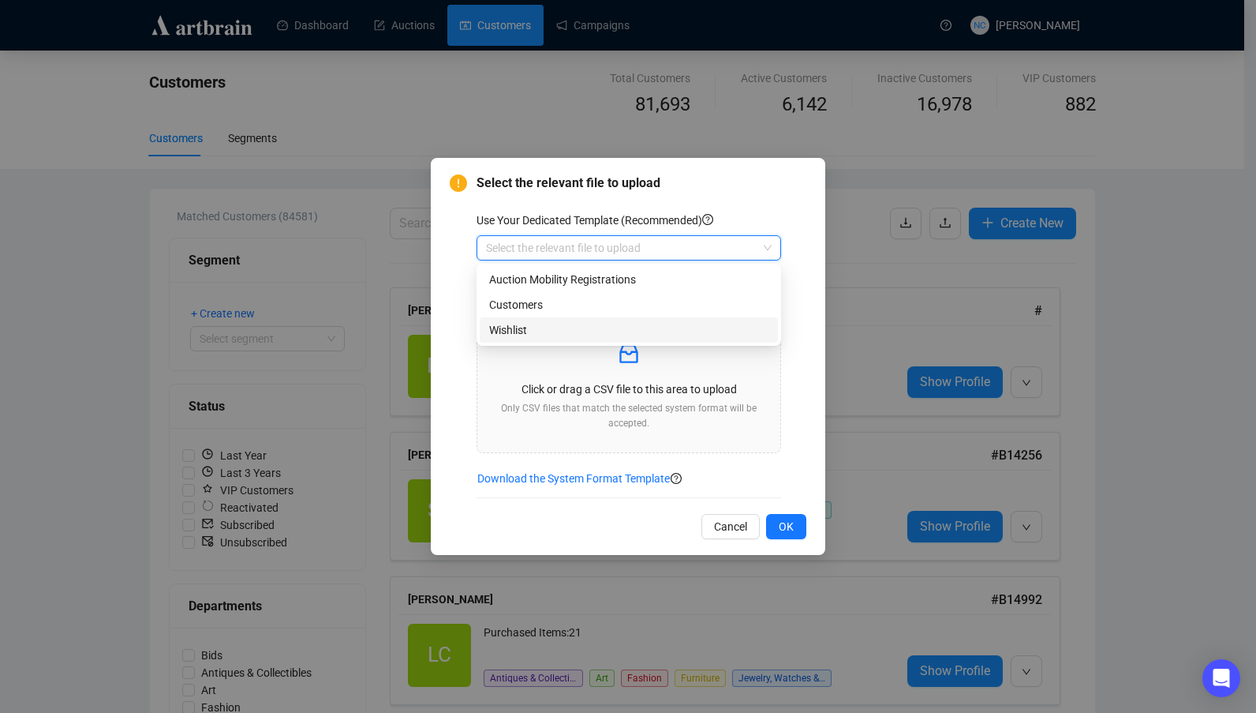
click at [575, 332] on div "Wishlist" at bounding box center [628, 329] width 279 height 17
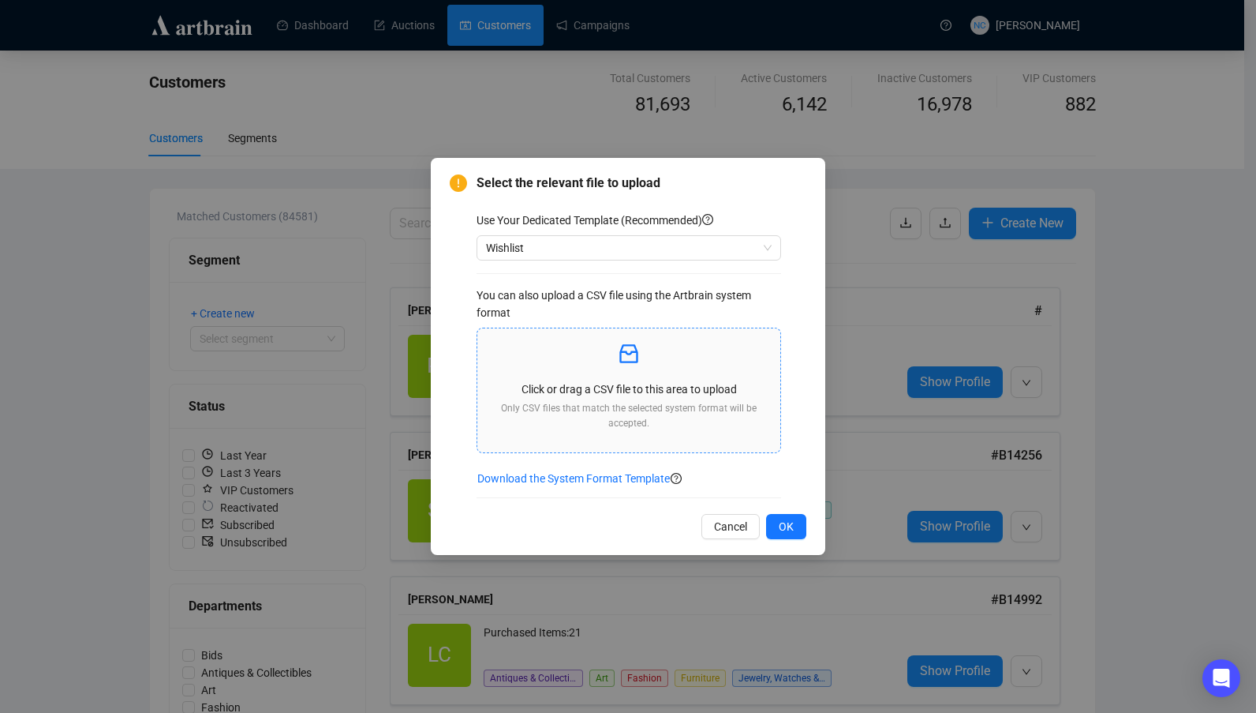
click at [654, 409] on p "Only CSV files that match the selected system format will be accepted." at bounding box center [629, 416] width 278 height 30
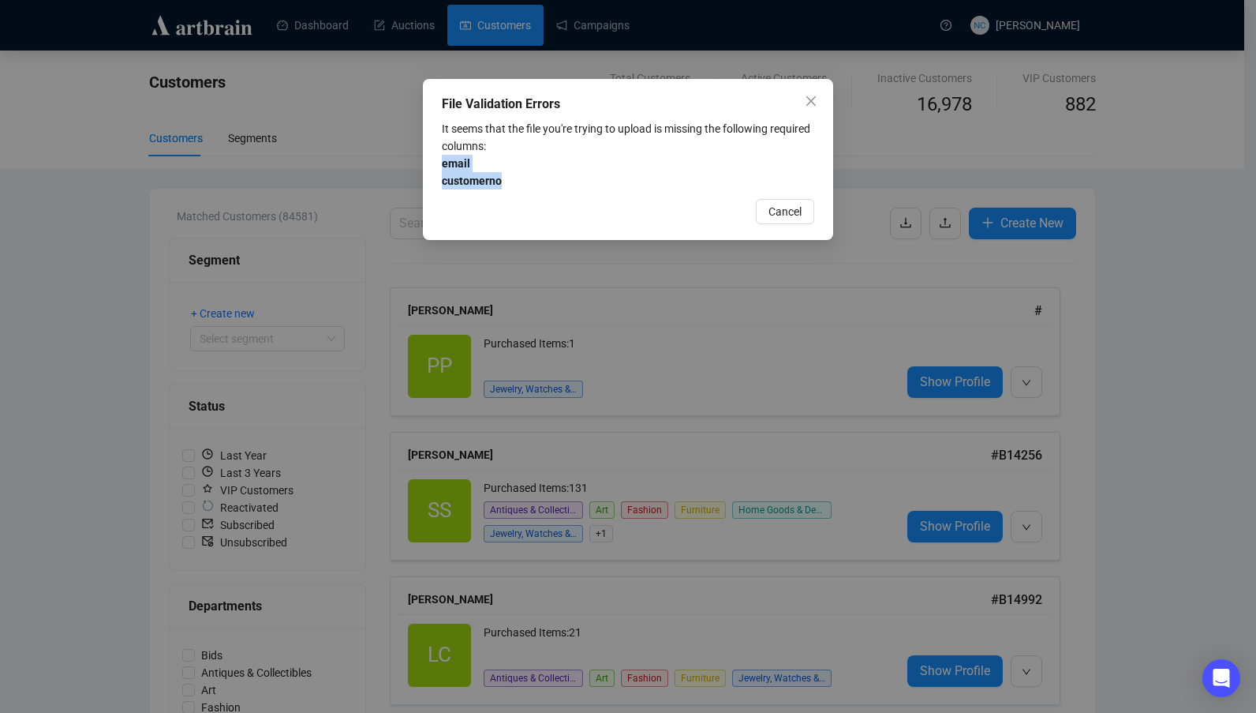
drag, startPoint x: 511, startPoint y: 185, endPoint x: 433, endPoint y: 166, distance: 80.4
click at [433, 166] on div "File Validation Errors It seems that the file you're trying to upload is missin…" at bounding box center [628, 159] width 410 height 161
click at [503, 138] on span "It seems that the file you're trying to upload is missing the following require…" at bounding box center [626, 154] width 368 height 65
click at [802, 213] on button "Cancel" at bounding box center [785, 211] width 58 height 25
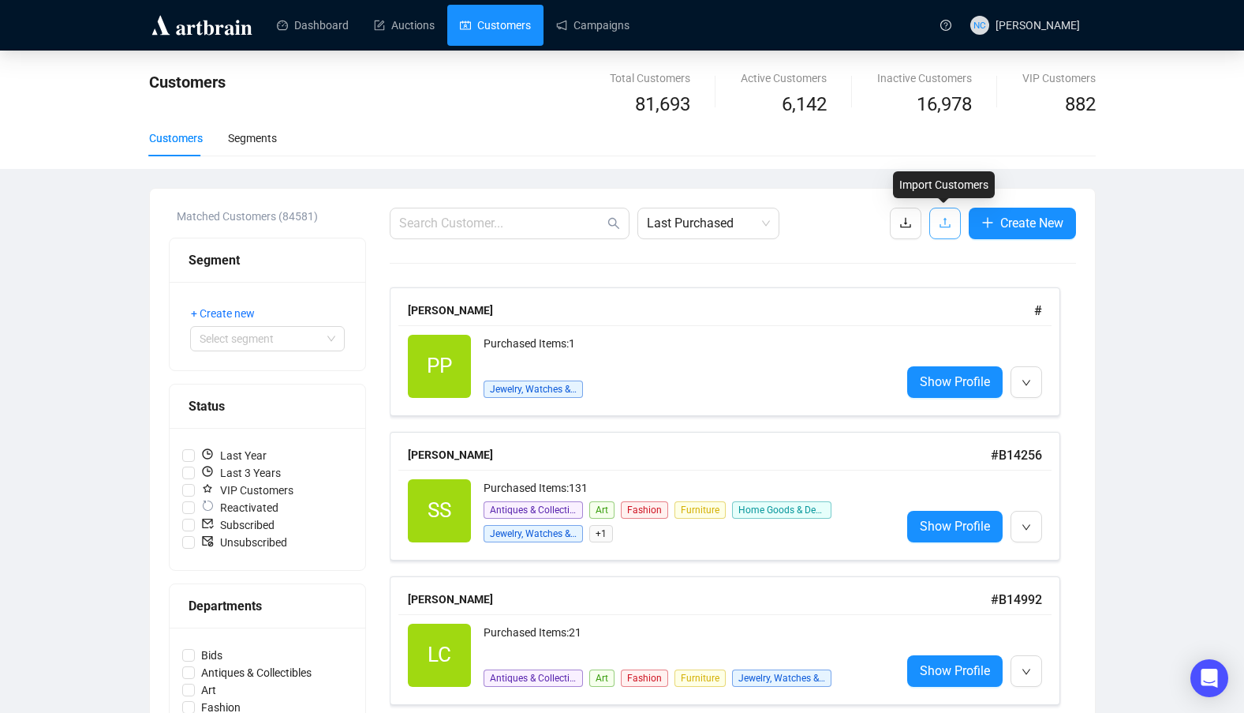
click at [954, 224] on button "button" at bounding box center [946, 224] width 32 height 32
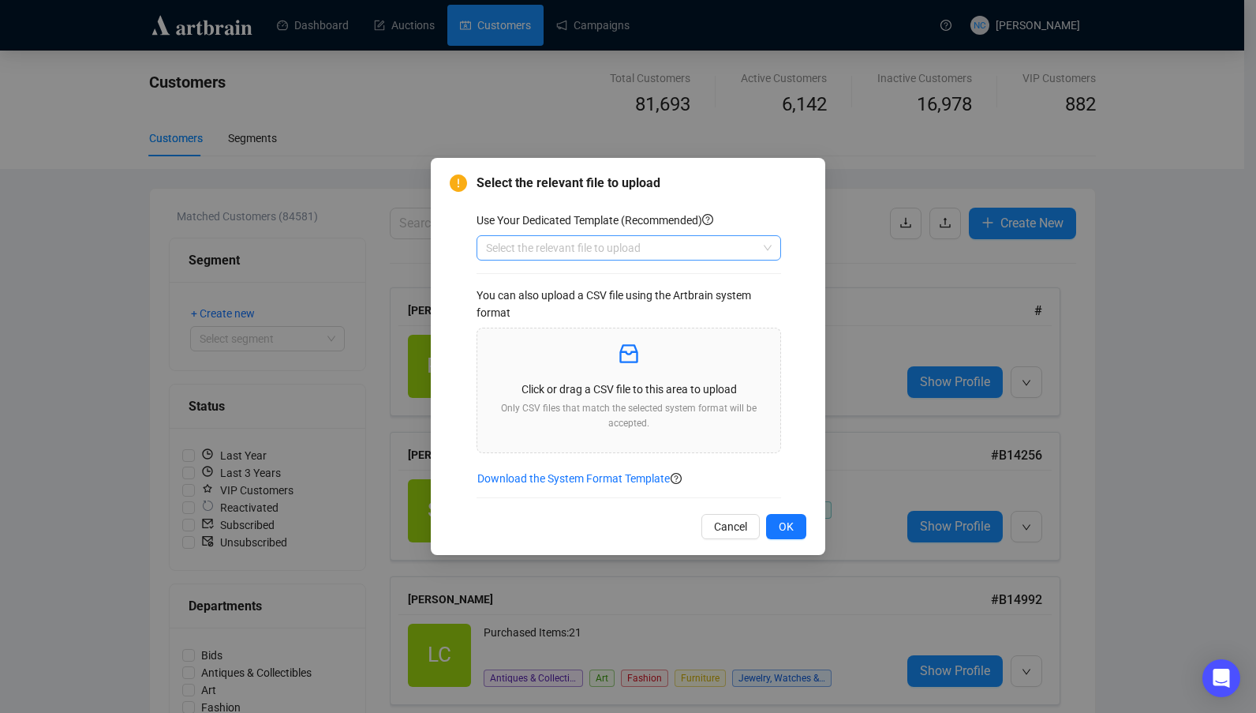
click at [595, 251] on input "search" at bounding box center [621, 248] width 271 height 24
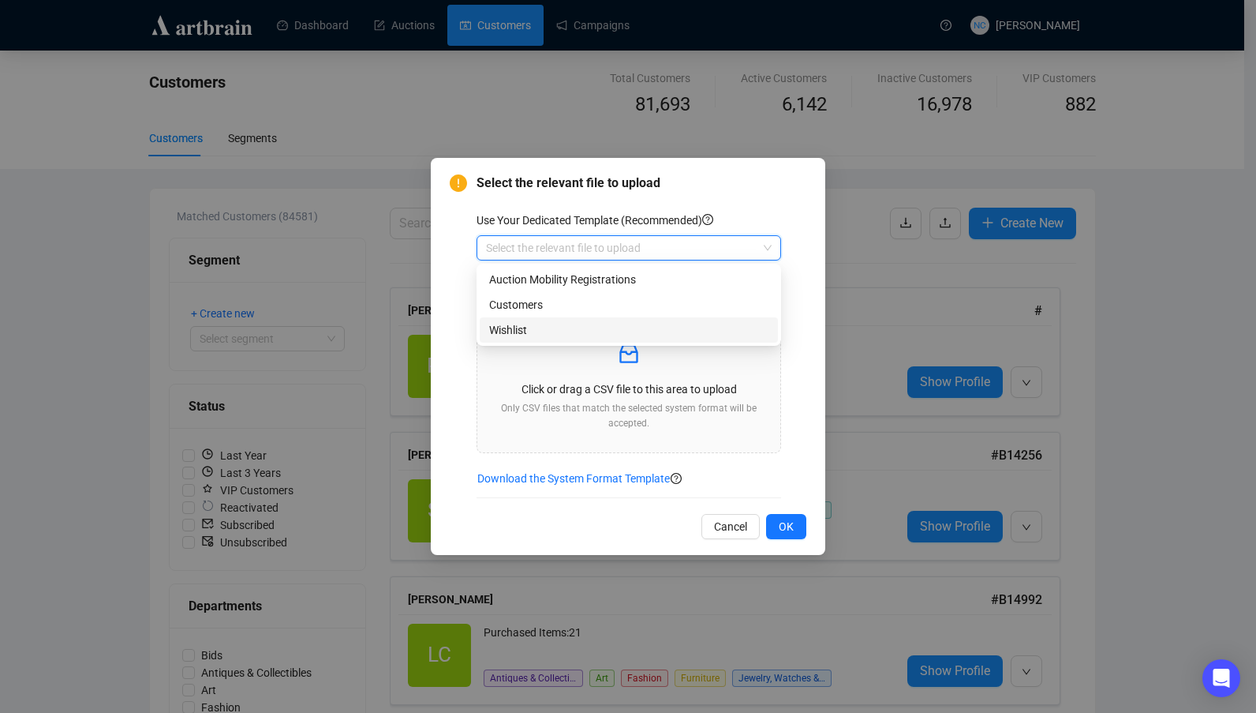
click at [577, 326] on div "Wishlist" at bounding box center [628, 329] width 279 height 17
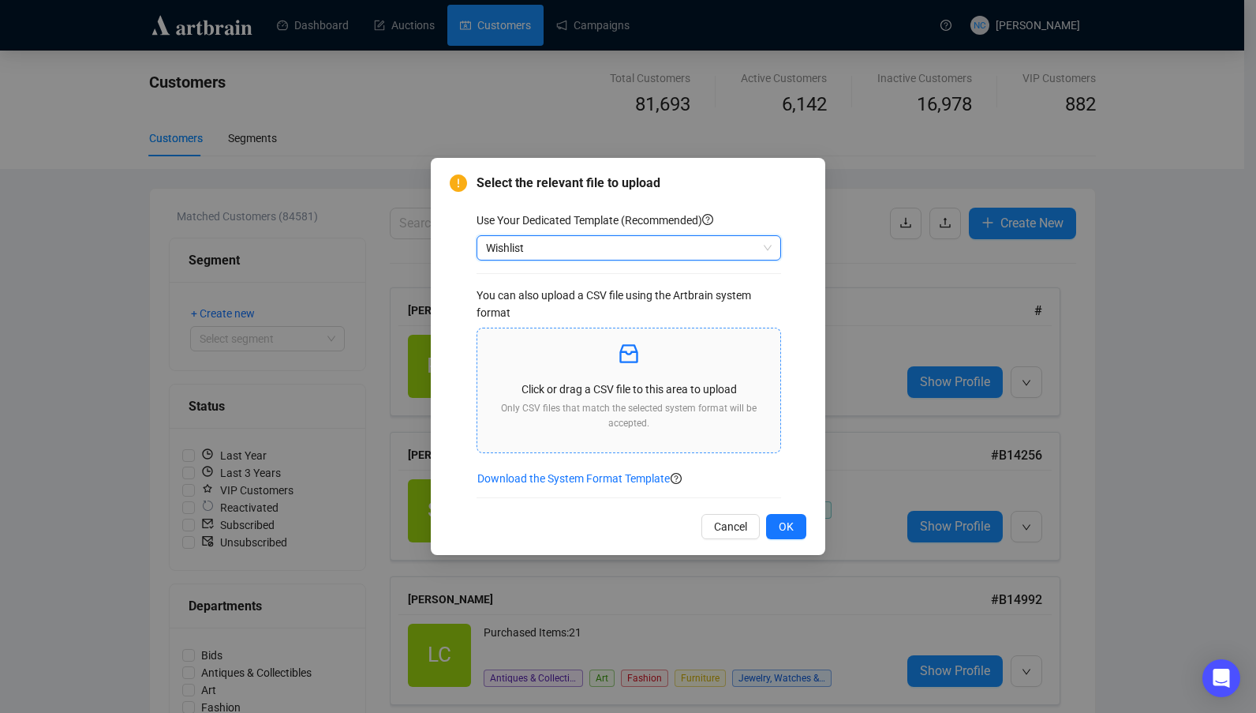
click at [620, 346] on icon "inbox" at bounding box center [628, 353] width 25 height 25
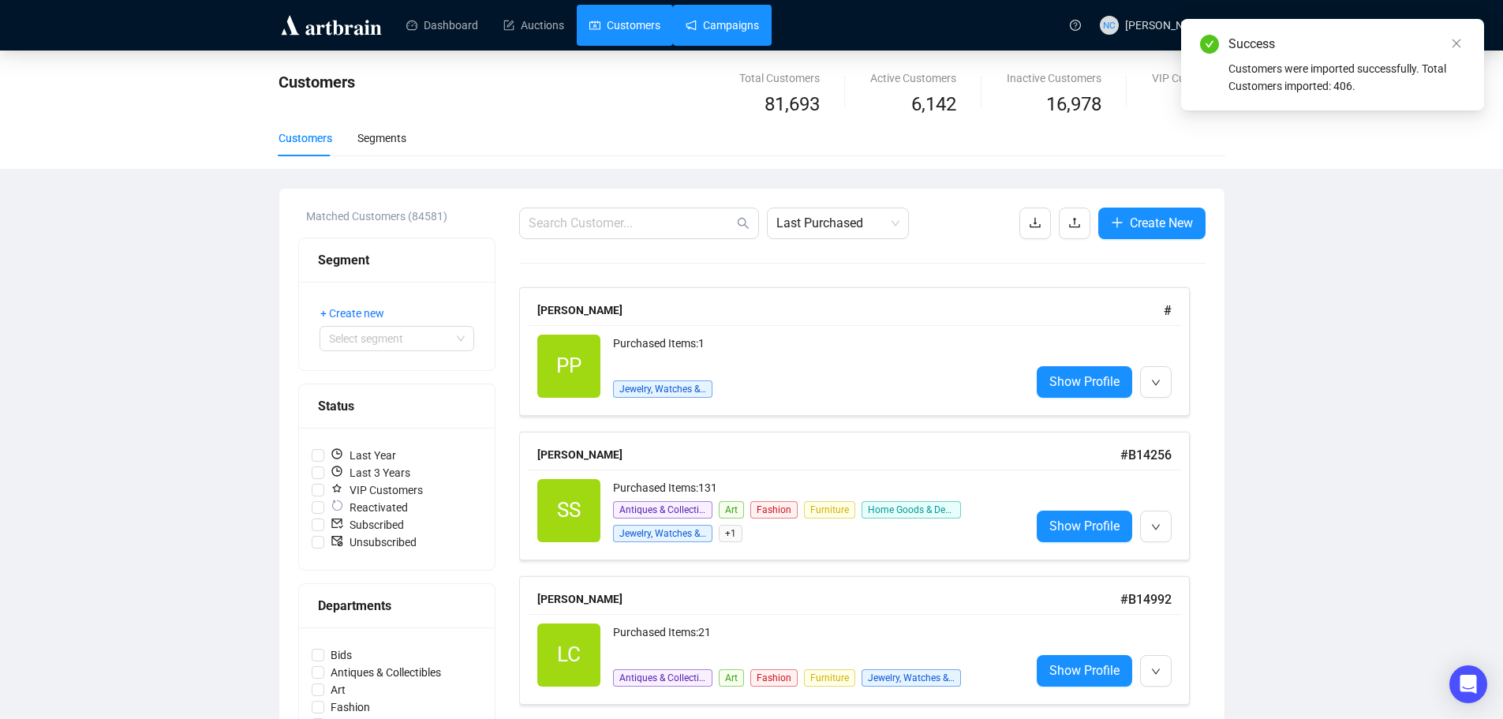
click at [713, 28] on link "Campaigns" at bounding box center [722, 25] width 73 height 41
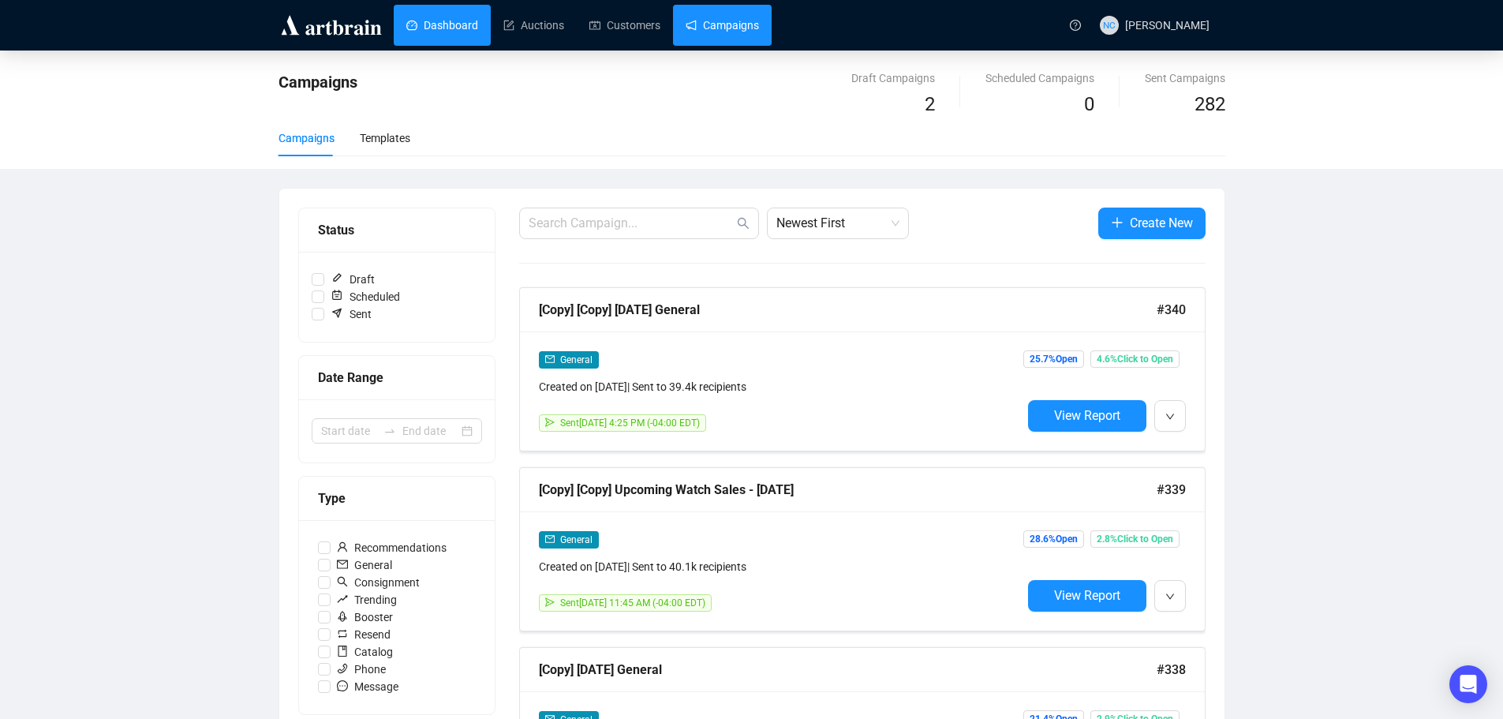
click at [427, 32] on link "Dashboard" at bounding box center [442, 25] width 72 height 41
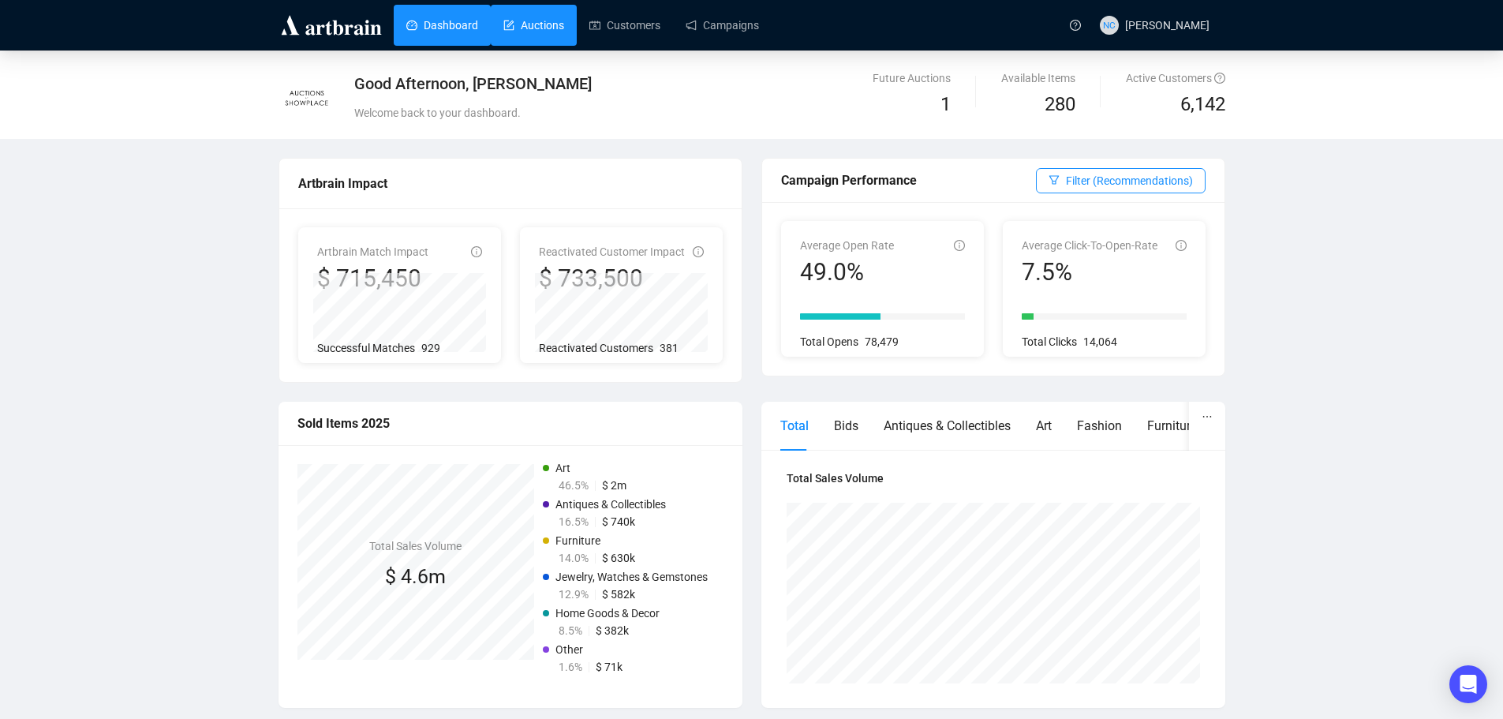
click at [522, 21] on link "Auctions" at bounding box center [533, 25] width 61 height 41
